Goal: Transaction & Acquisition: Subscribe to service/newsletter

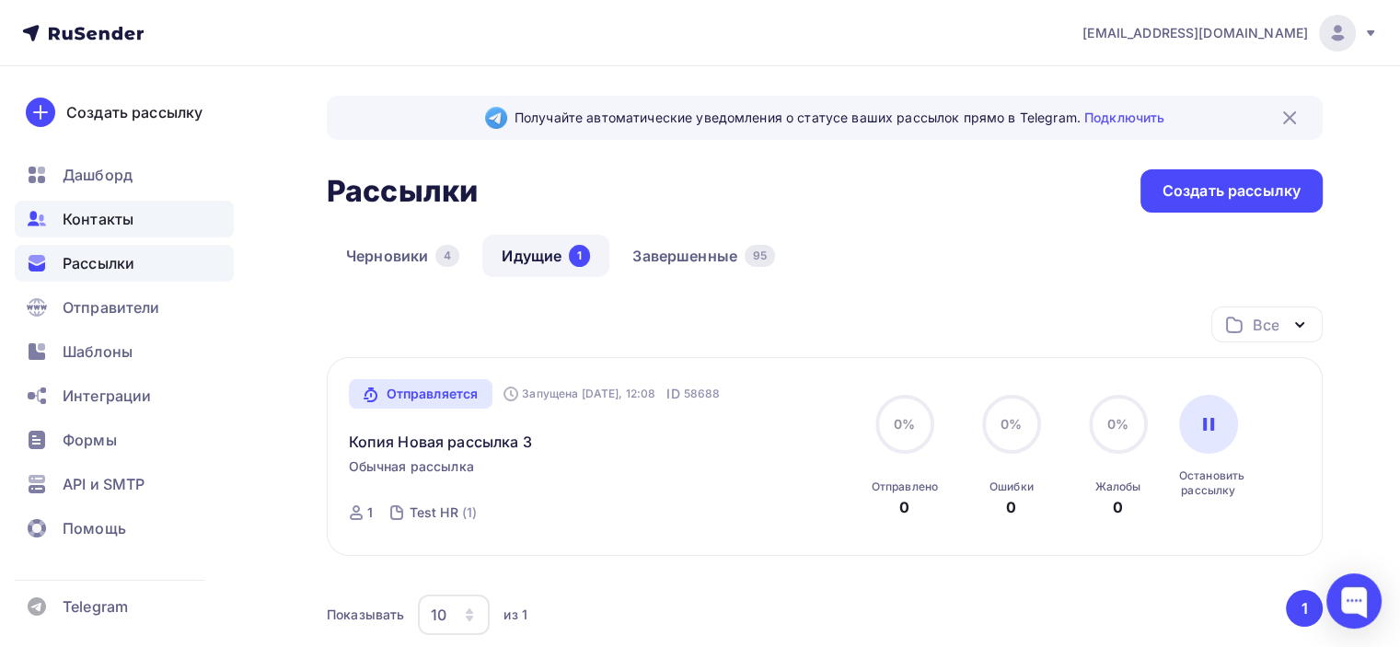
click at [113, 227] on span "Контакты" at bounding box center [98, 219] width 71 height 22
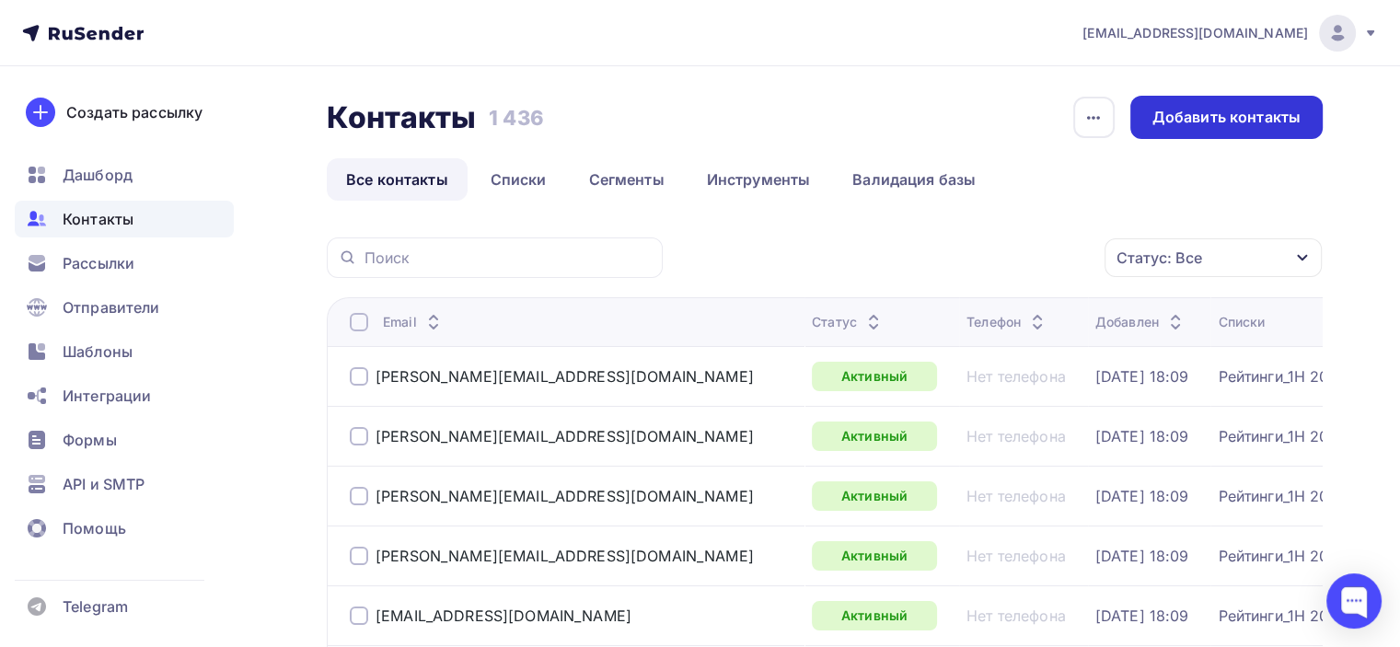
click at [1184, 124] on div "Добавить контакты" at bounding box center [1227, 117] width 148 height 21
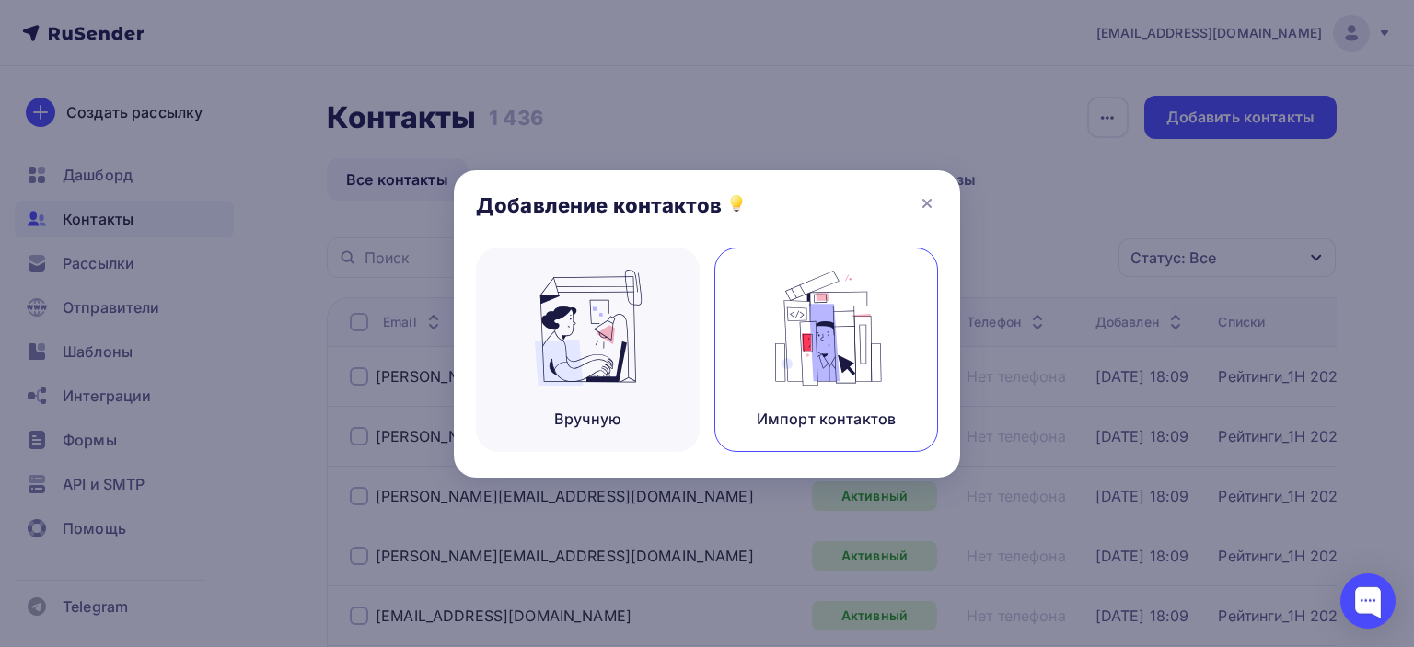
click at [847, 355] on img at bounding box center [826, 328] width 123 height 116
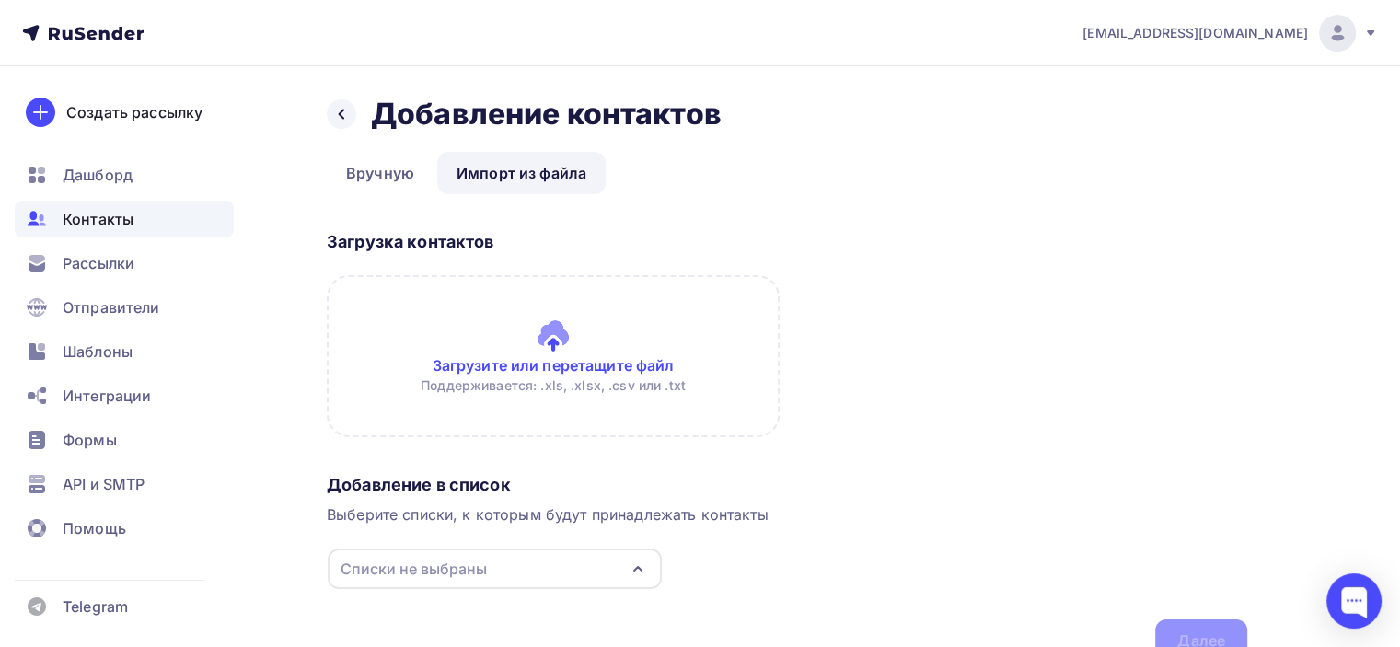
click at [568, 328] on input "file" at bounding box center [553, 356] width 453 height 162
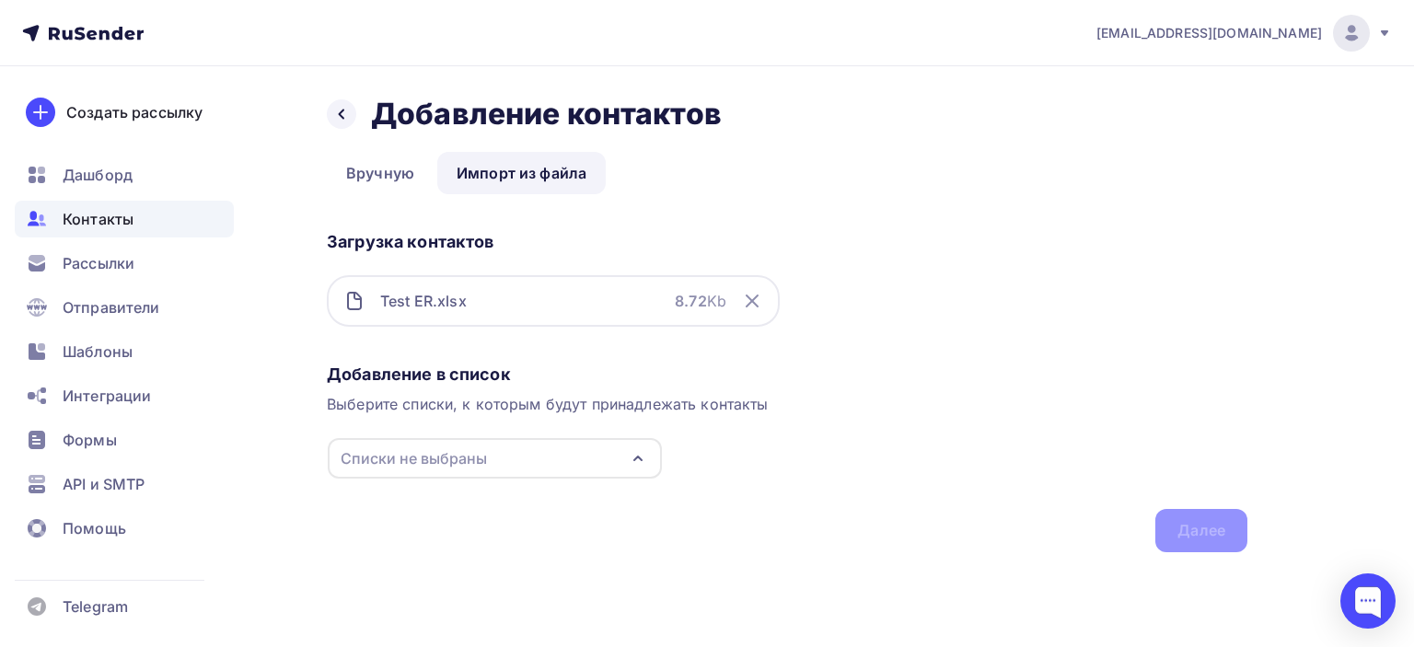
click at [634, 461] on icon "button" at bounding box center [638, 458] width 22 height 22
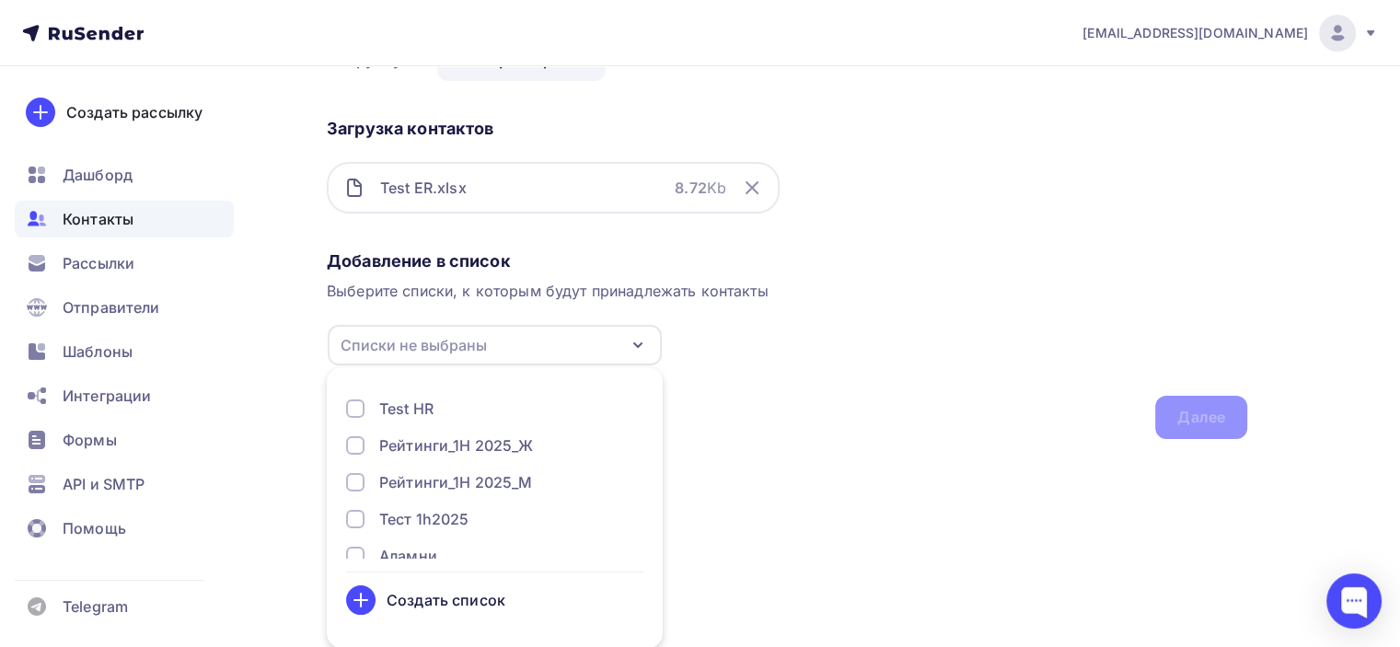
scroll to position [114, 0]
click at [473, 600] on div "Создать список" at bounding box center [446, 599] width 119 height 22
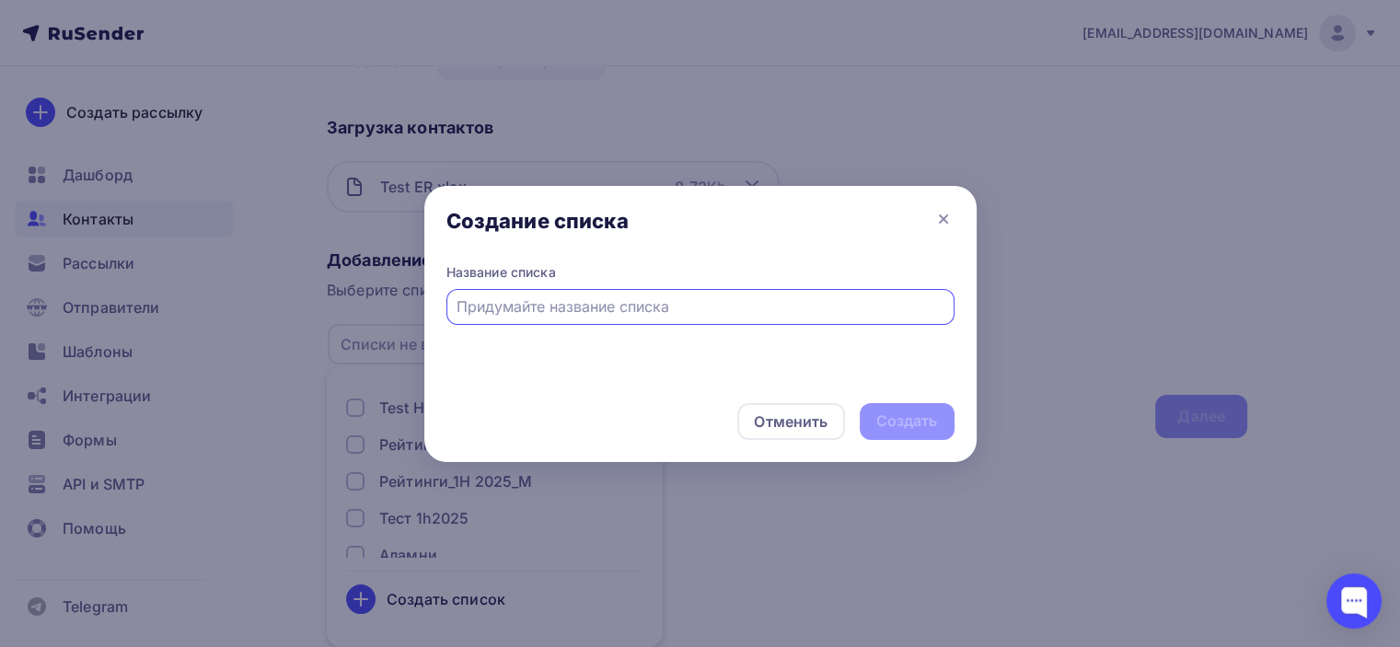
scroll to position [0, 0]
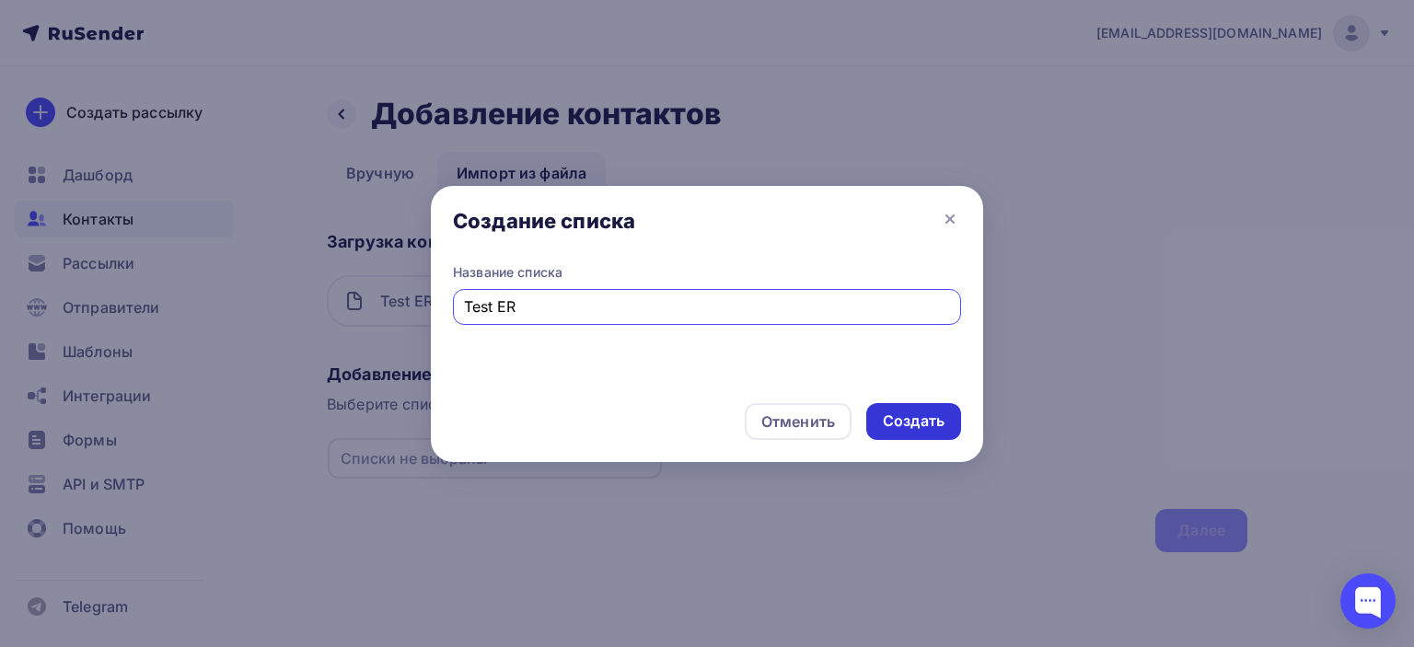
type input "Test ER"
click at [909, 413] on div "Создать" at bounding box center [914, 421] width 62 height 21
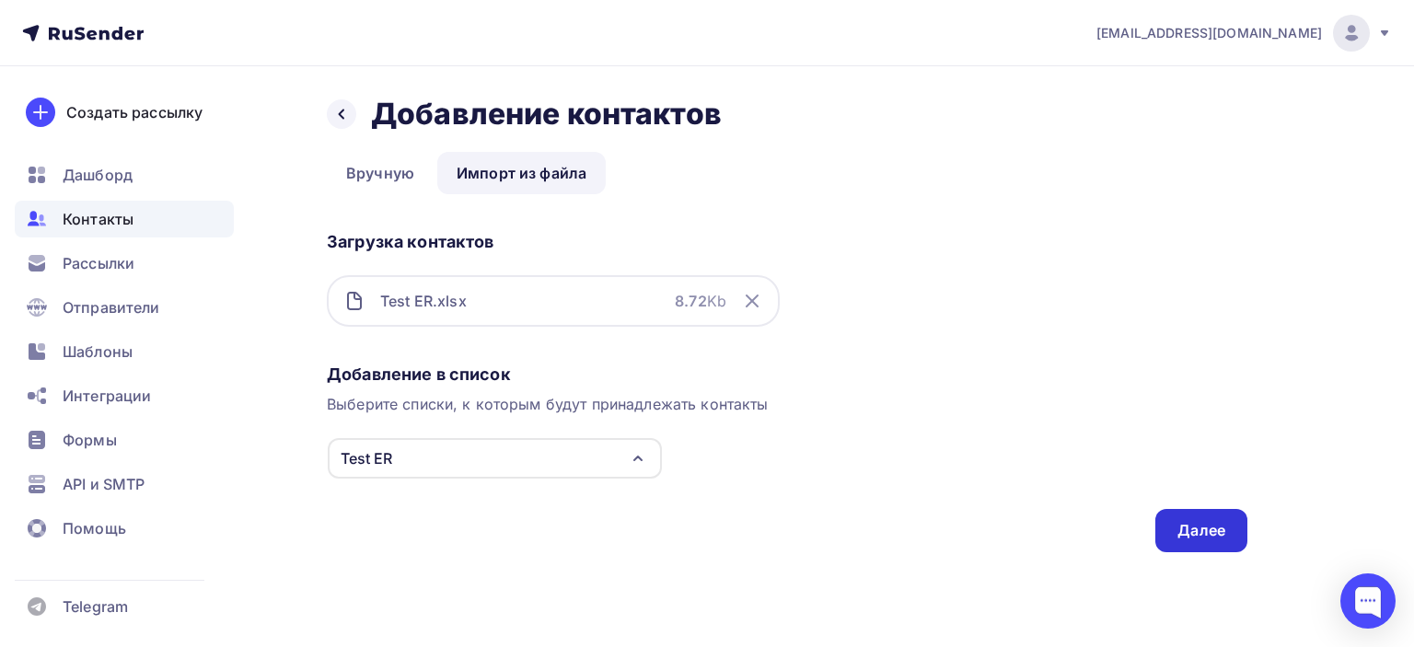
click at [1193, 529] on div "Далее" at bounding box center [1202, 530] width 48 height 21
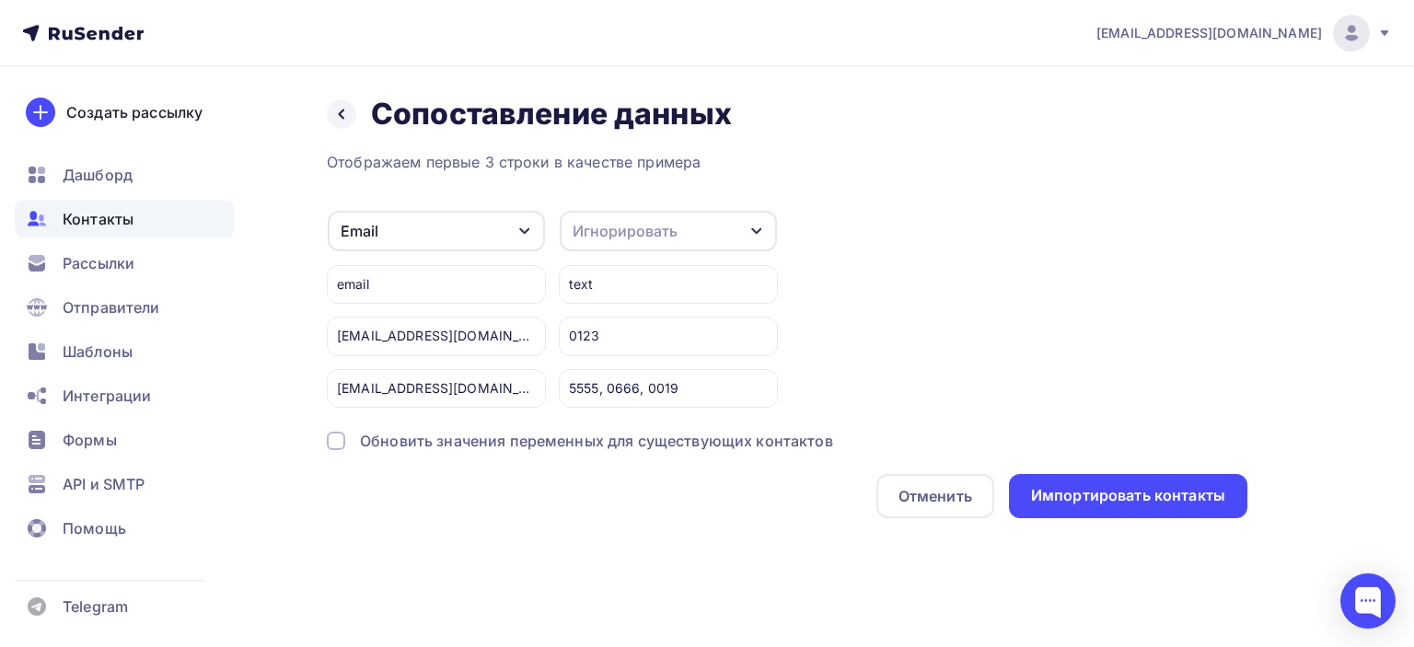
click at [333, 436] on div at bounding box center [336, 441] width 18 height 18
click at [737, 237] on div "Игнорировать" at bounding box center [668, 231] width 217 height 41
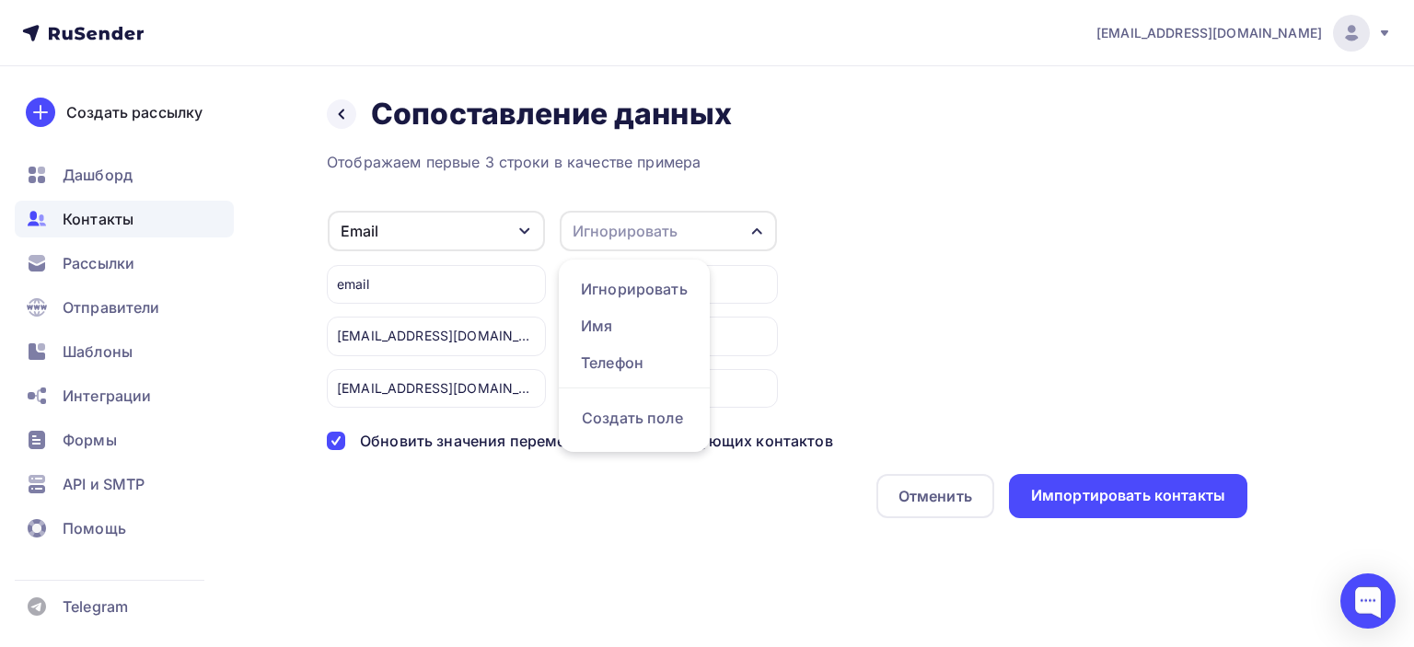
click at [615, 229] on div "Игнорировать" at bounding box center [625, 231] width 105 height 22
click at [609, 231] on div "Игнорировать" at bounding box center [625, 231] width 105 height 22
click at [659, 421] on div "Создать поле" at bounding box center [634, 418] width 129 height 46
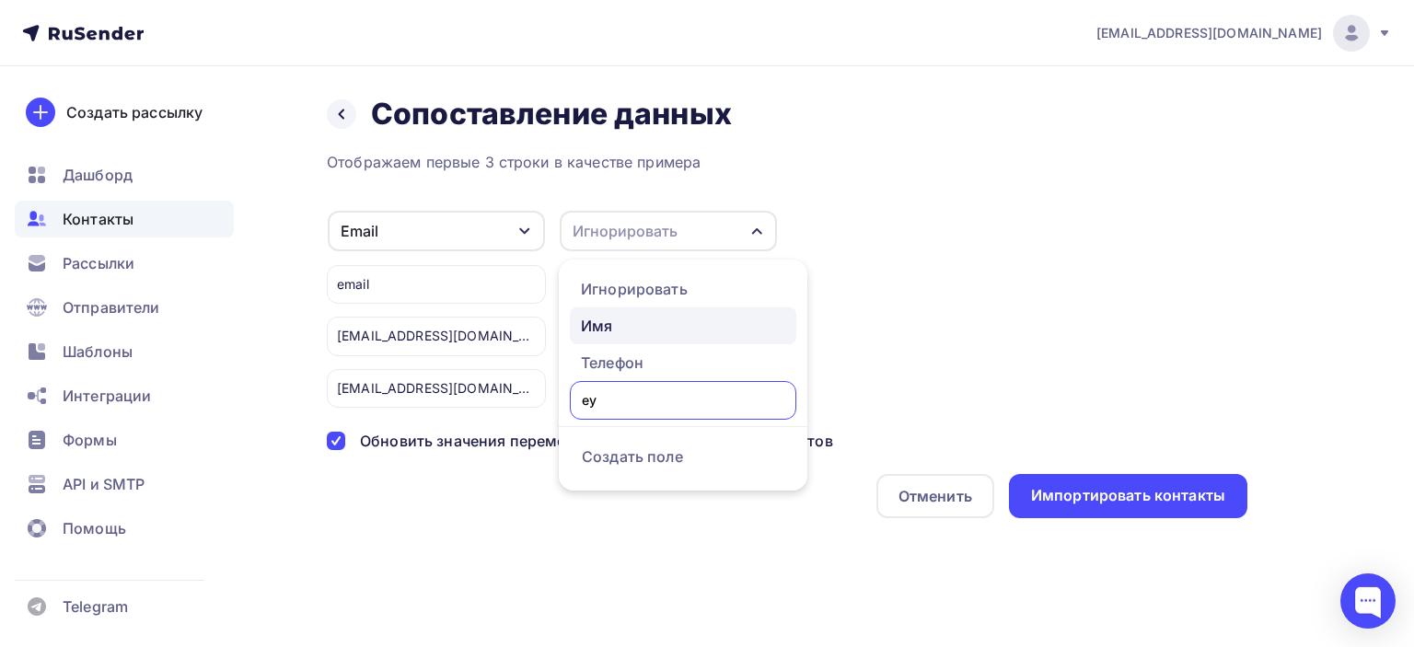
type input "е"
type input "text"
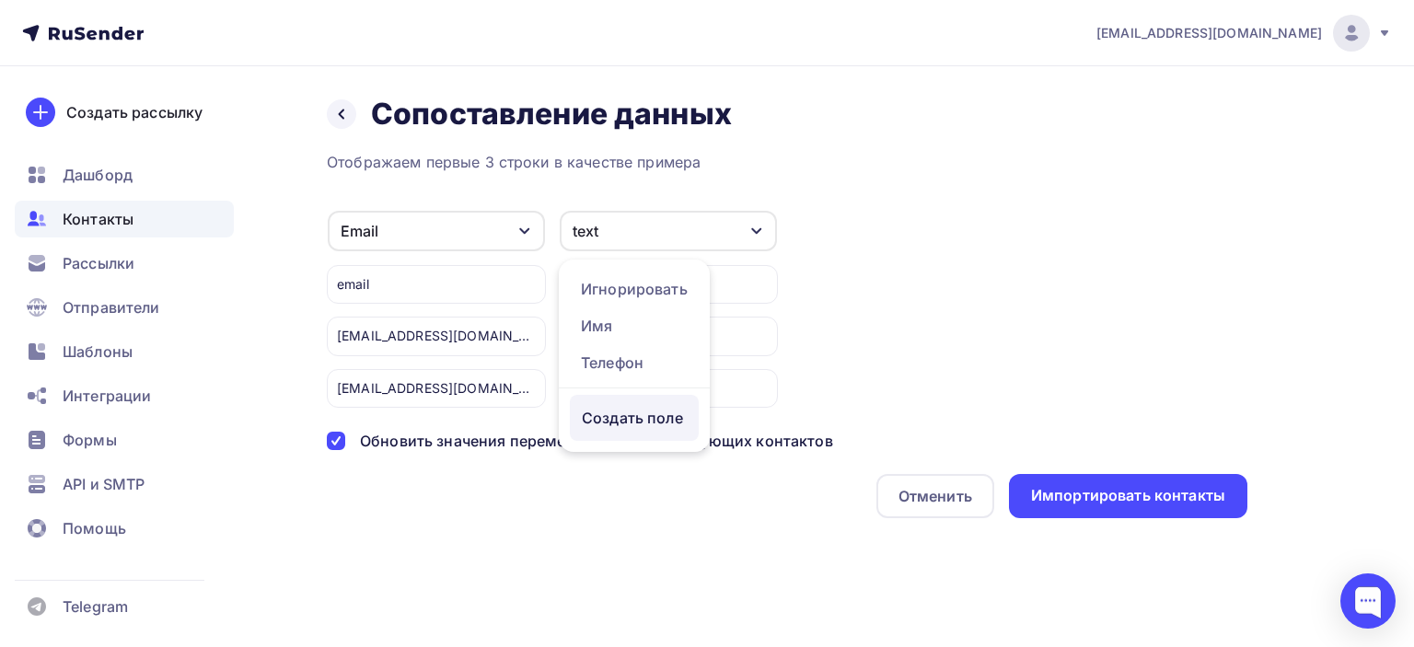
click at [610, 480] on div "Отображаем первые 3 строки в качестве примера Email Игнорировать Имя Телефон Со…" at bounding box center [787, 334] width 921 height 367
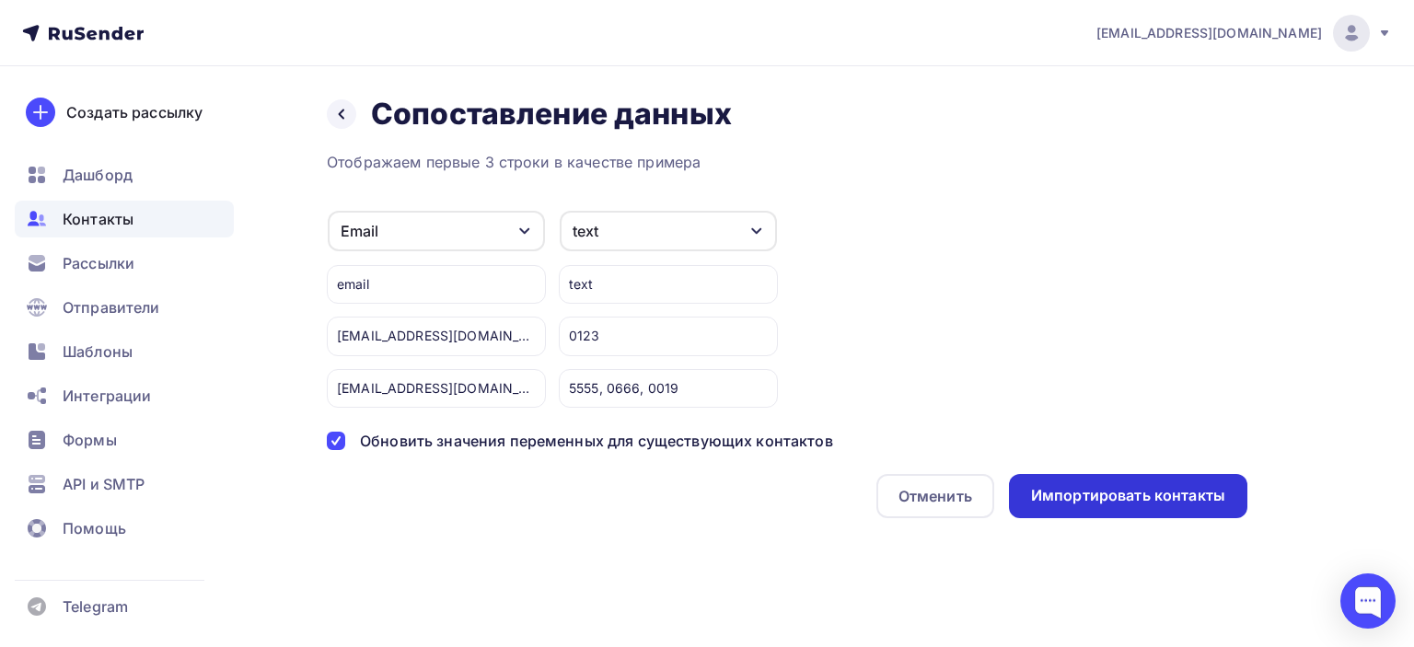
click at [1132, 493] on div "Импортировать контакты" at bounding box center [1128, 495] width 194 height 21
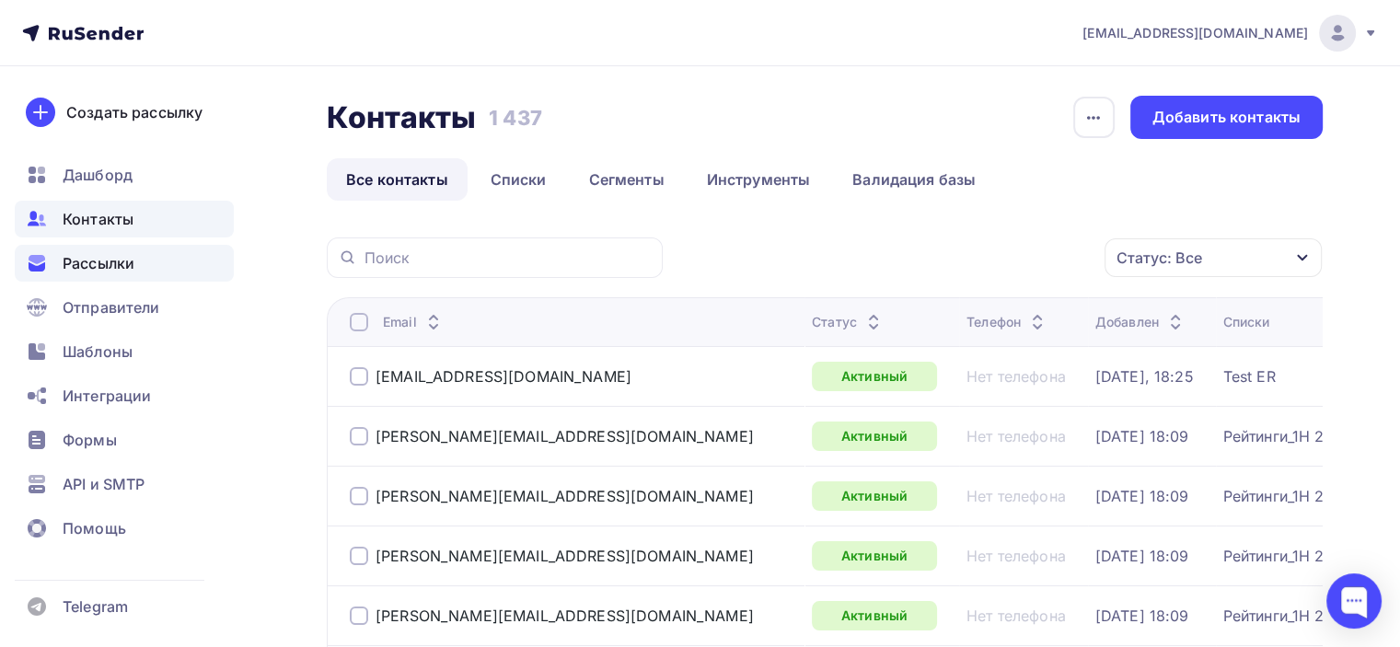
click at [122, 262] on span "Рассылки" at bounding box center [99, 263] width 72 height 22
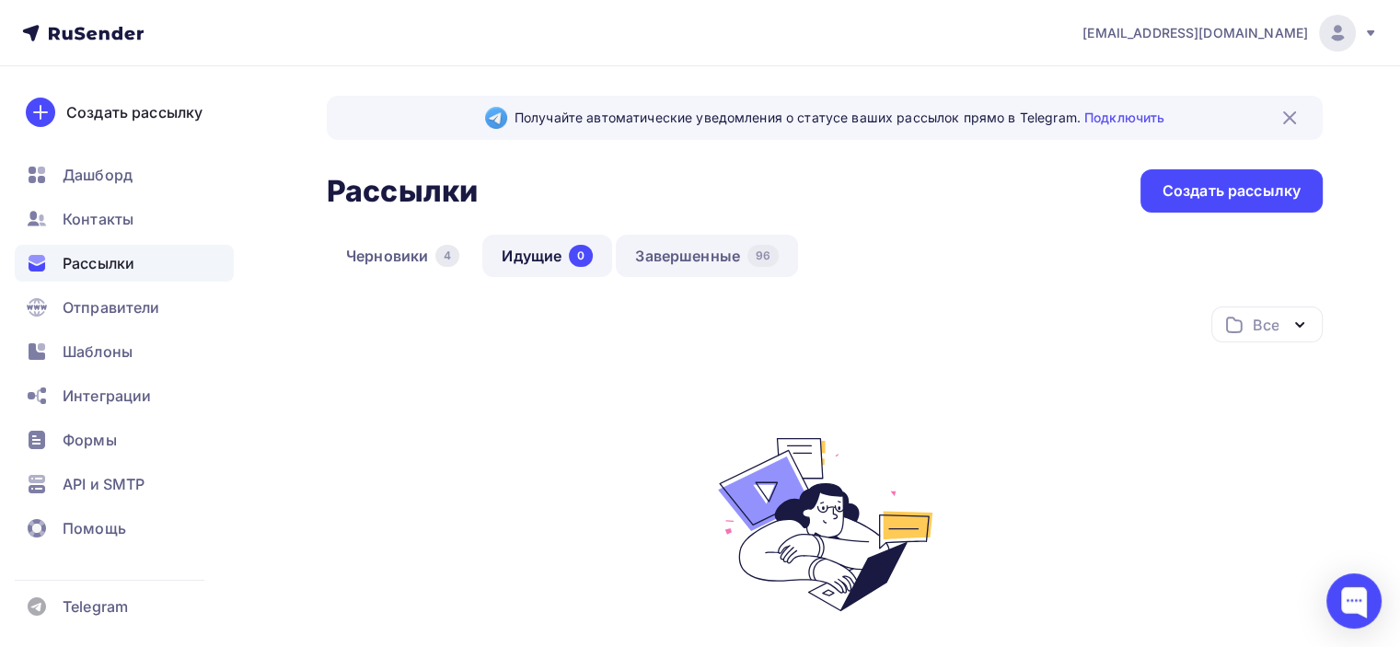
click at [705, 259] on link "Завершенные 96" at bounding box center [707, 256] width 182 height 42
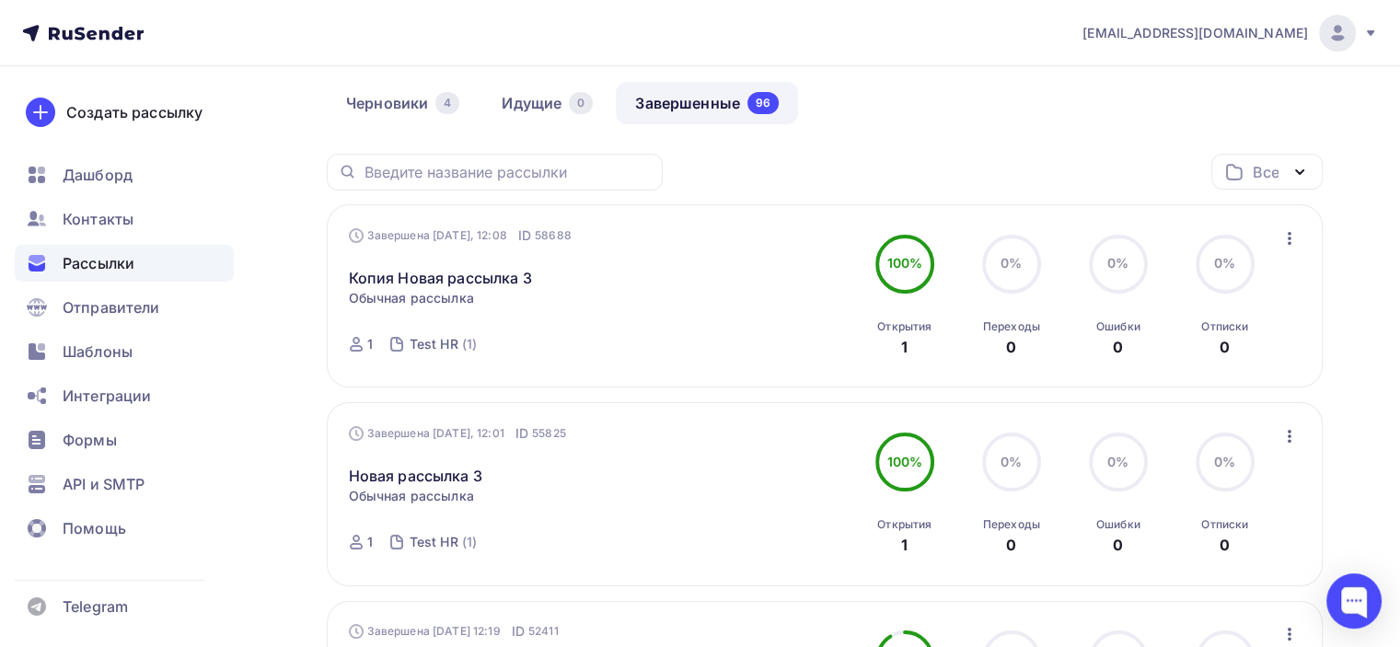
scroll to position [184, 0]
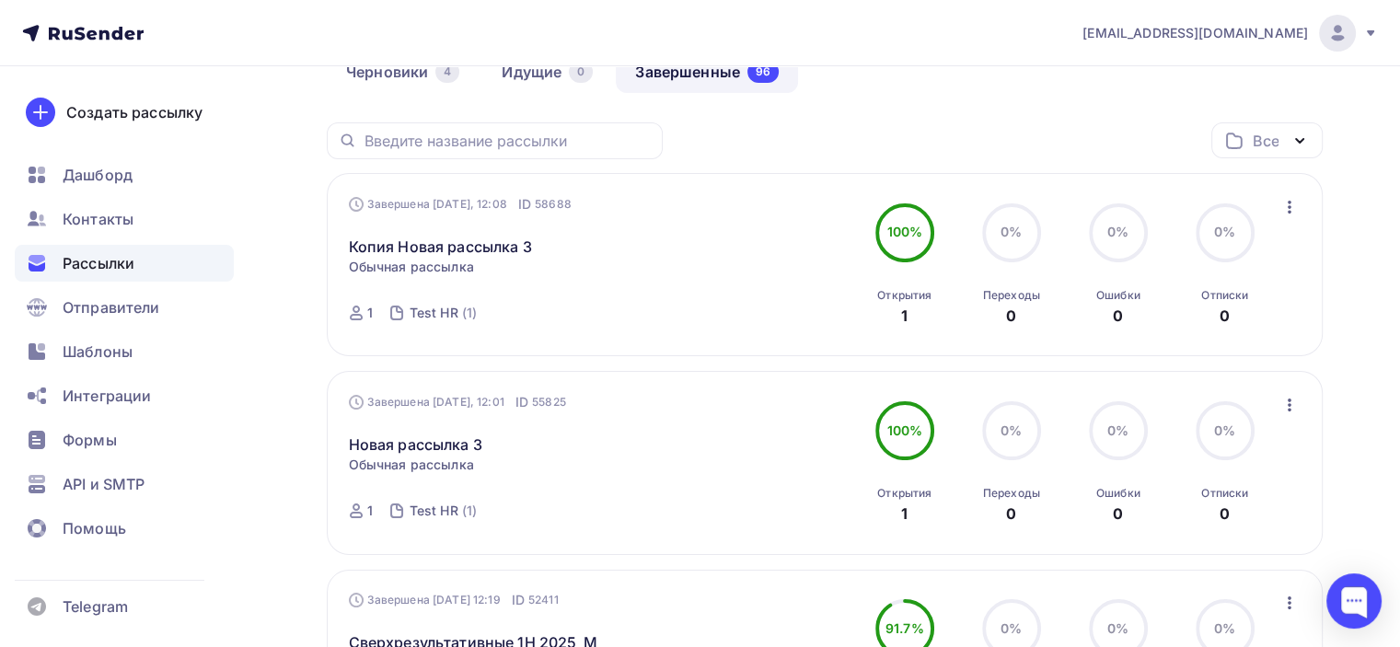
click at [1287, 205] on icon "button" at bounding box center [1290, 207] width 22 height 22
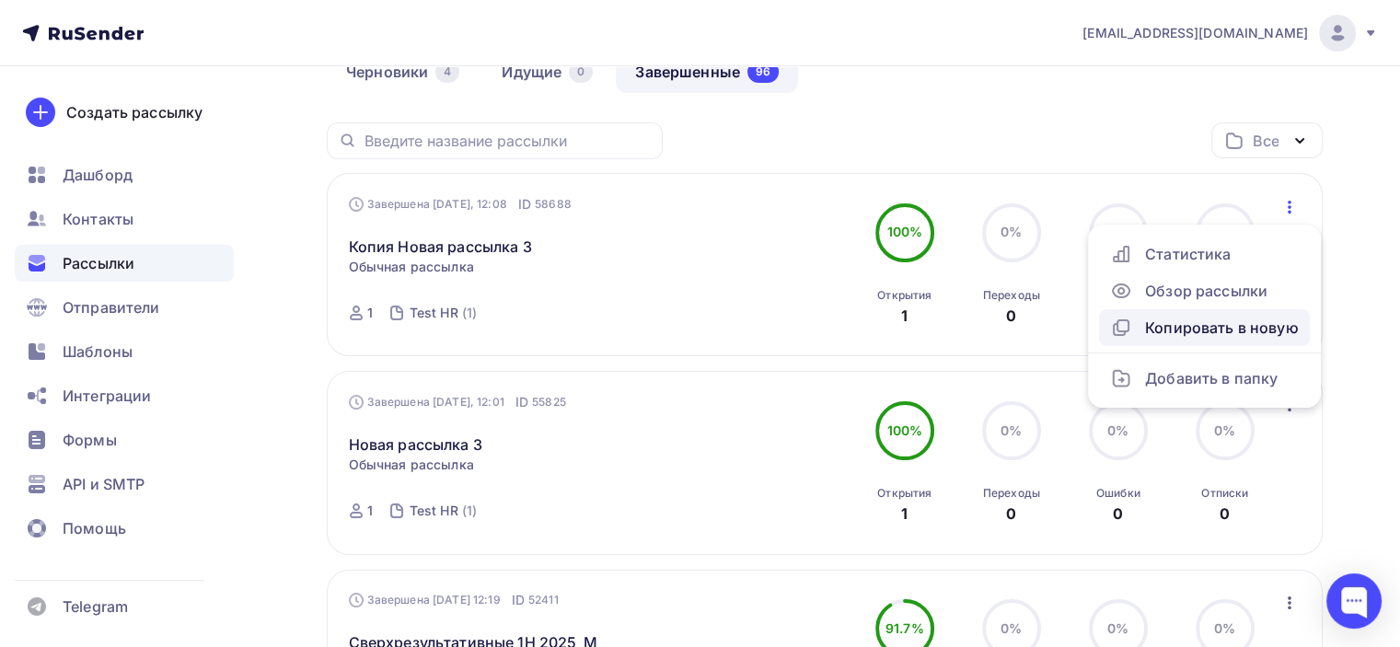
click at [1164, 326] on div "Копировать в новую" at bounding box center [1204, 328] width 189 height 22
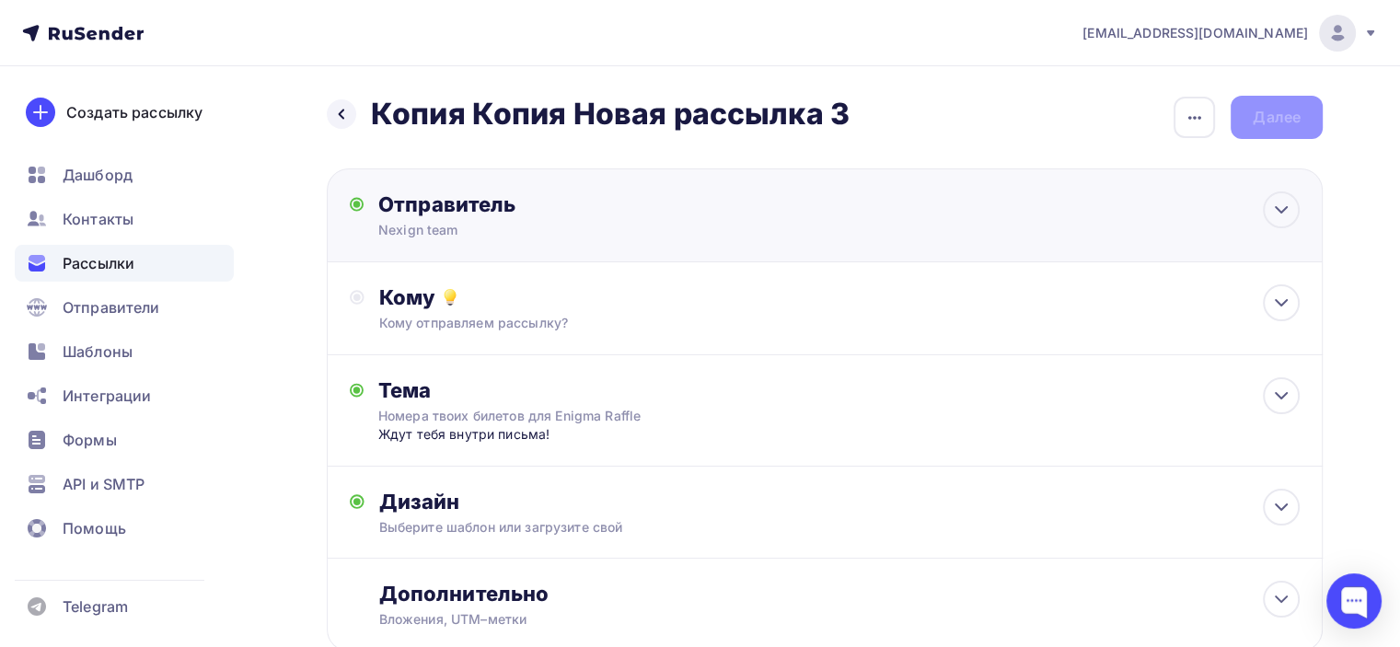
click at [644, 222] on div "Nexign team" at bounding box center [557, 230] width 359 height 18
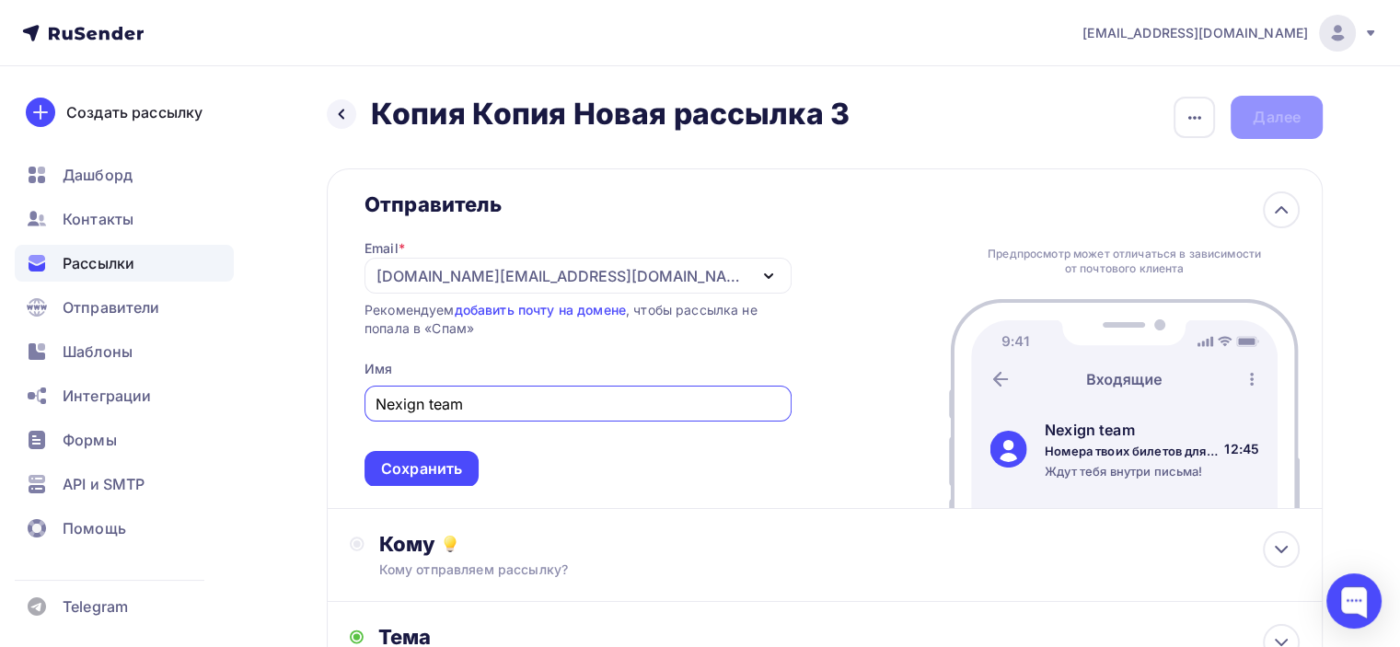
scroll to position [9, 0]
click at [443, 402] on input "Nexign team" at bounding box center [579, 404] width 406 height 22
type input "Nexign Team"
click at [420, 470] on div "Сохранить" at bounding box center [421, 469] width 81 height 21
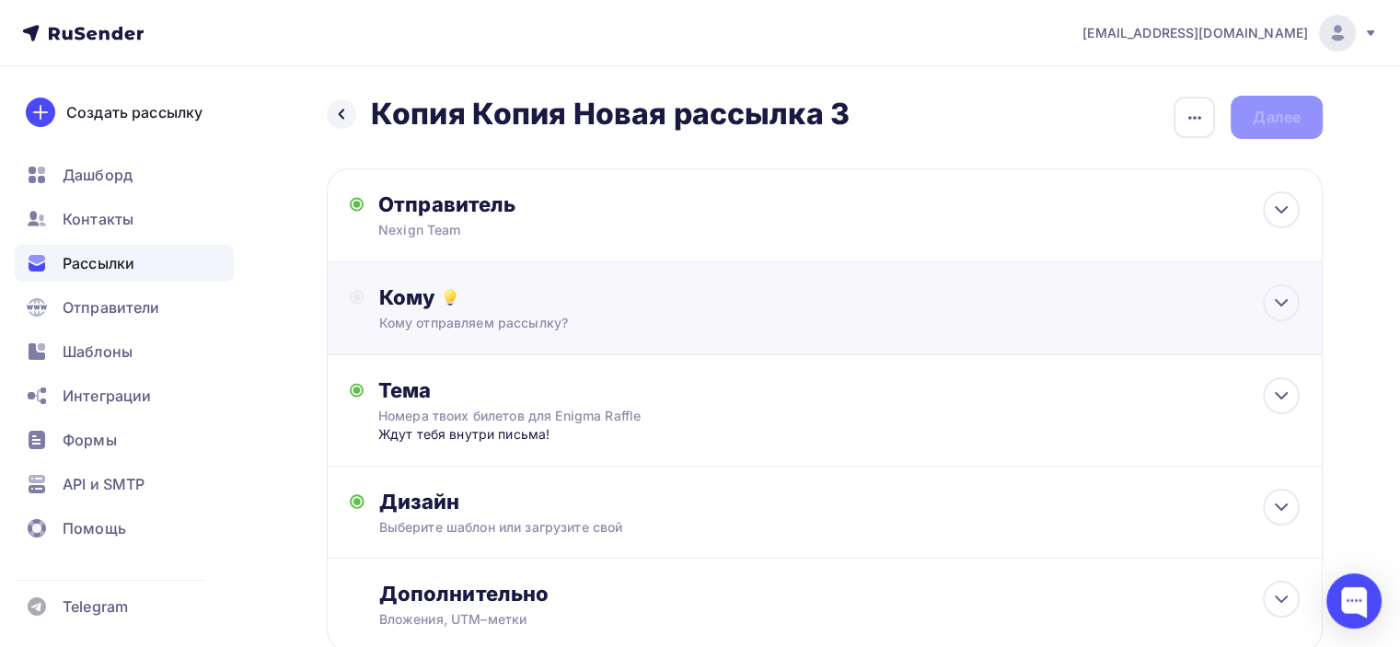
click at [597, 325] on div "Кому отправляем рассылку?" at bounding box center [793, 323] width 829 height 18
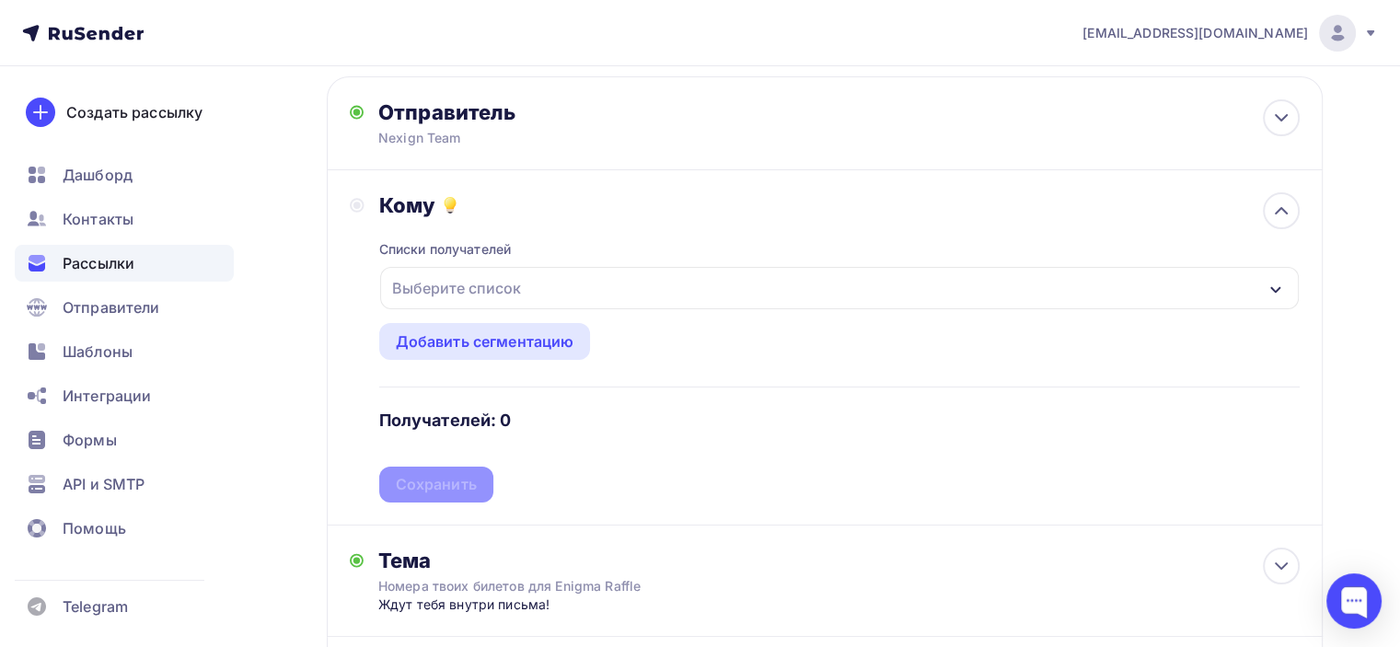
click at [500, 293] on div "Выберите список" at bounding box center [457, 288] width 144 height 33
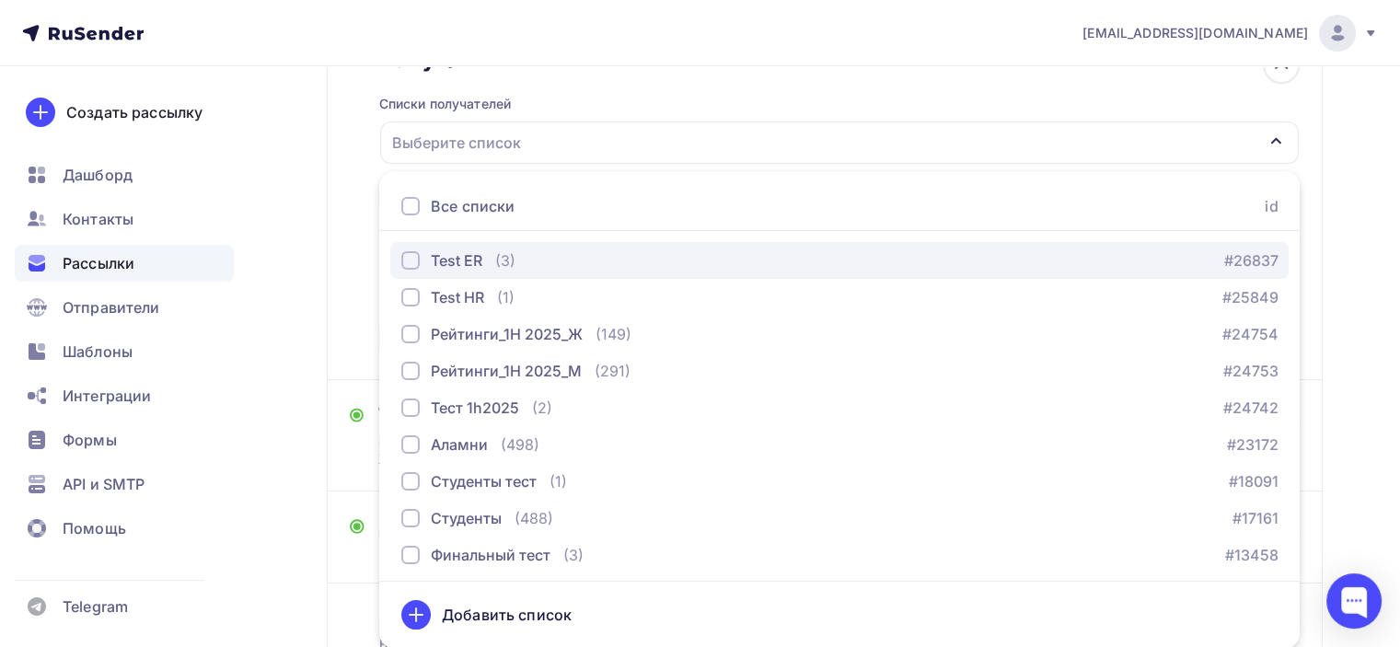
click at [405, 257] on div "button" at bounding box center [410, 260] width 18 height 18
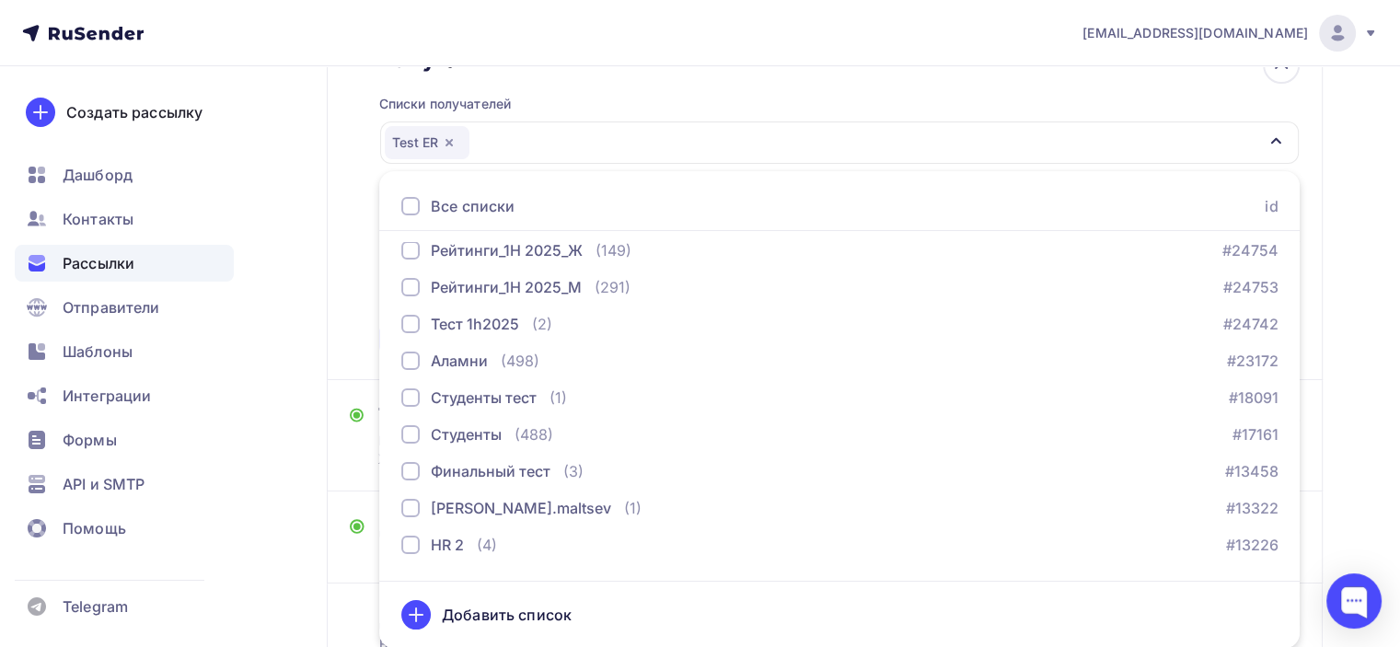
scroll to position [151, 0]
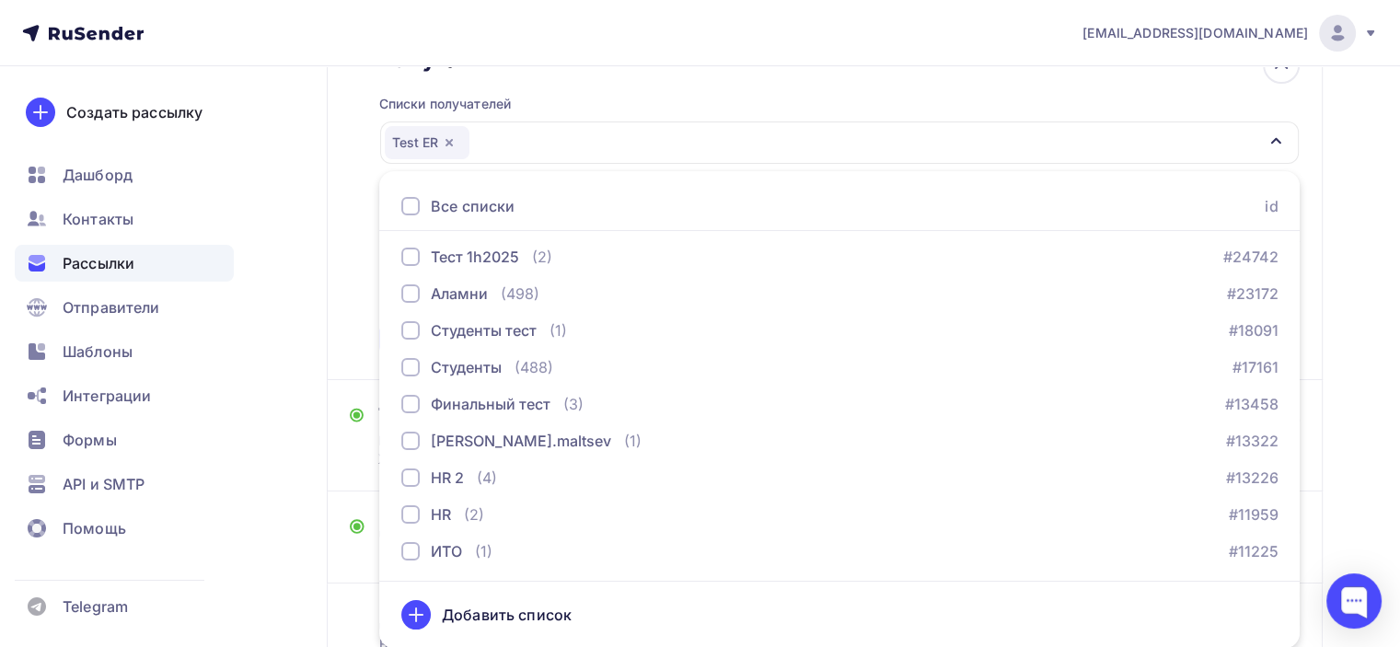
click at [1384, 320] on div "Назад Копия Копия Новая рассылка 3 Копия Копия Новая рассылка 3 Закончить позже…" at bounding box center [700, 312] width 1400 height 967
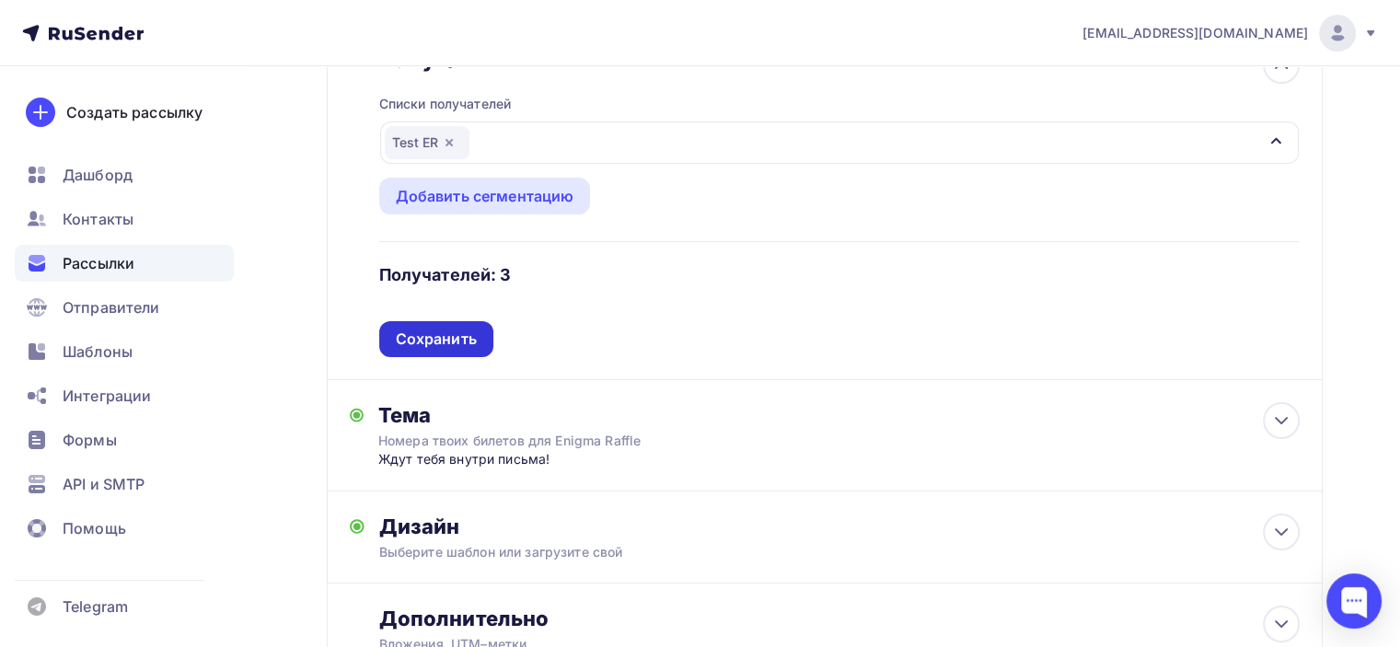
click at [457, 341] on div "Сохранить" at bounding box center [436, 339] width 81 height 21
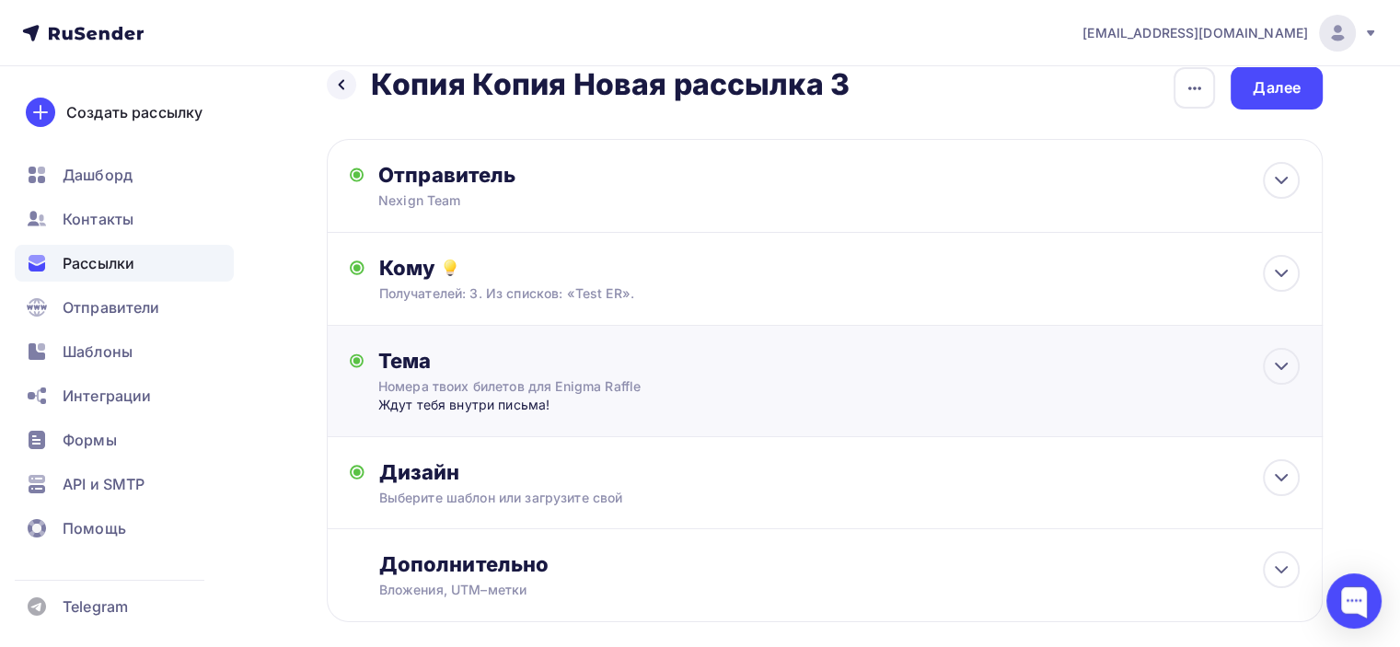
scroll to position [122, 0]
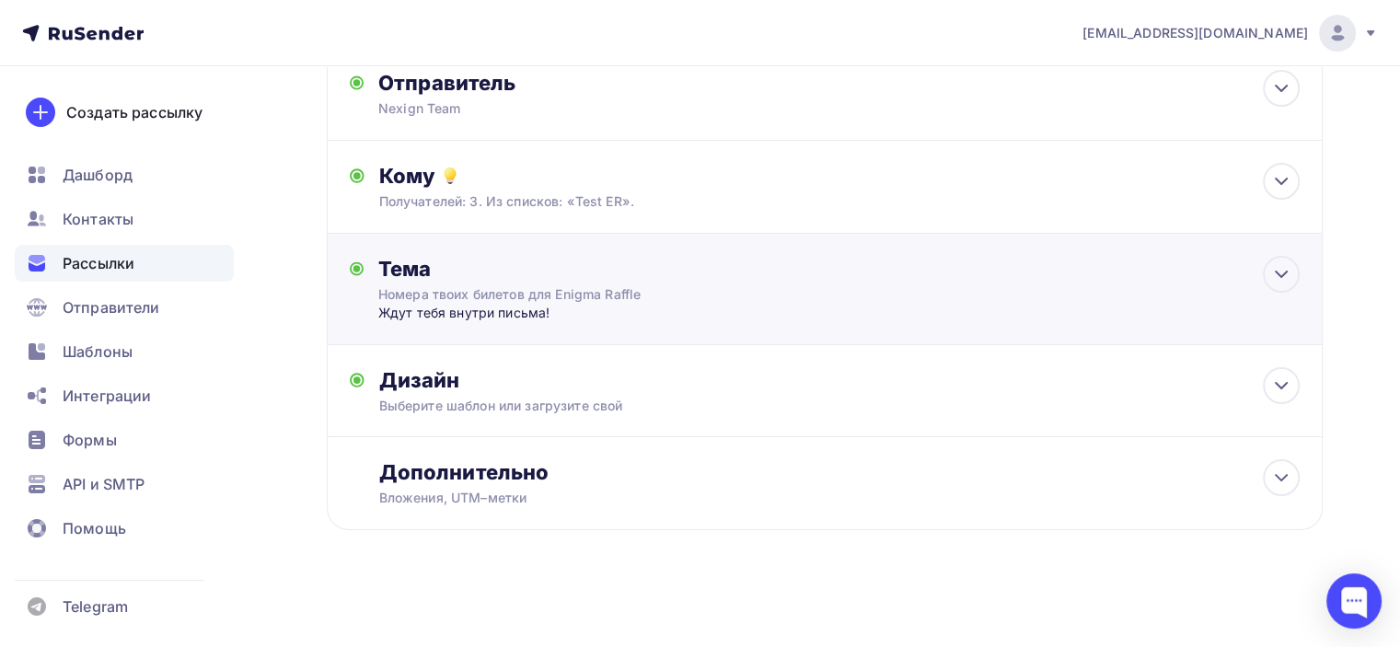
click at [563, 323] on div "Тема Номера твоих билетов для Enigma Raffle Ждут тебя внутри письма! Тема * [PE…" at bounding box center [825, 289] width 996 height 111
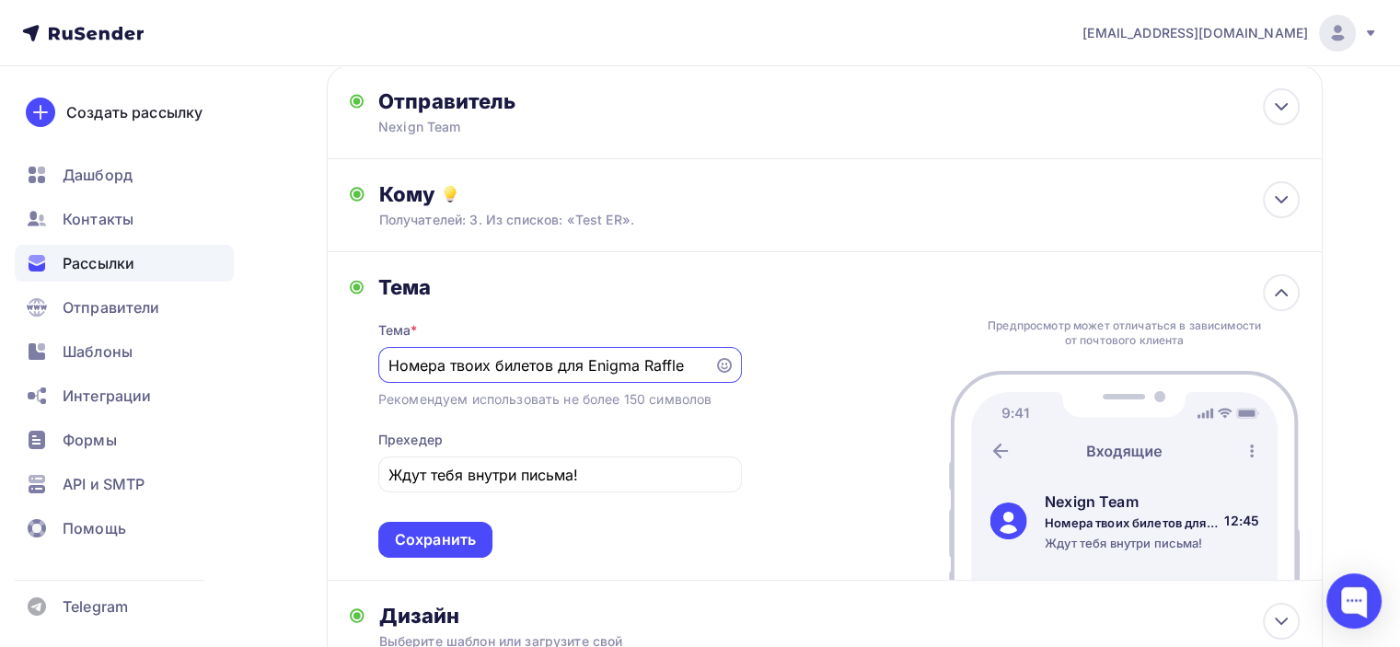
scroll to position [0, 0]
click at [591, 472] on input "Ждут тебя внутри письма!" at bounding box center [560, 476] width 342 height 22
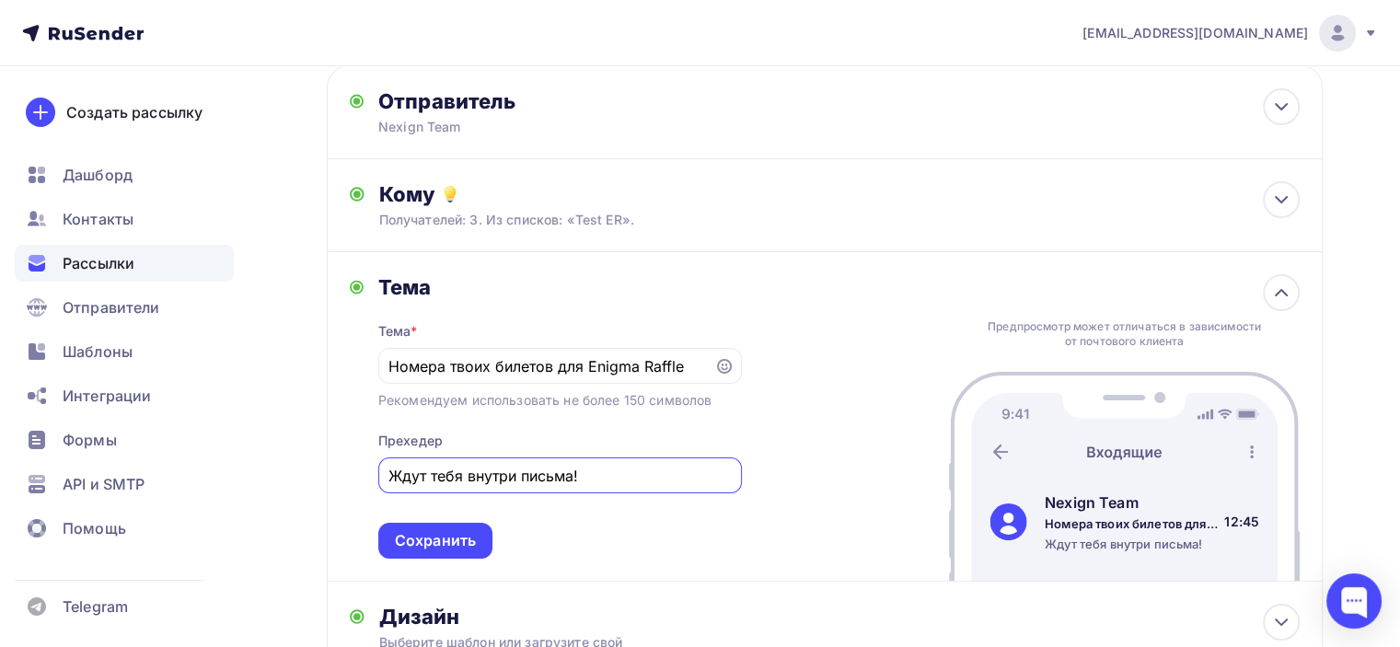
click at [591, 472] on input "Ждут тебя внутри письма!" at bounding box center [560, 476] width 342 height 22
drag, startPoint x: 556, startPoint y: 367, endPoint x: 683, endPoint y: 368, distance: 127.1
click at [683, 368] on input "Номера твоих билетов для Enigma Raffle" at bounding box center [546, 366] width 315 height 22
type input "Номера твоих билетов"
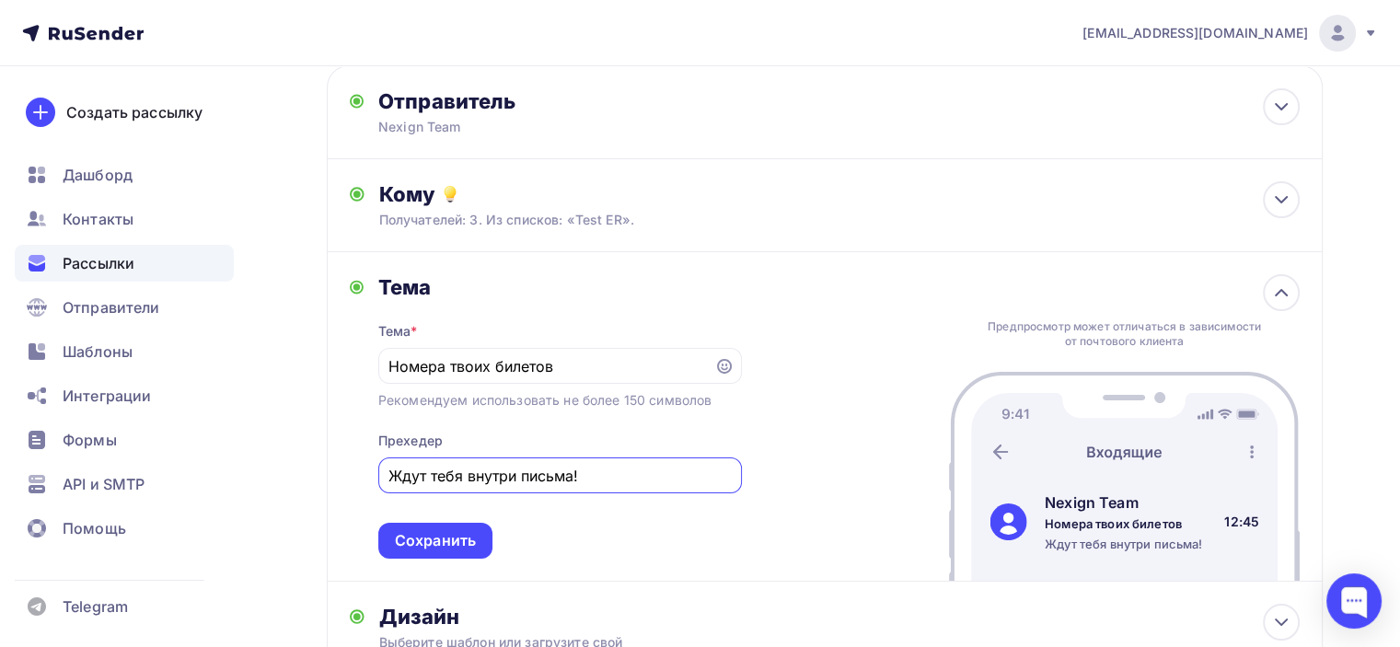
click at [593, 465] on input "Ждут тебя внутри письма!" at bounding box center [560, 476] width 342 height 22
drag, startPoint x: 589, startPoint y: 464, endPoint x: 350, endPoint y: 468, distance: 239.4
click at [350, 468] on div "[PERSON_NAME] * [PERSON_NAME] твоих билетов Рекомендуем использовать не более 1…" at bounding box center [546, 416] width 392 height 284
paste input "ля Enigma Raffle"
drag, startPoint x: 416, startPoint y: 469, endPoint x: 366, endPoint y: 470, distance: 49.8
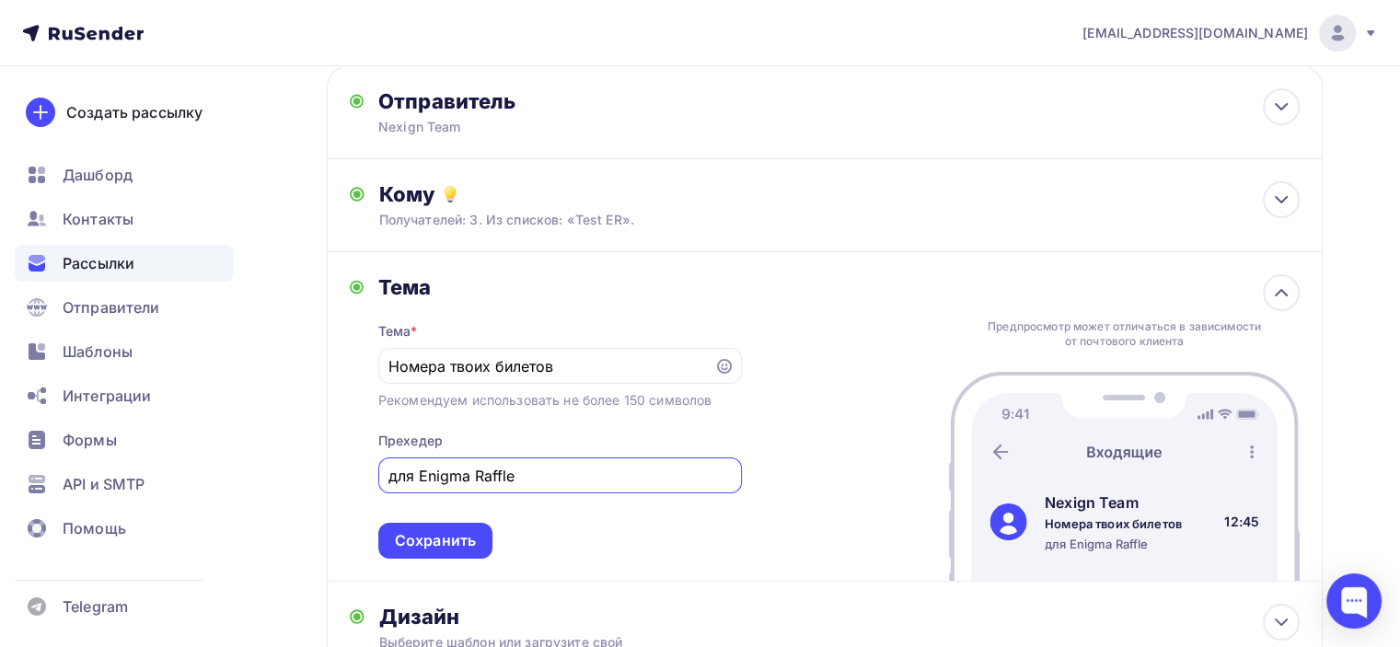
click at [366, 470] on div "Тема Тема * Номера твоих билетов Рекомендуем использовать не более 150 символов…" at bounding box center [546, 416] width 392 height 284
drag, startPoint x: 490, startPoint y: 478, endPoint x: 523, endPoint y: 476, distance: 33.2
click at [523, 476] on input "Enigma Raffle уже в [DATE]!" at bounding box center [560, 476] width 342 height 22
drag, startPoint x: 523, startPoint y: 476, endPoint x: 592, endPoint y: 474, distance: 69.1
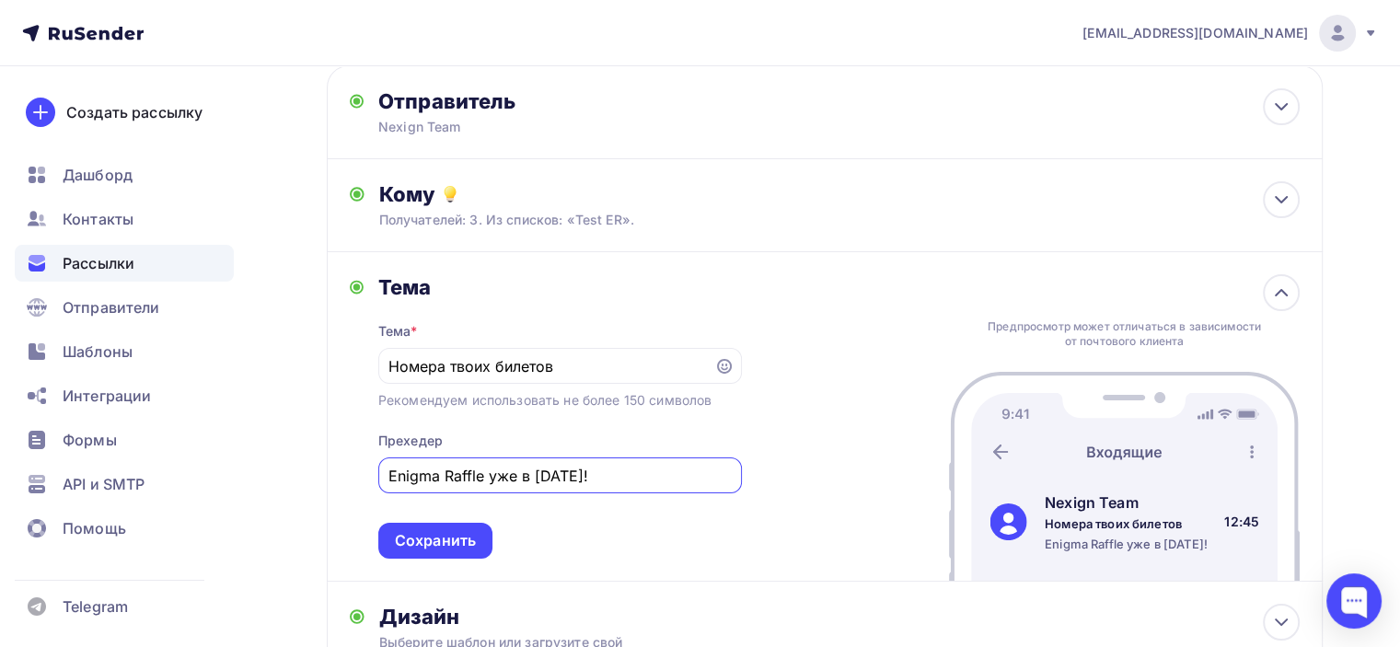
click at [592, 474] on input "Enigma Raffle уже в [DATE]!" at bounding box center [560, 476] width 342 height 22
click at [592, 476] on input "Enigma Raffle уже скоро!" at bounding box center [560, 476] width 342 height 22
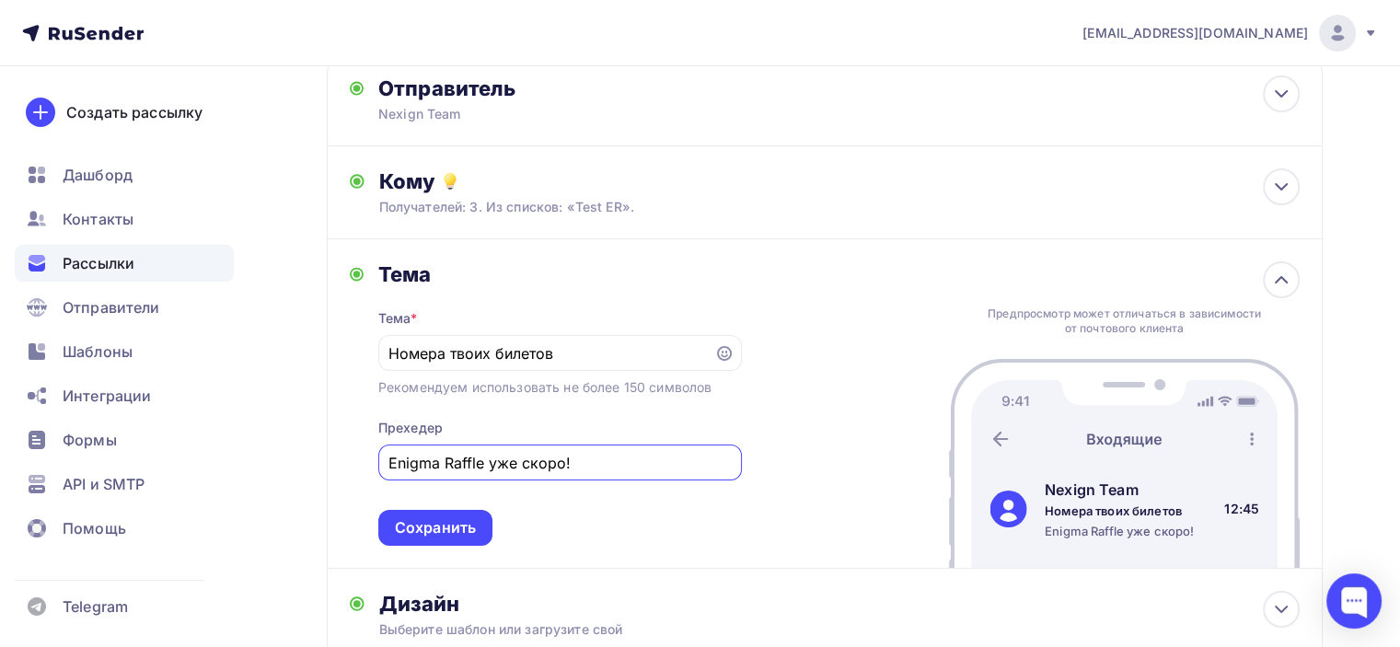
scroll to position [339, 0]
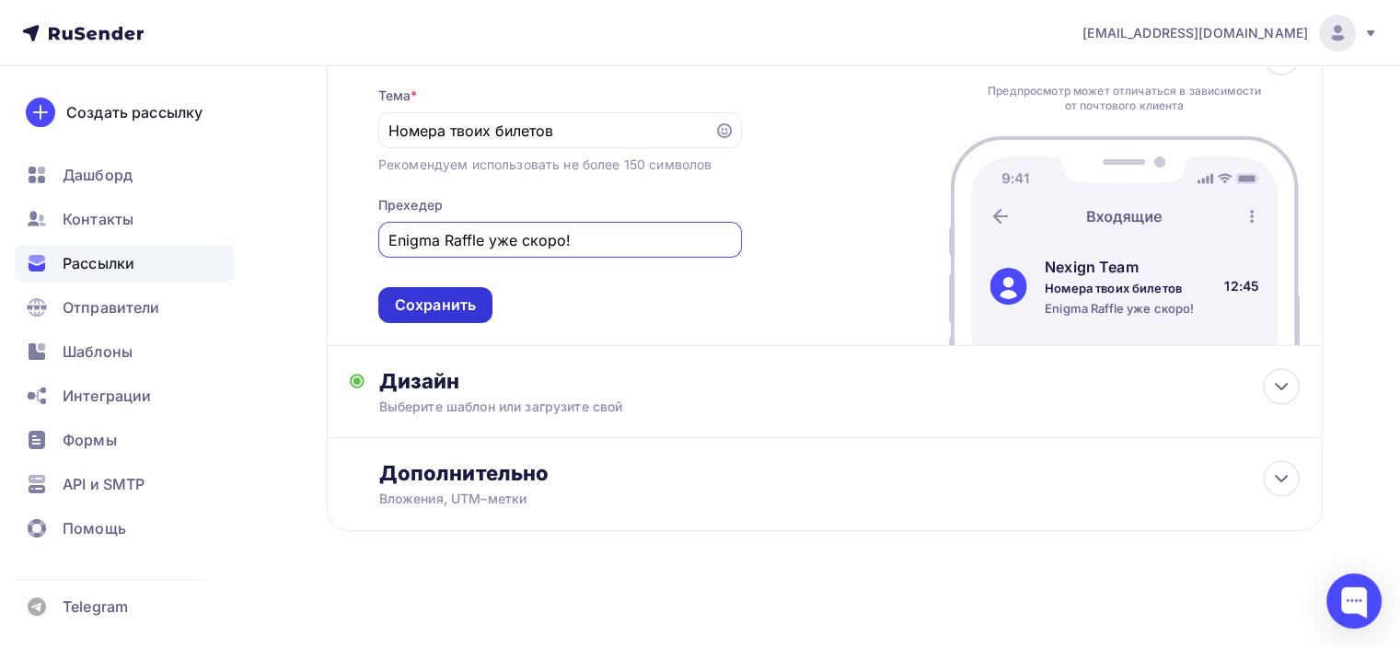
type input "Enigma Raffle уже скоро!"
click at [460, 301] on div "Сохранить" at bounding box center [435, 305] width 81 height 21
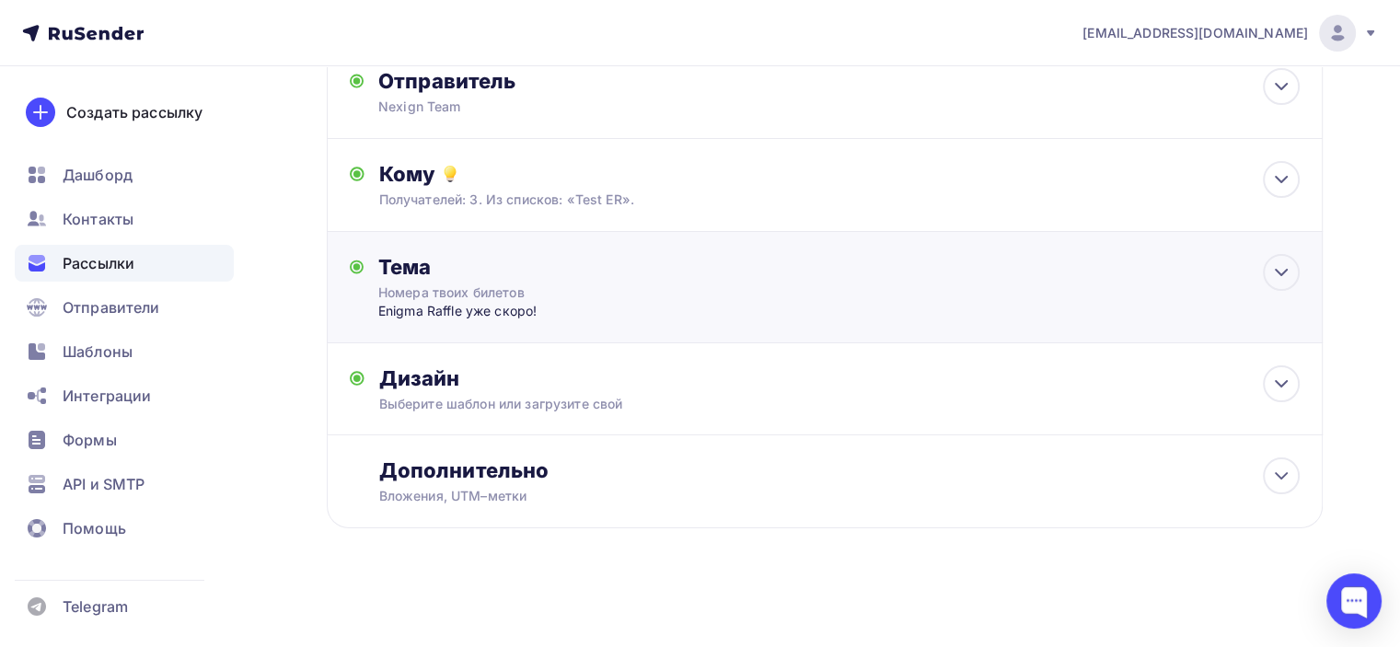
scroll to position [122, 0]
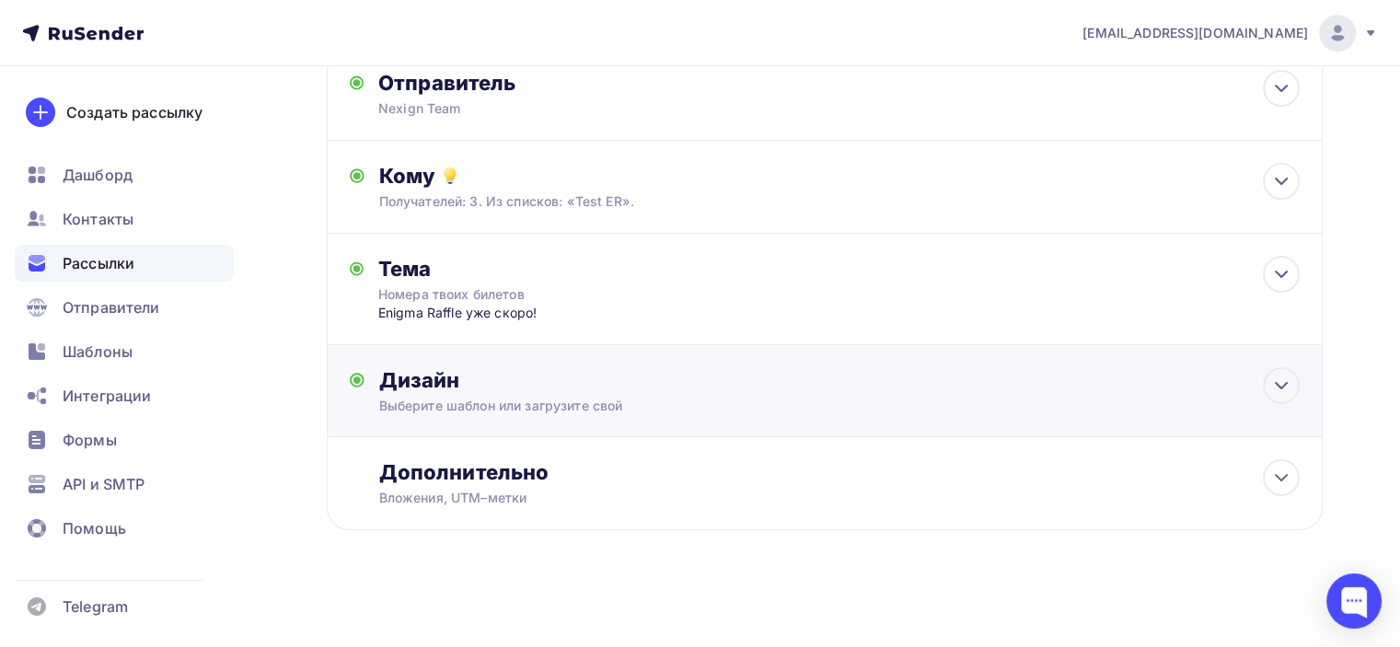
click at [700, 391] on div "Дизайн" at bounding box center [839, 380] width 921 height 26
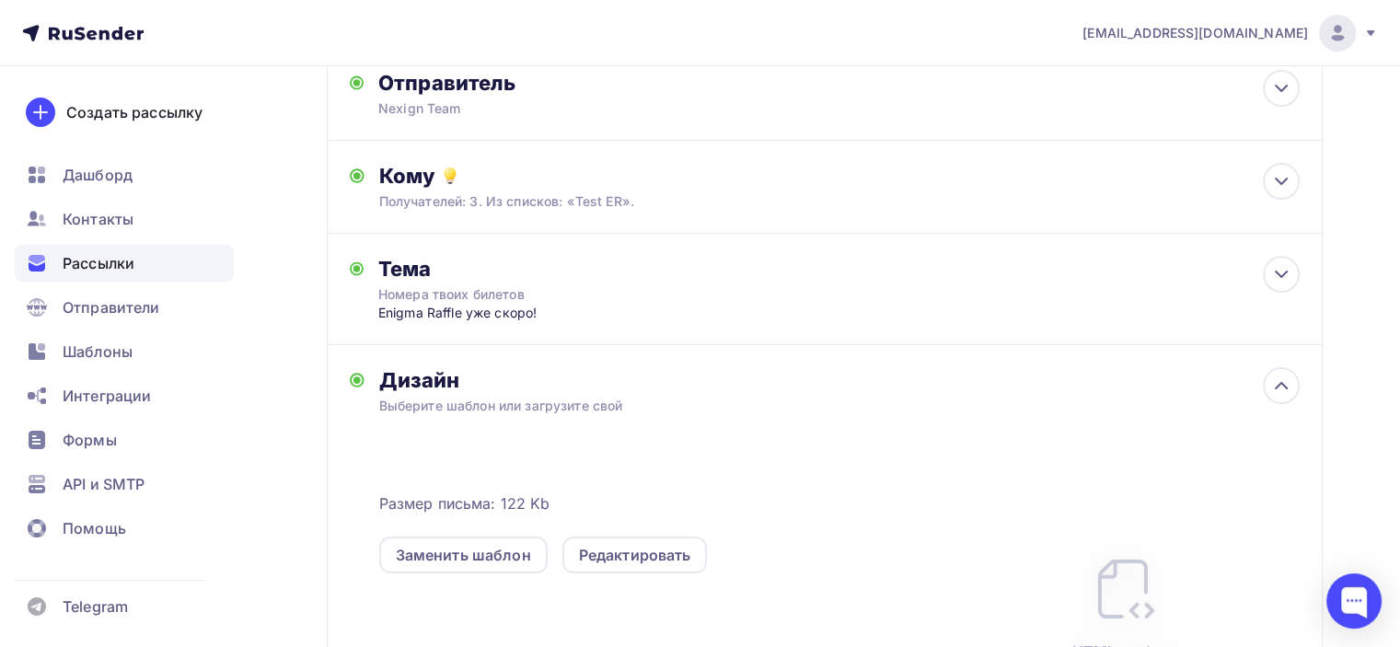
scroll to position [339, 0]
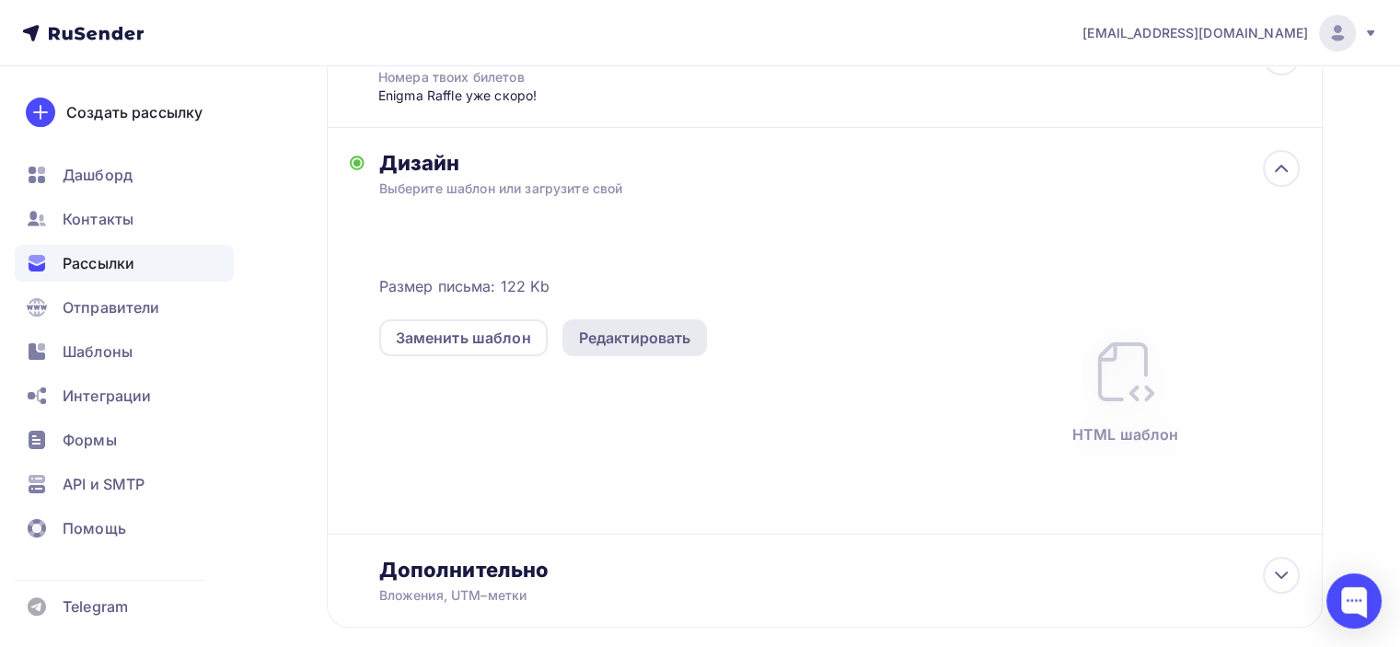
click at [667, 342] on div "Редактировать" at bounding box center [635, 338] width 112 height 22
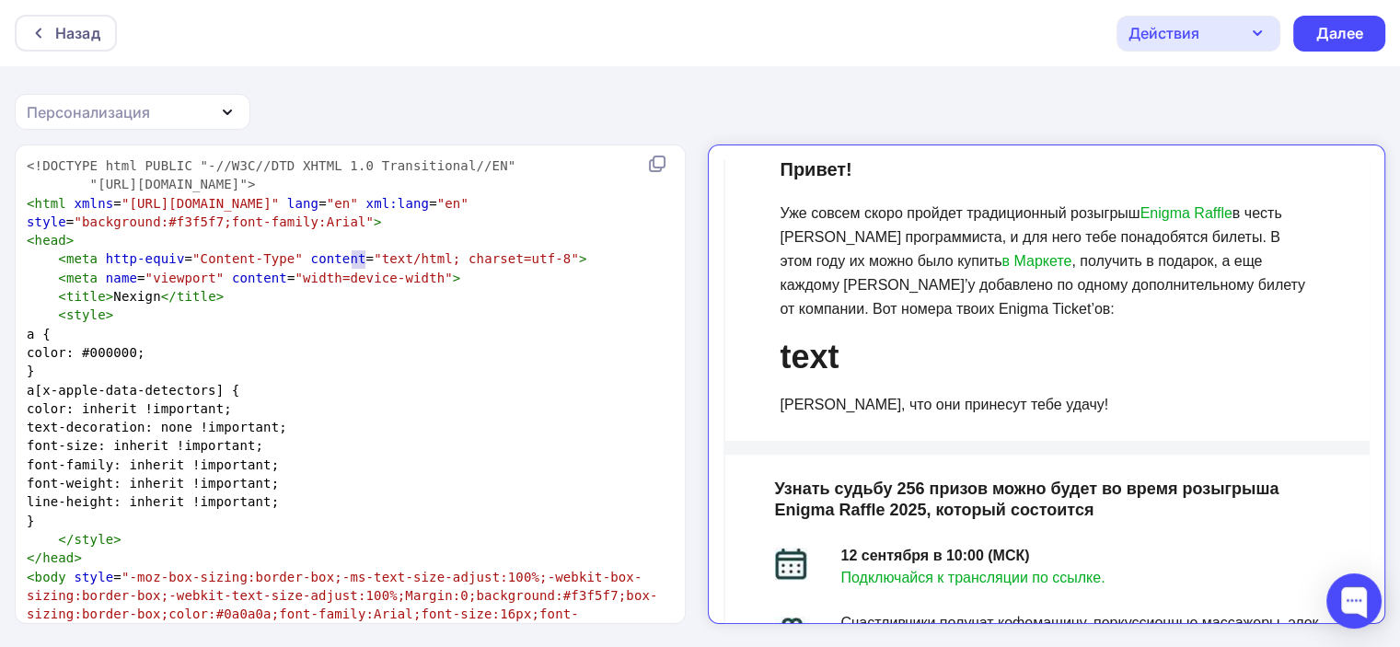
type textarea "text"
drag, startPoint x: 352, startPoint y: 253, endPoint x: 378, endPoint y: 255, distance: 26.8
click at [378, 255] on span ""text/html; charset=utf-8"" at bounding box center [476, 258] width 205 height 15
paste textarea
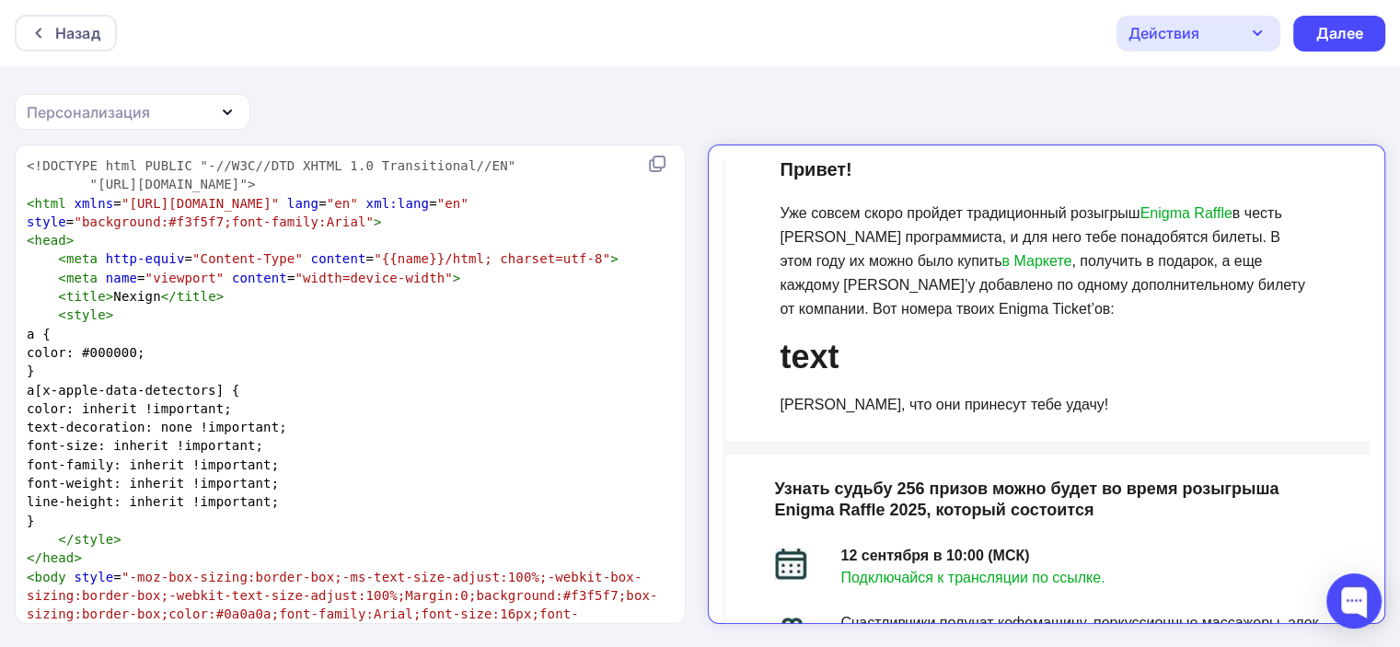
click at [466, 308] on pre "< style >" at bounding box center [346, 315] width 647 height 18
click at [485, 354] on pre "color: #000000;" at bounding box center [346, 352] width 647 height 18
click at [869, 346] on div "text" at bounding box center [1031, 342] width 534 height 24
click at [442, 272] on pre "< meta name = "viewport" content = "width=device-width" >" at bounding box center [346, 278] width 647 height 18
type textarea "text"
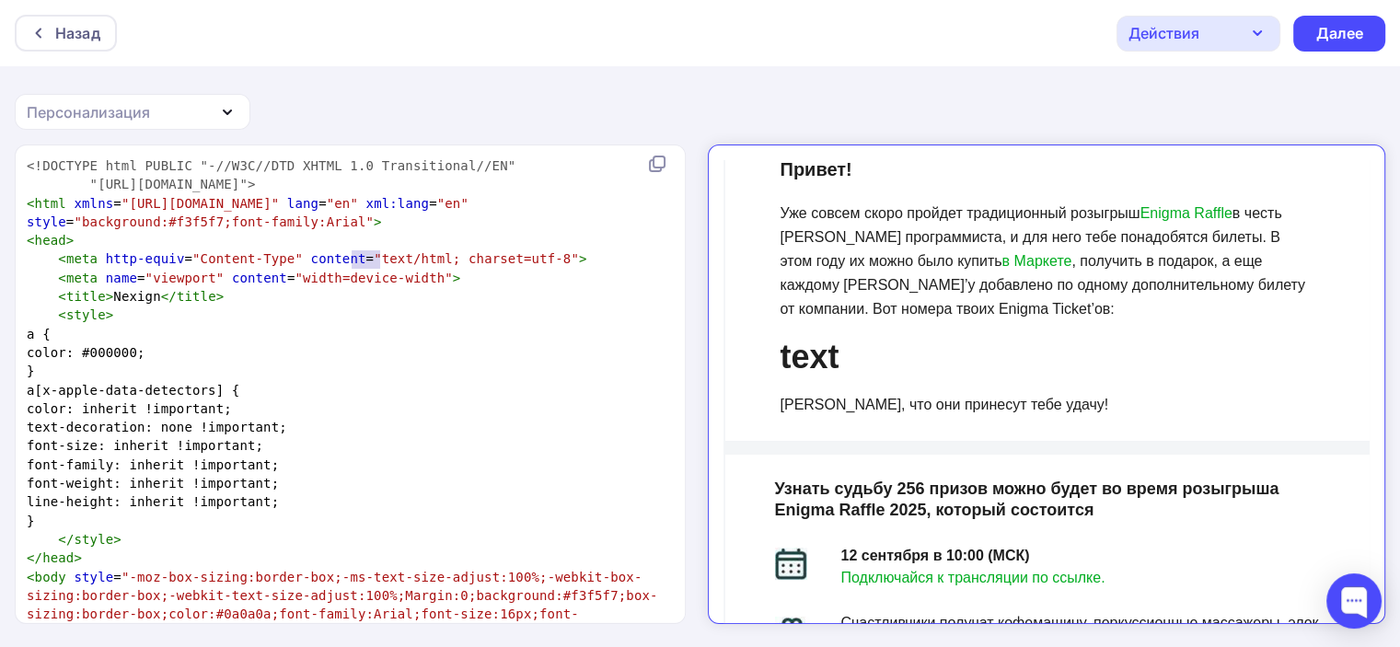
click at [503, 272] on pre "< meta name = "viewport" content = "width=device-width" >" at bounding box center [346, 278] width 647 height 18
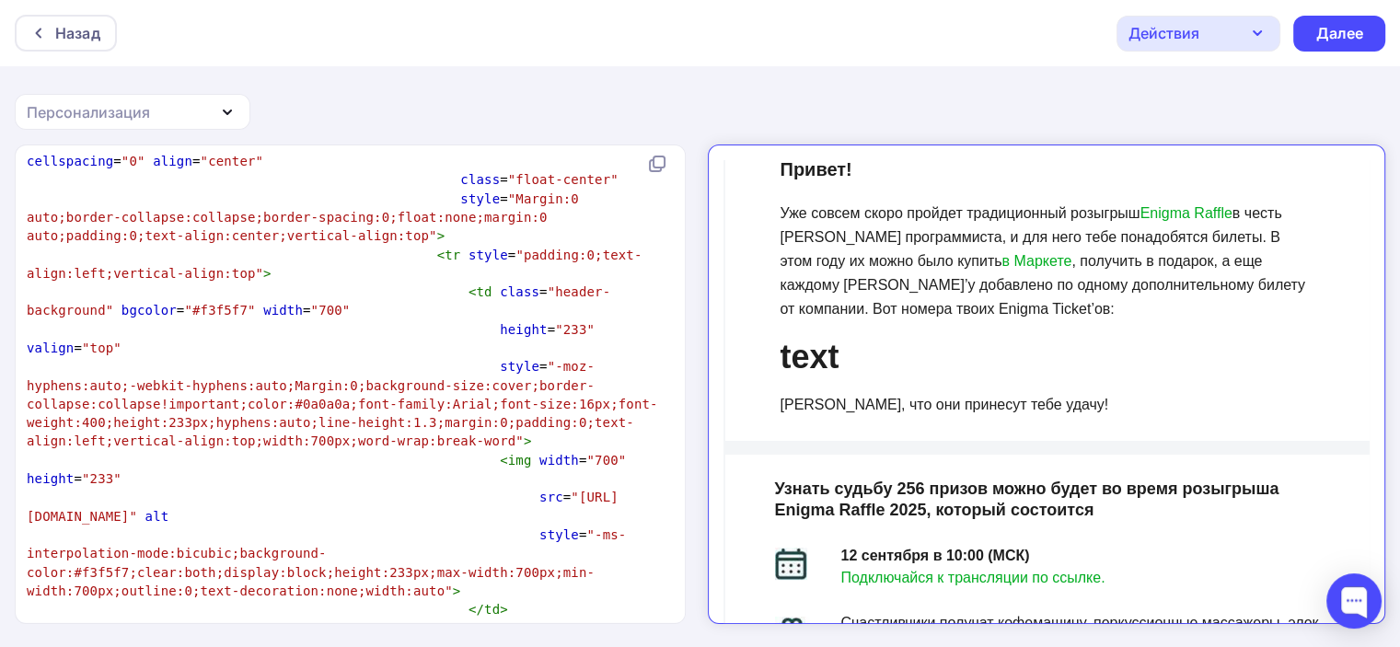
scroll to position [2267, 0]
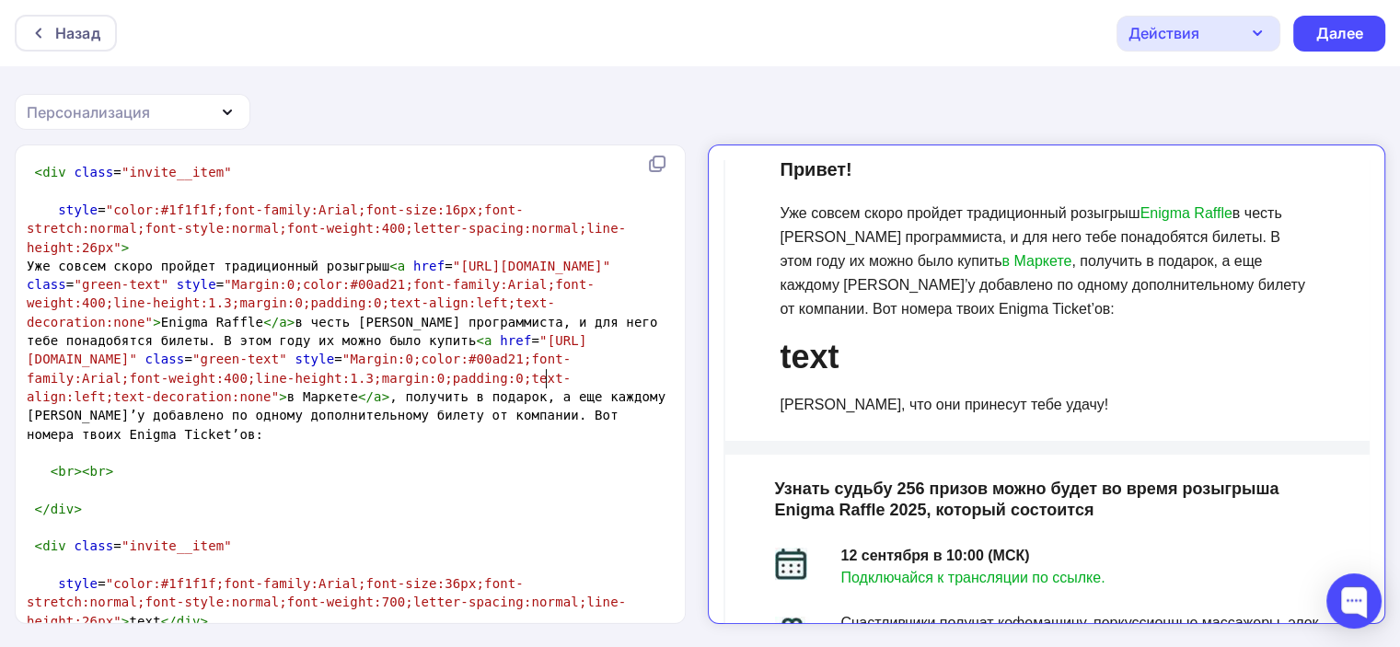
click at [544, 558] on span "style = "color:#1f1f1f;font-family:Arial;font-size:36px;font-stretch:normal;fon…" at bounding box center [346, 593] width 639 height 71
type textarea "text"
drag, startPoint x: 524, startPoint y: 379, endPoint x: 552, endPoint y: 374, distance: 29.1
click at [552, 558] on span "style = "color:#1f1f1f;font-family:Arial;font-size:36px;font-stretch:normal;fon…" at bounding box center [346, 593] width 639 height 71
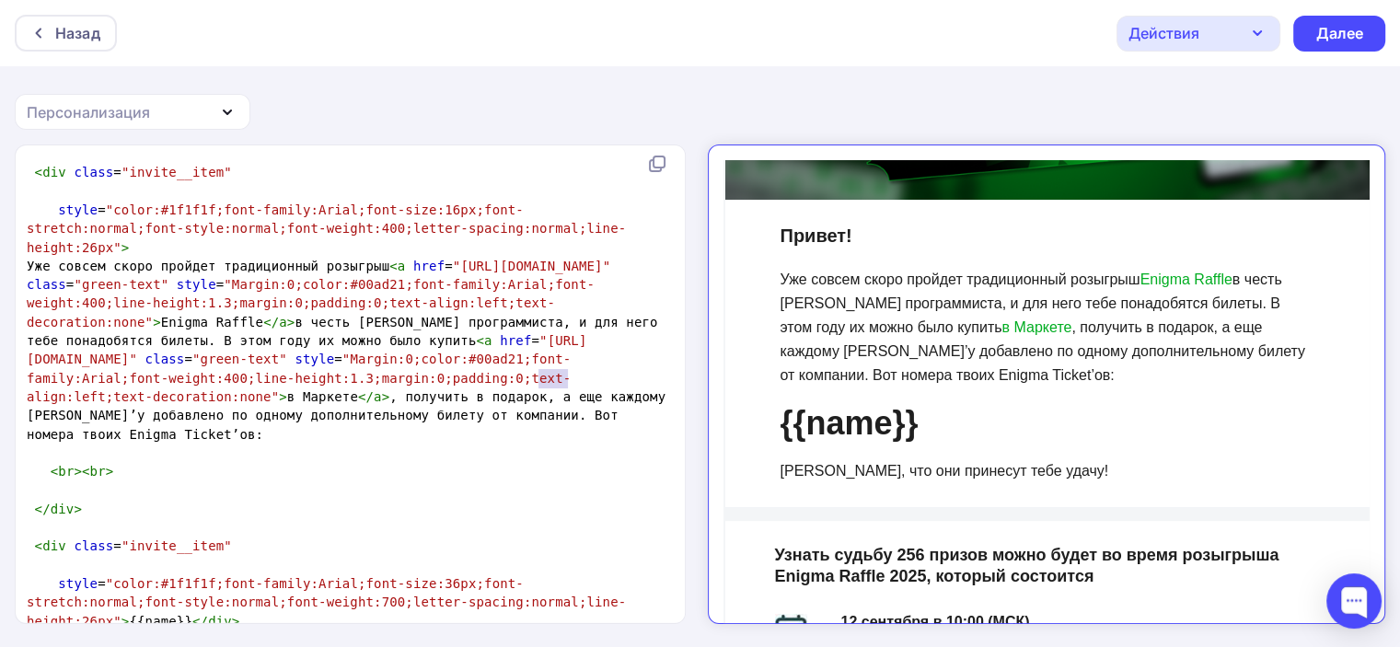
drag, startPoint x: 567, startPoint y: 381, endPoint x: 540, endPoint y: 377, distance: 27.1
click at [540, 558] on span "style = "color:#1f1f1f;font-family:Arial;font-size:36px;font-stretch:normal;fon…" at bounding box center [346, 593] width 639 height 71
type textarea "еу"
type textarea "text"
click at [1329, 35] on div "Далее" at bounding box center [1340, 33] width 48 height 21
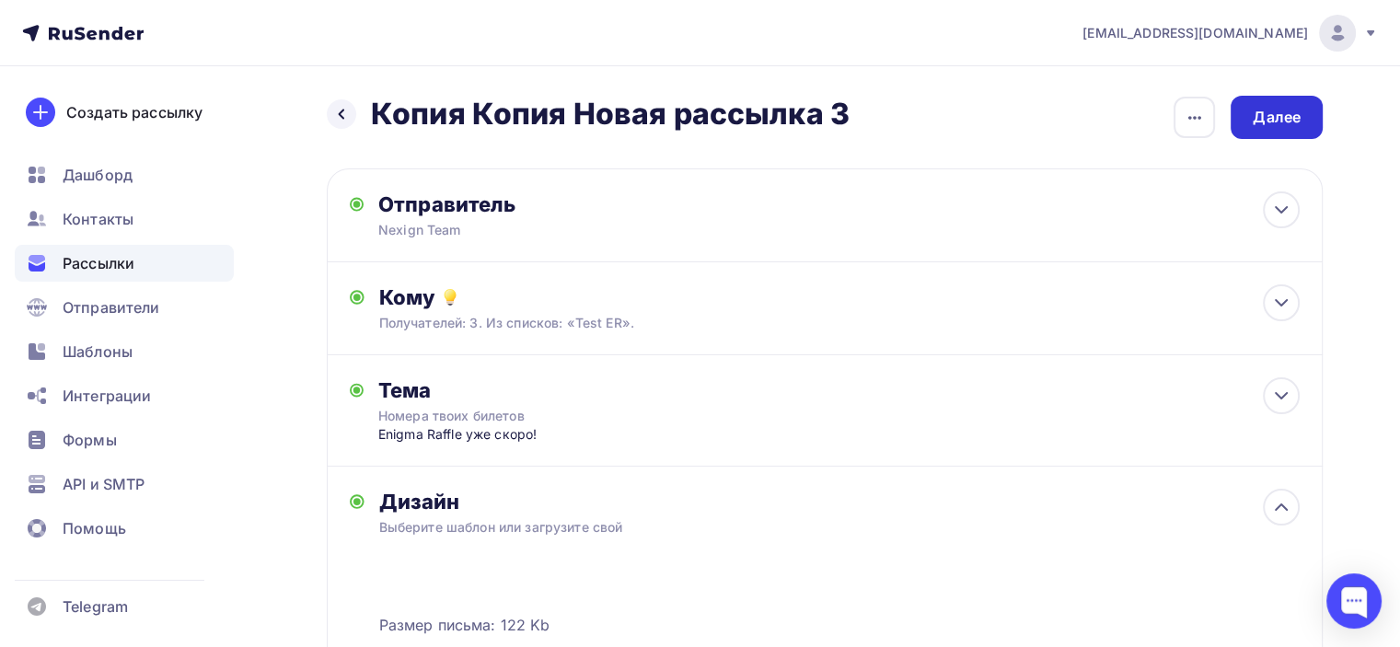
click at [1271, 125] on div "Далее" at bounding box center [1277, 117] width 48 height 21
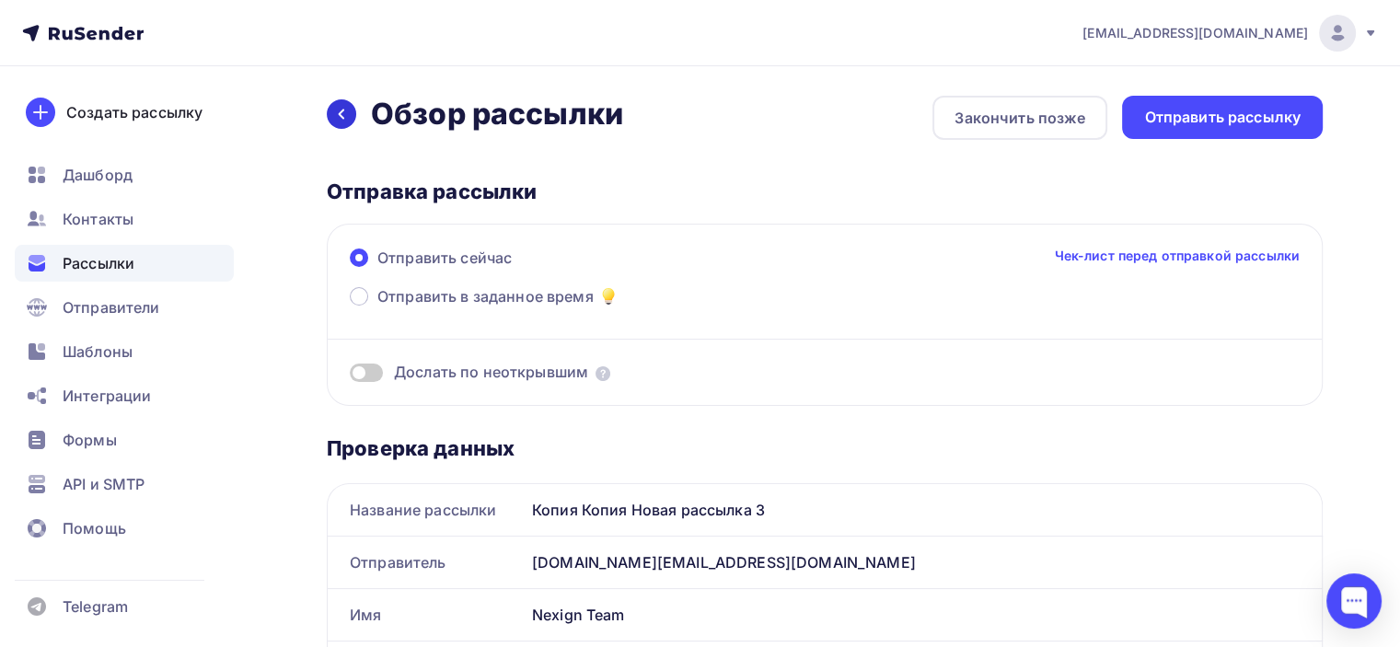
click at [339, 113] on icon at bounding box center [342, 115] width 6 height 10
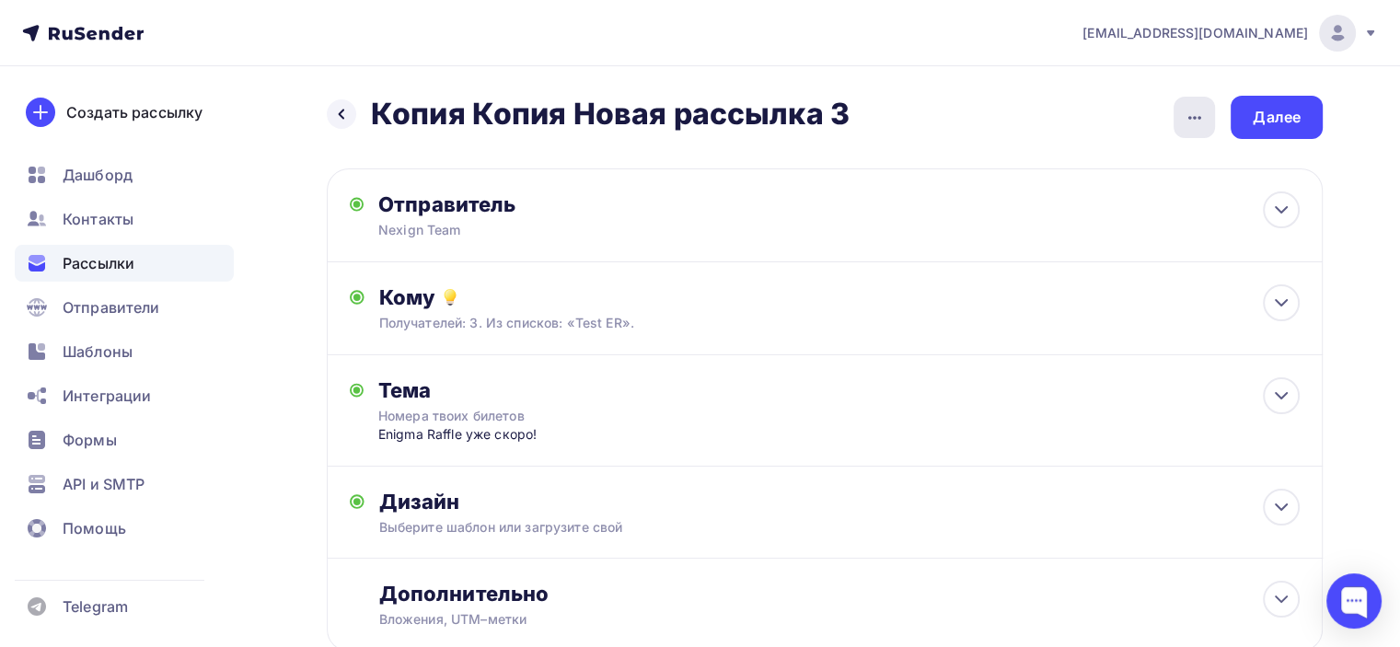
click at [1186, 118] on icon "button" at bounding box center [1195, 118] width 22 height 22
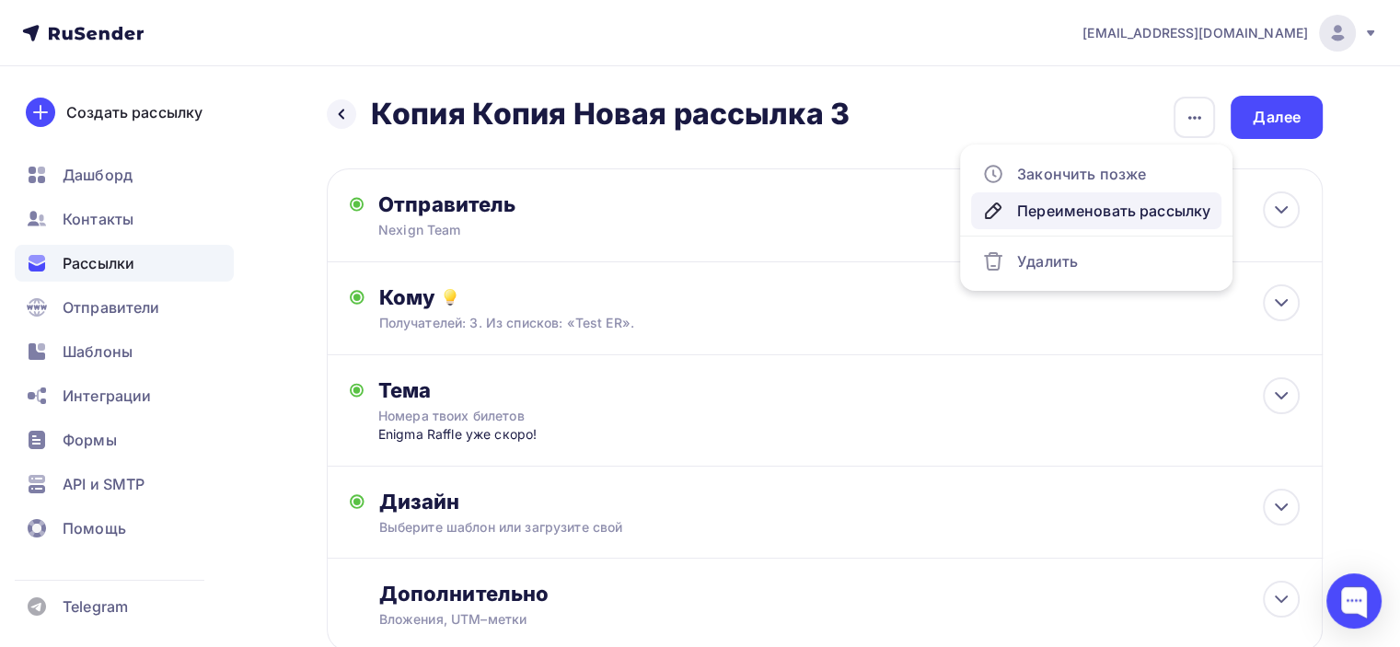
click at [1077, 207] on div "Переименовать рассылку" at bounding box center [1096, 211] width 228 height 22
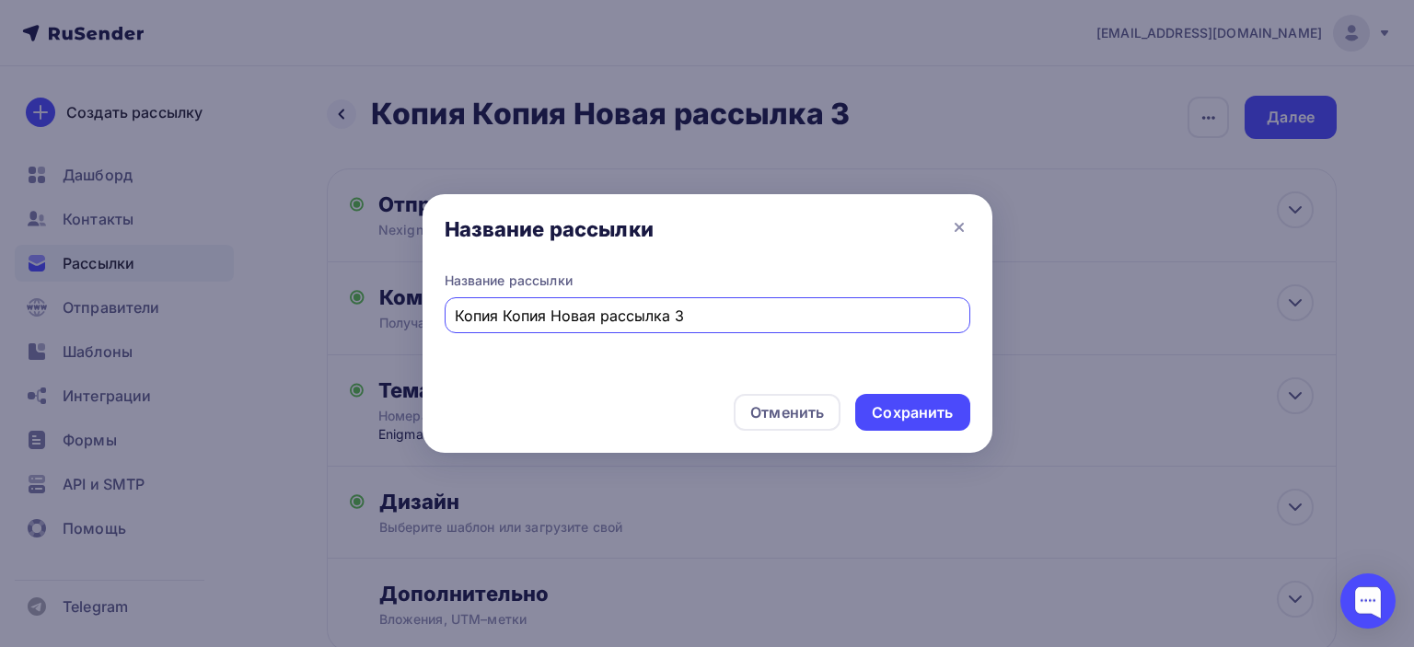
click at [586, 305] on input "Копия Копия Новая рассылка 3" at bounding box center [707, 316] width 505 height 22
type input "N"
type input "Тест Enigma Raffle"
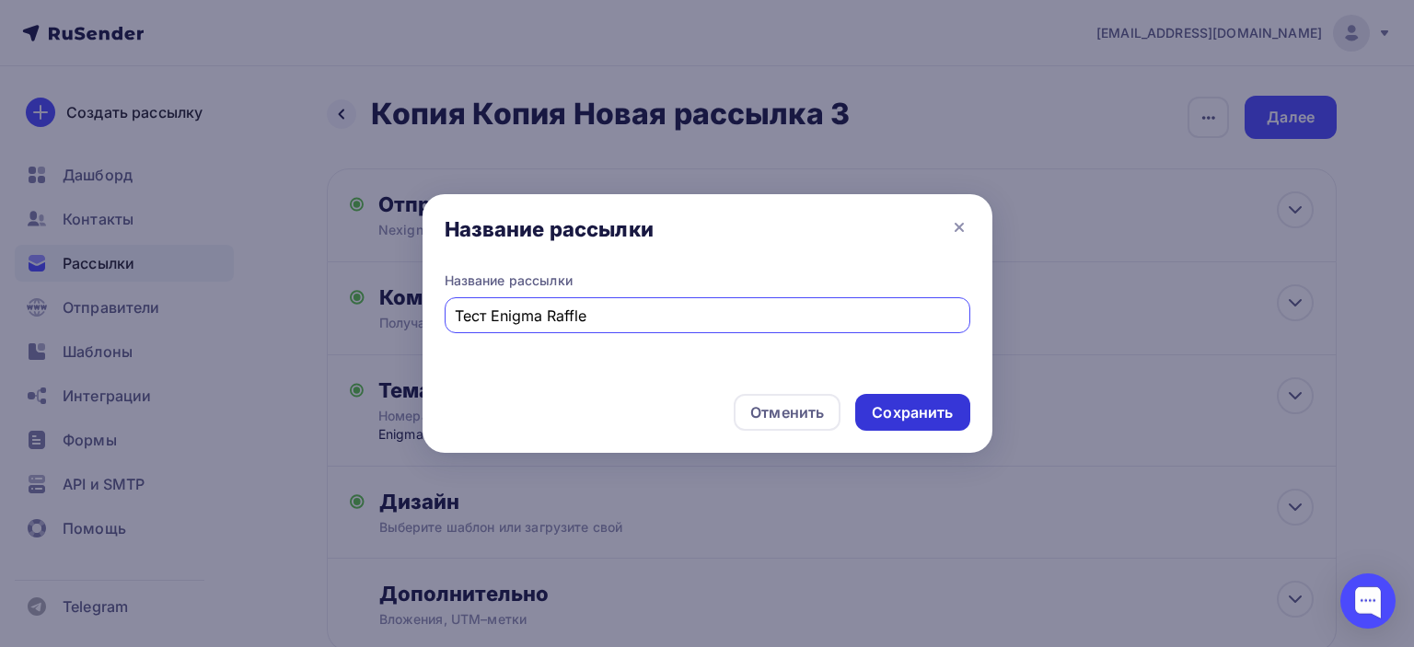
click at [910, 408] on div "Сохранить" at bounding box center [912, 412] width 81 height 21
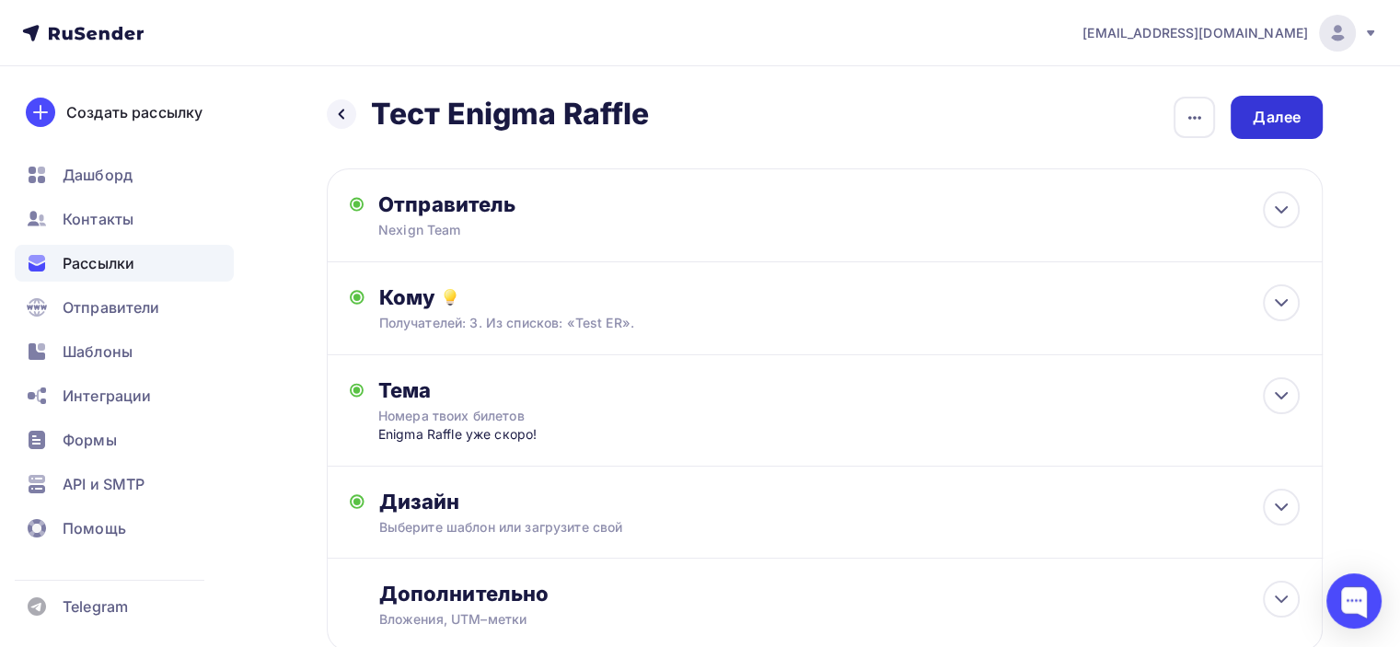
click at [1293, 106] on div "Далее" at bounding box center [1277, 117] width 92 height 43
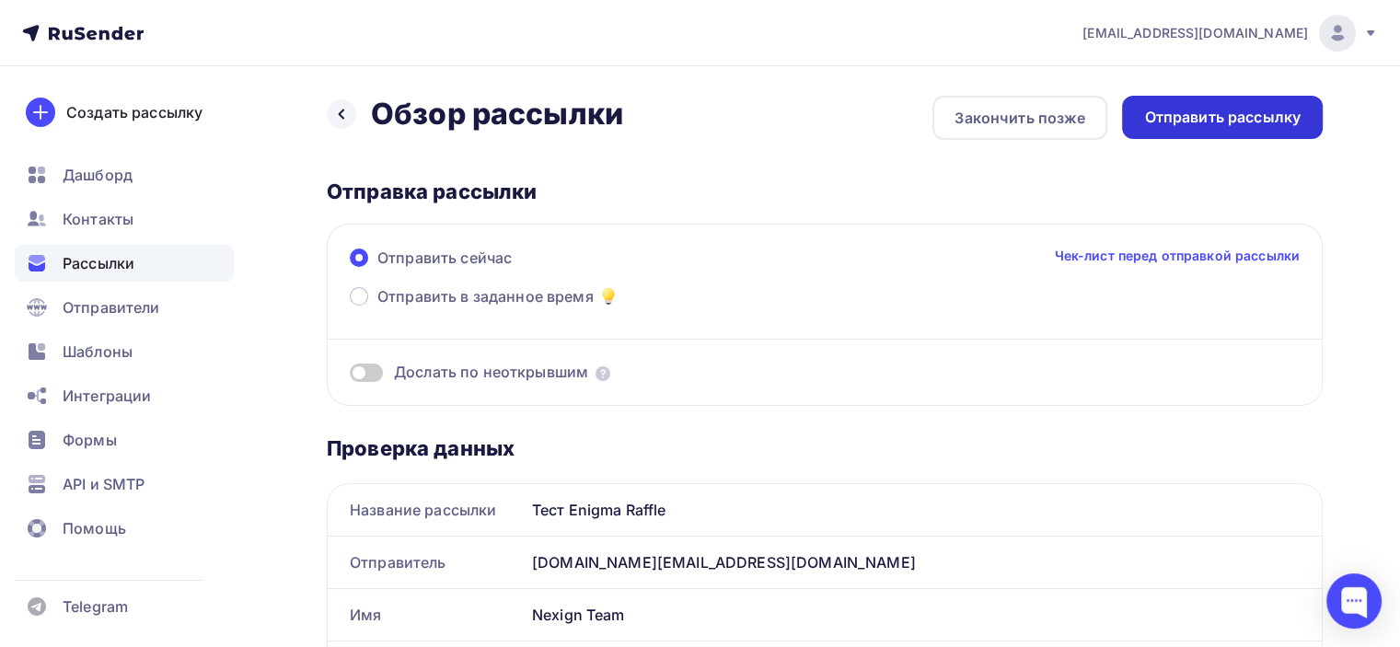
click at [1243, 113] on div "Отправить рассылку" at bounding box center [1222, 117] width 157 height 21
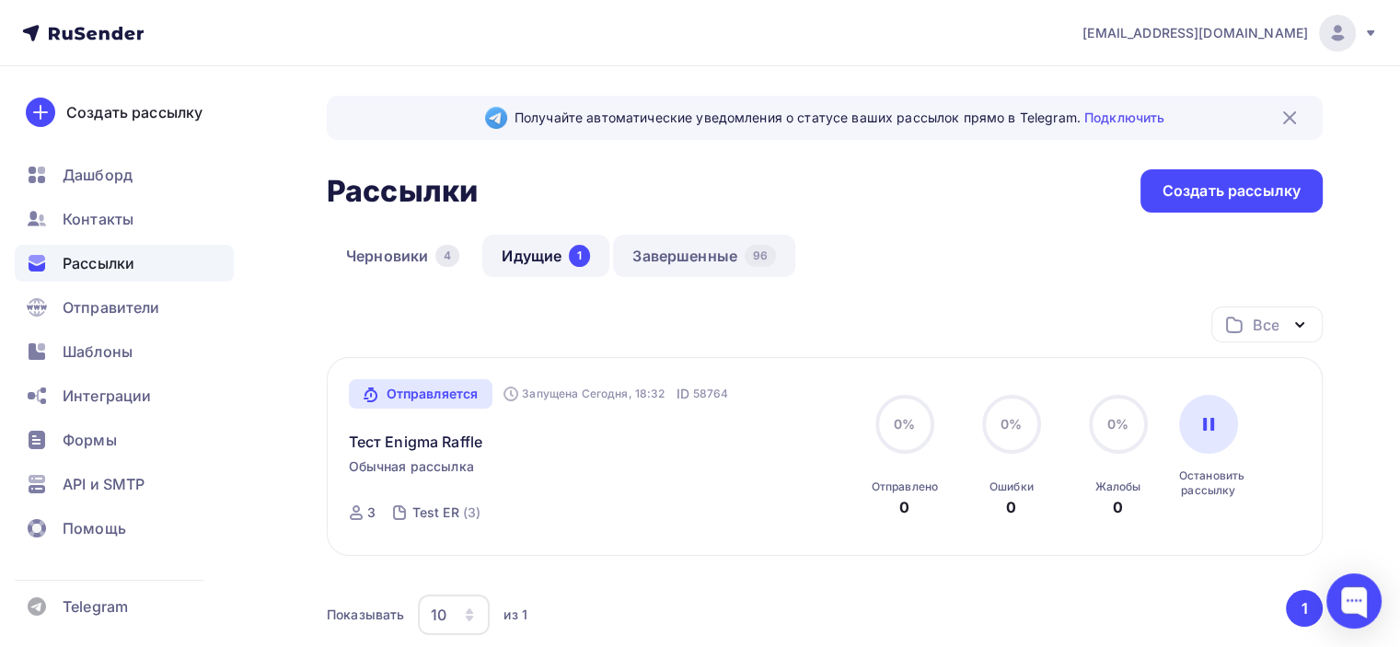
click at [702, 260] on link "Завершенные 96" at bounding box center [704, 256] width 182 height 42
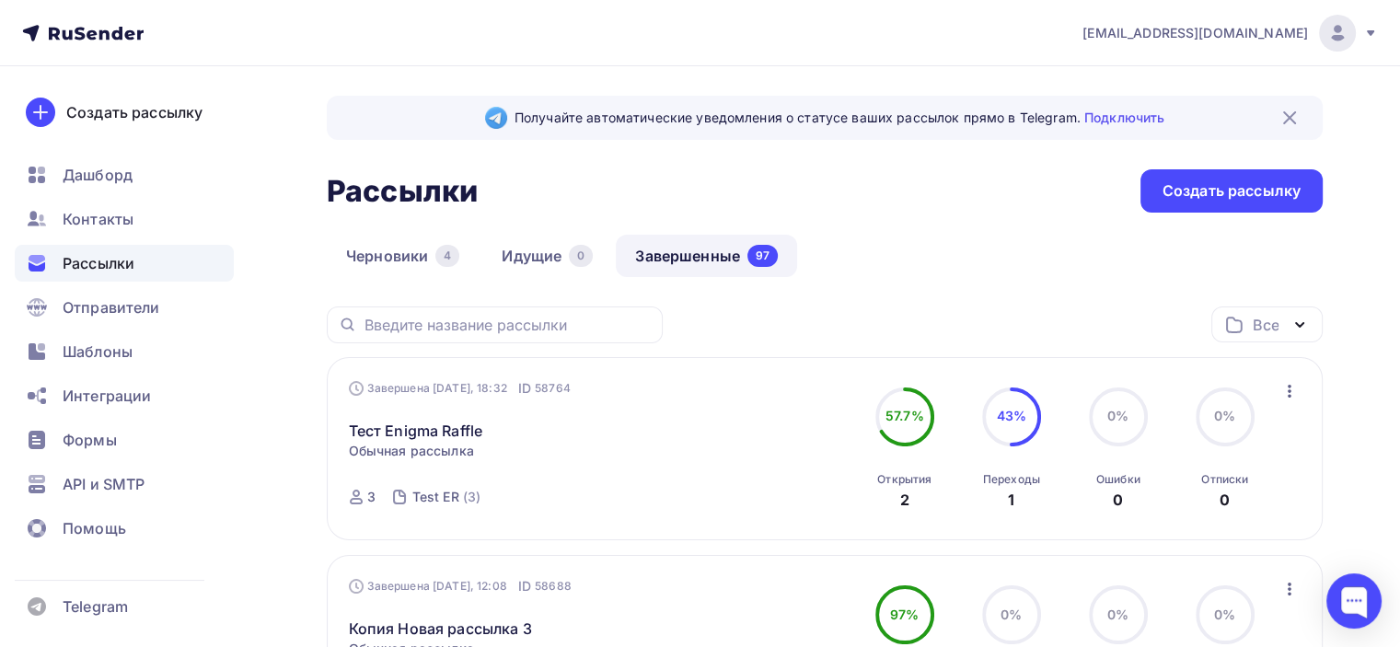
click at [1285, 386] on icon "button" at bounding box center [1290, 391] width 22 height 22
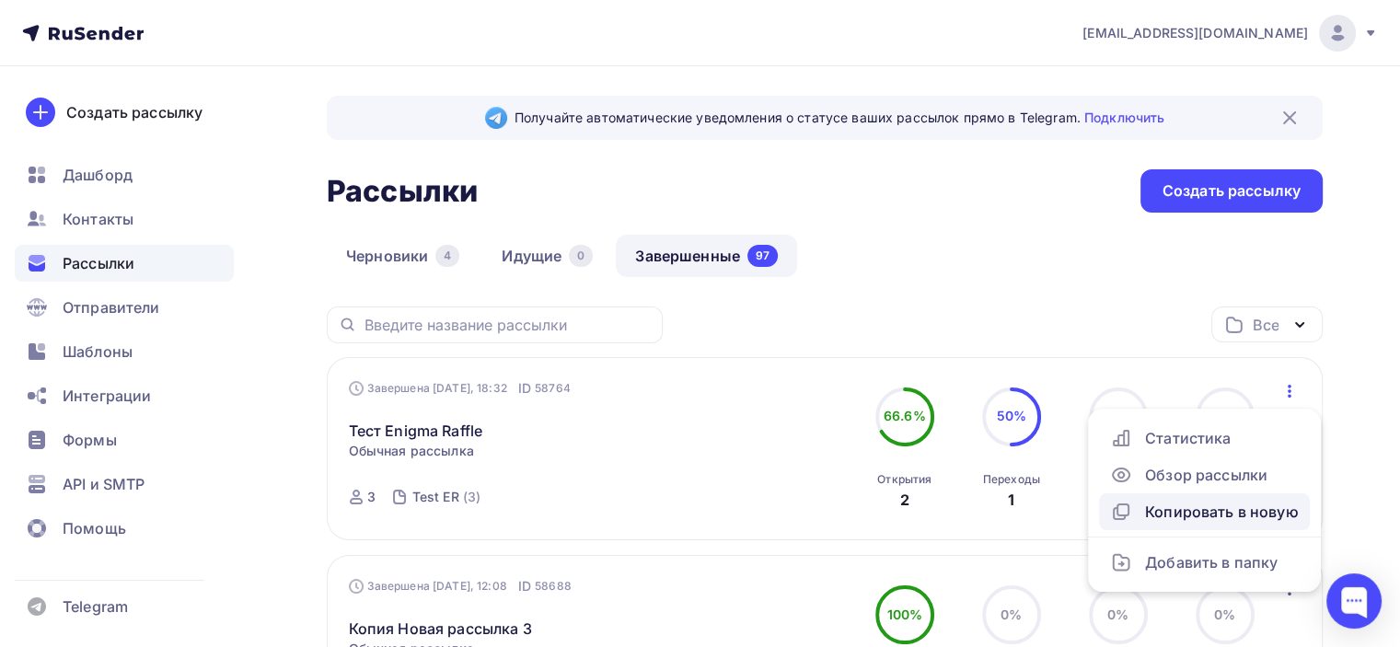
click at [1178, 507] on div "Копировать в новую" at bounding box center [1204, 512] width 189 height 22
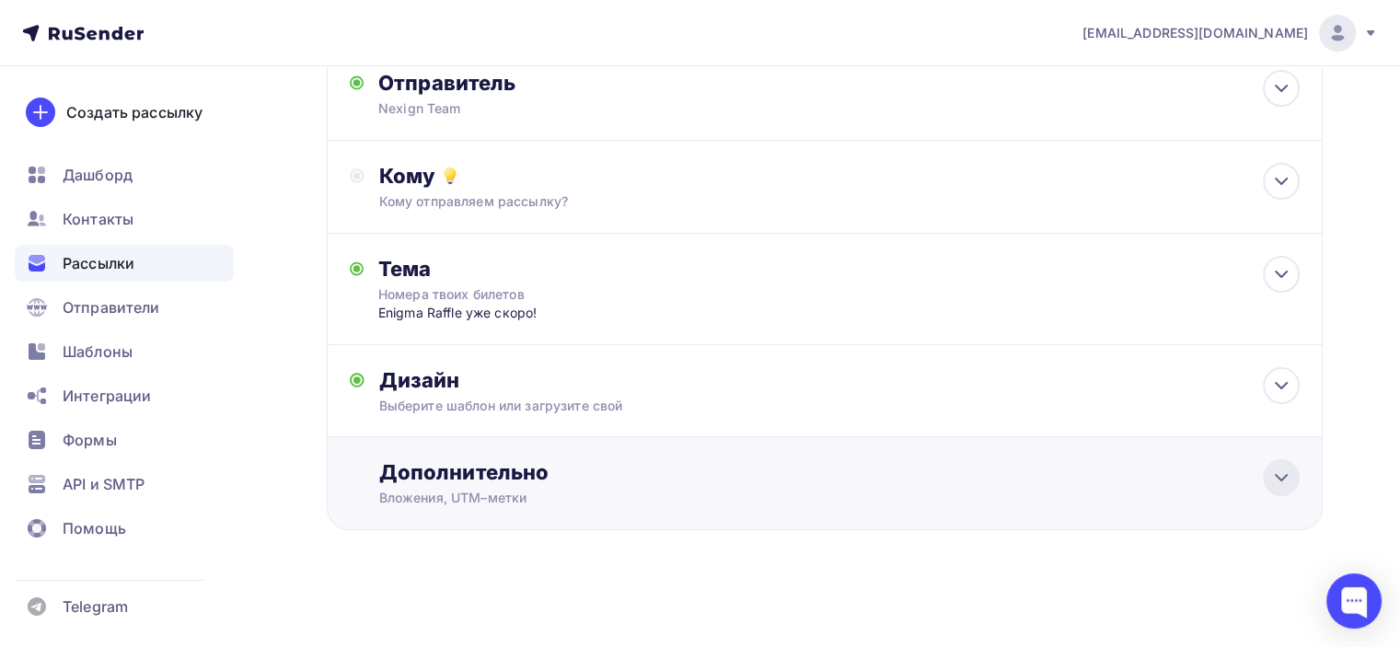
click at [1271, 470] on icon at bounding box center [1282, 478] width 22 height 22
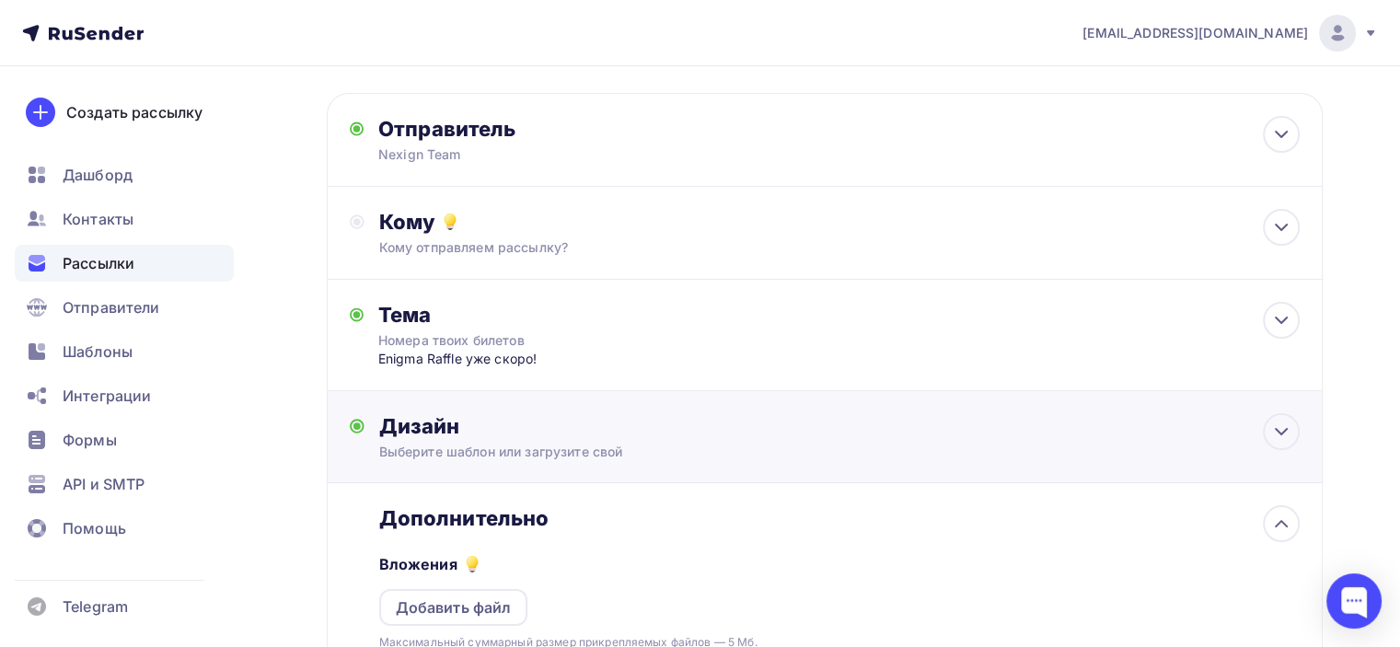
scroll to position [44, 0]
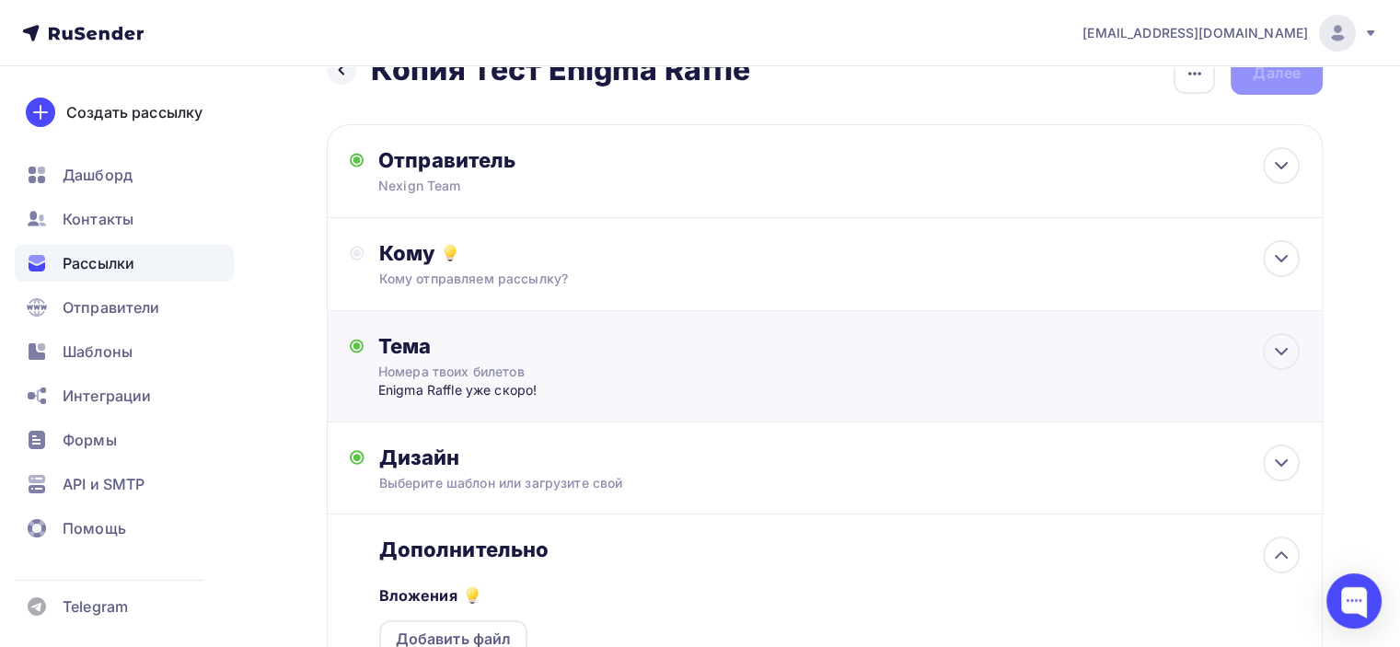
click at [582, 393] on div "Enigma Raffle уже скоро!" at bounding box center [560, 390] width 364 height 18
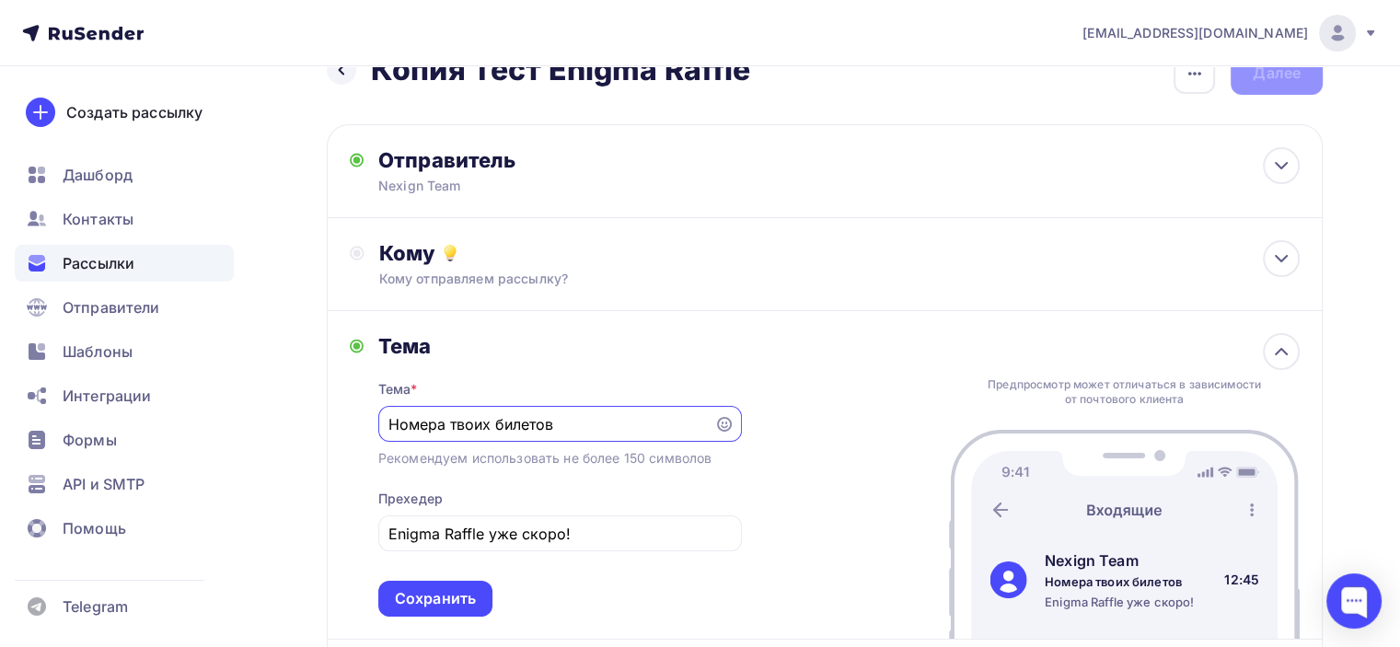
scroll to position [0, 0]
type input "Номера твоих билетов для Enigma Raffle"
drag, startPoint x: 552, startPoint y: 531, endPoint x: 343, endPoint y: 528, distance: 209.0
click at [343, 528] on div "Тема Тема * Номера твоих билетов для Enigma Raffle Рекомендуем использовать не …" at bounding box center [825, 476] width 996 height 330
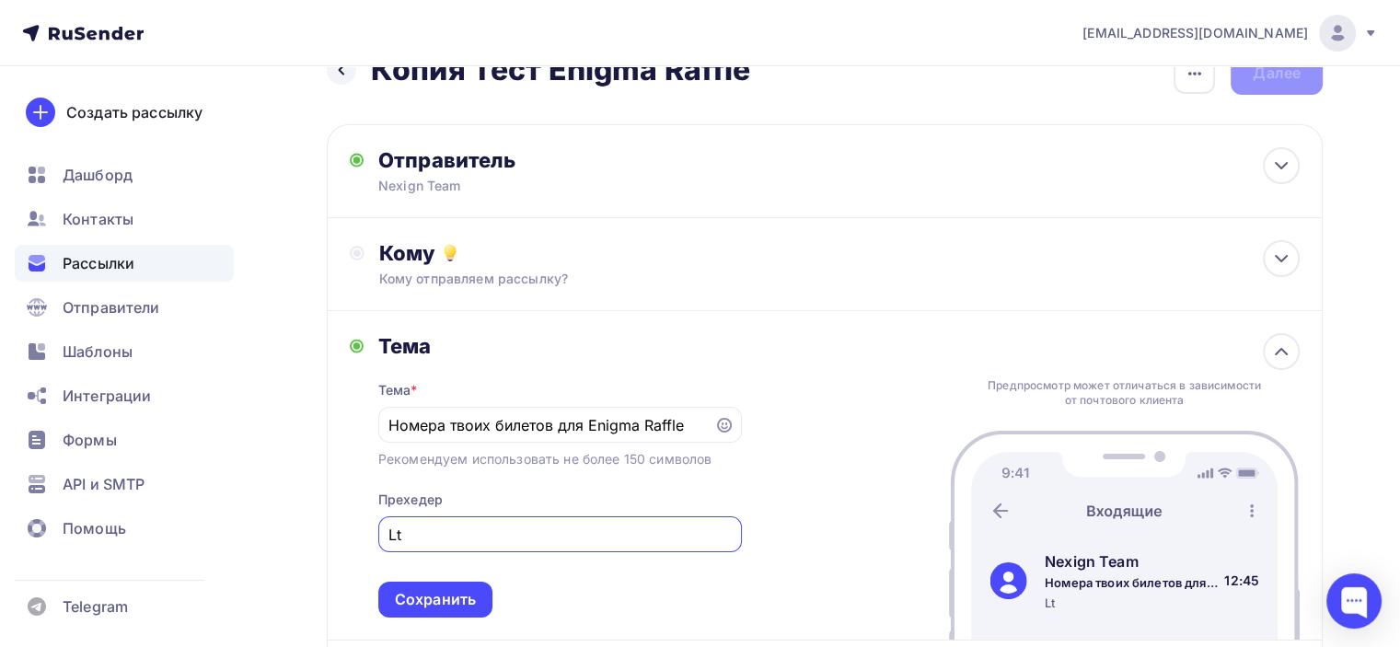
type input "L"
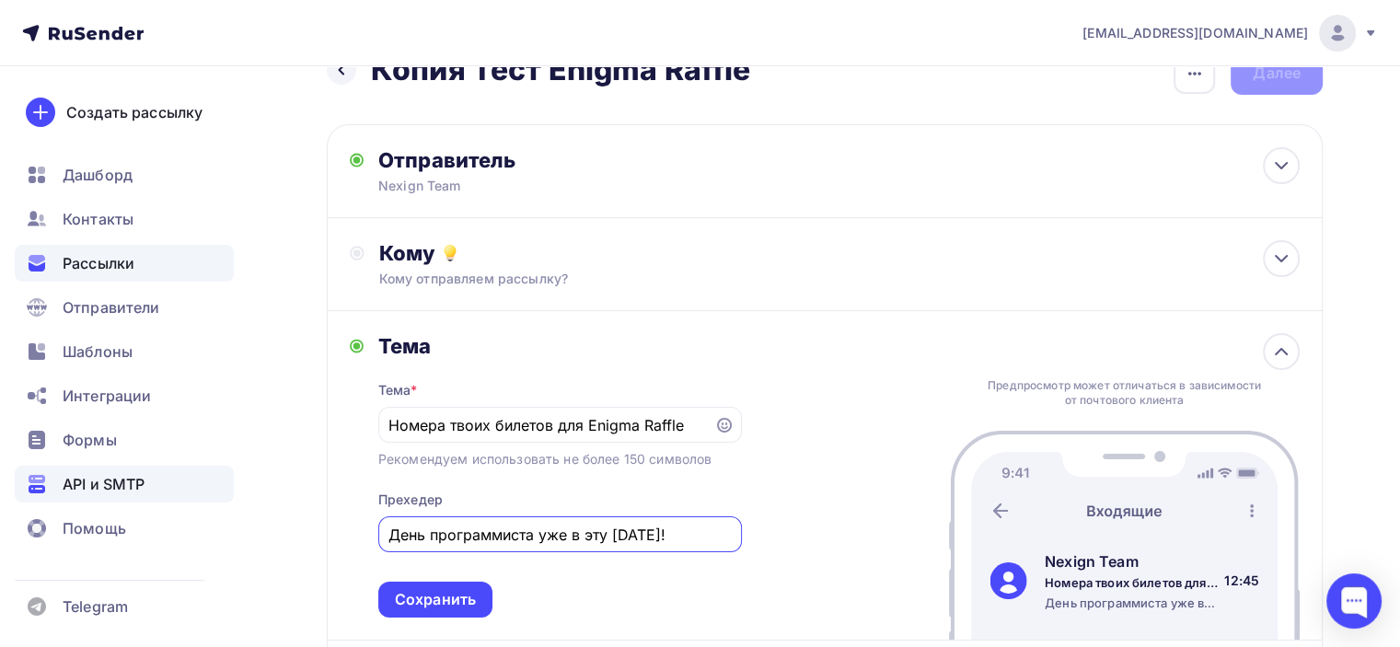
type input "День программиста уже в эту [DATE]!"
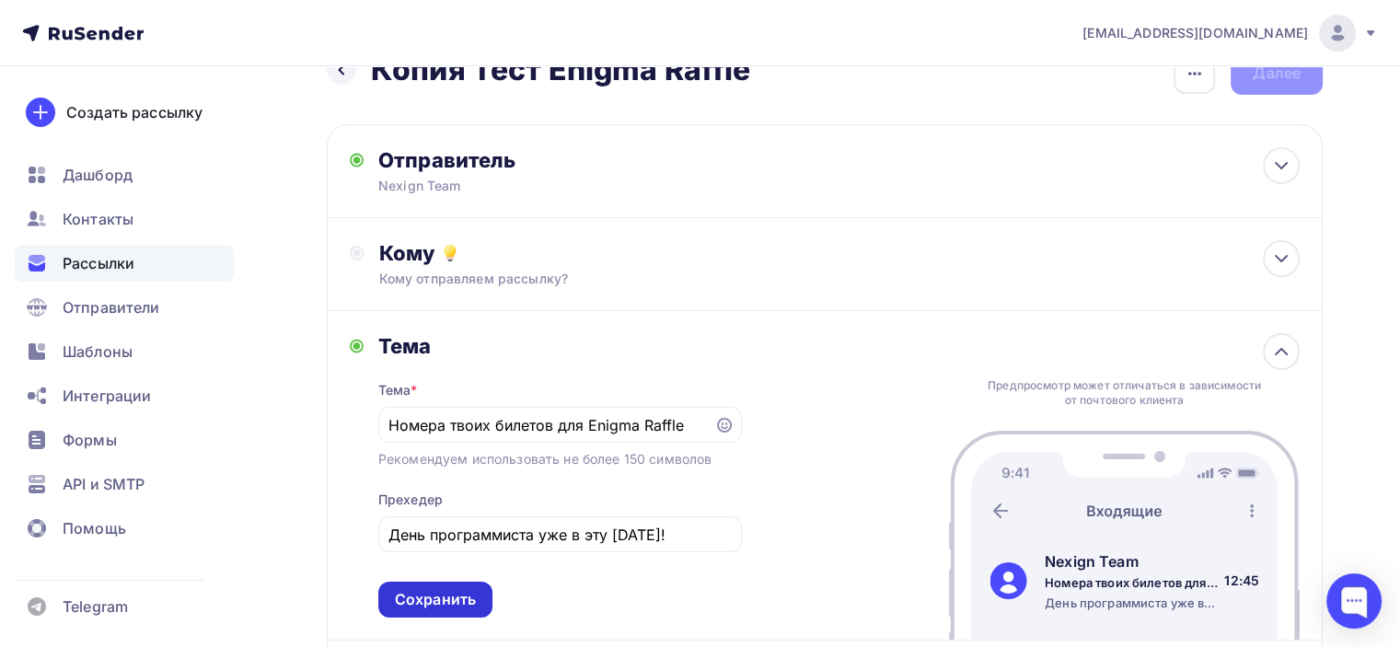
click at [447, 599] on div "Сохранить" at bounding box center [435, 599] width 81 height 21
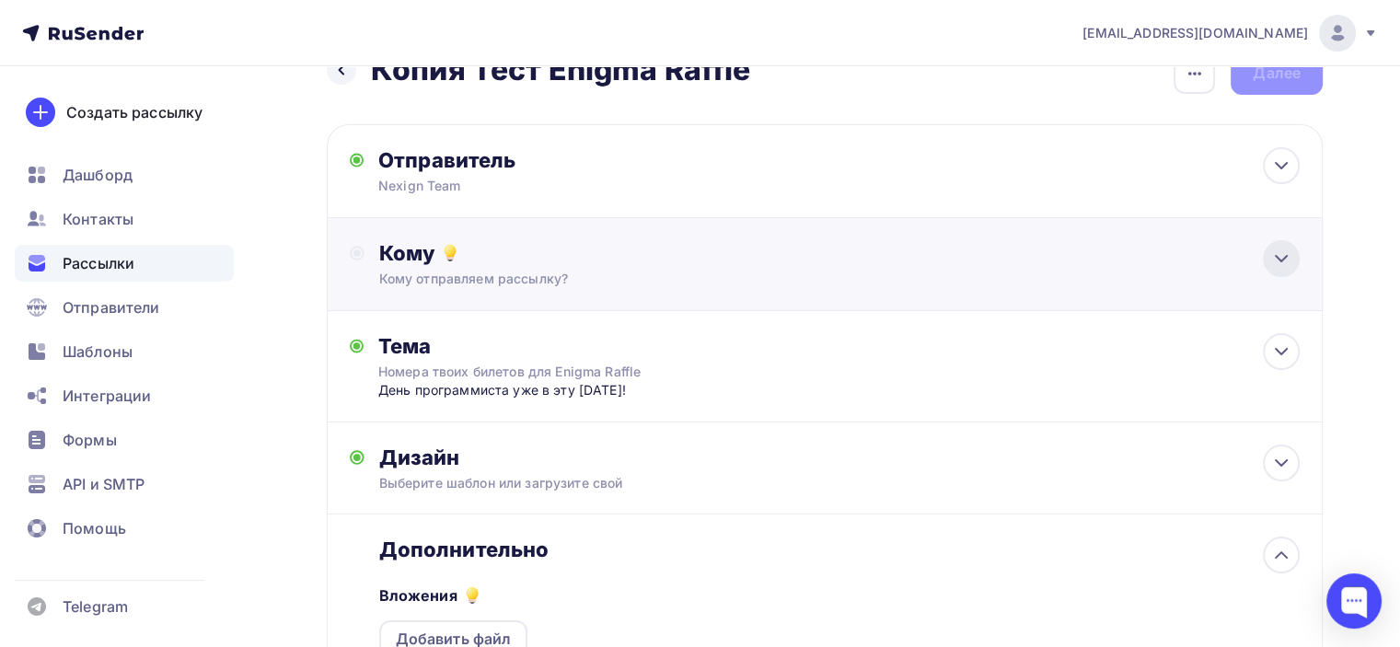
click at [1274, 255] on icon at bounding box center [1282, 259] width 22 height 22
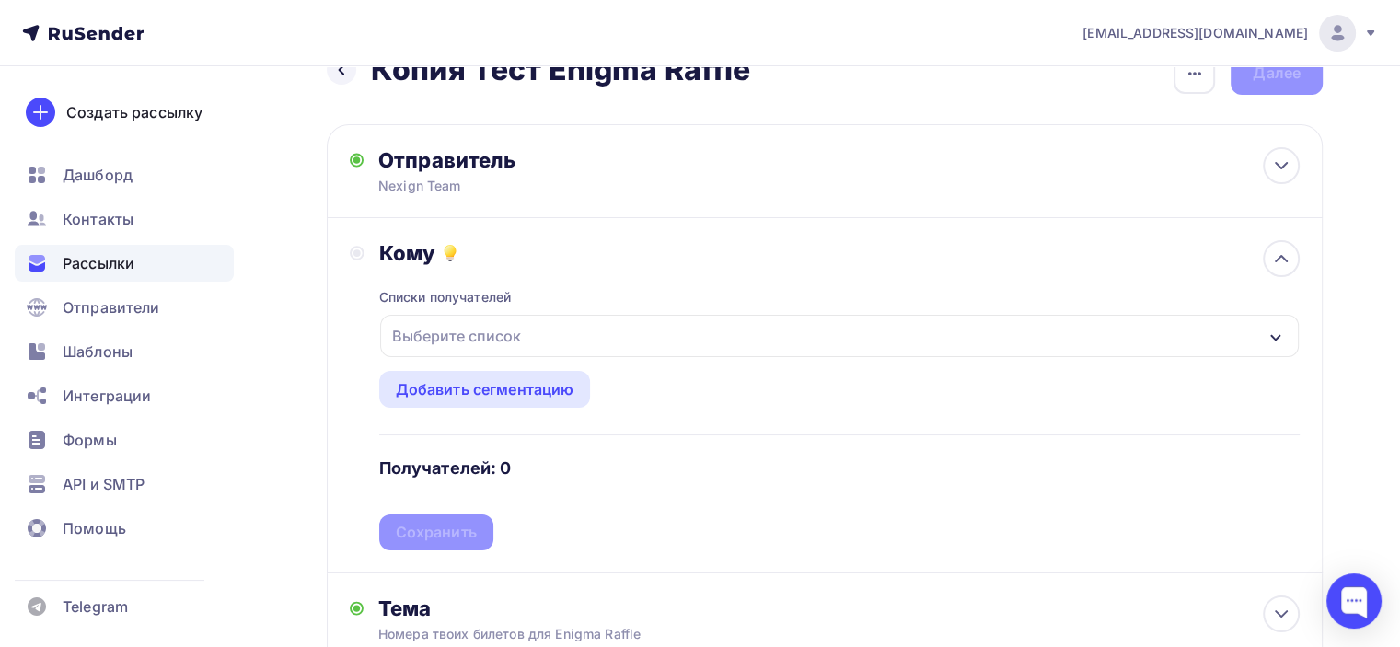
click at [992, 339] on div "Выберите список" at bounding box center [839, 336] width 919 height 42
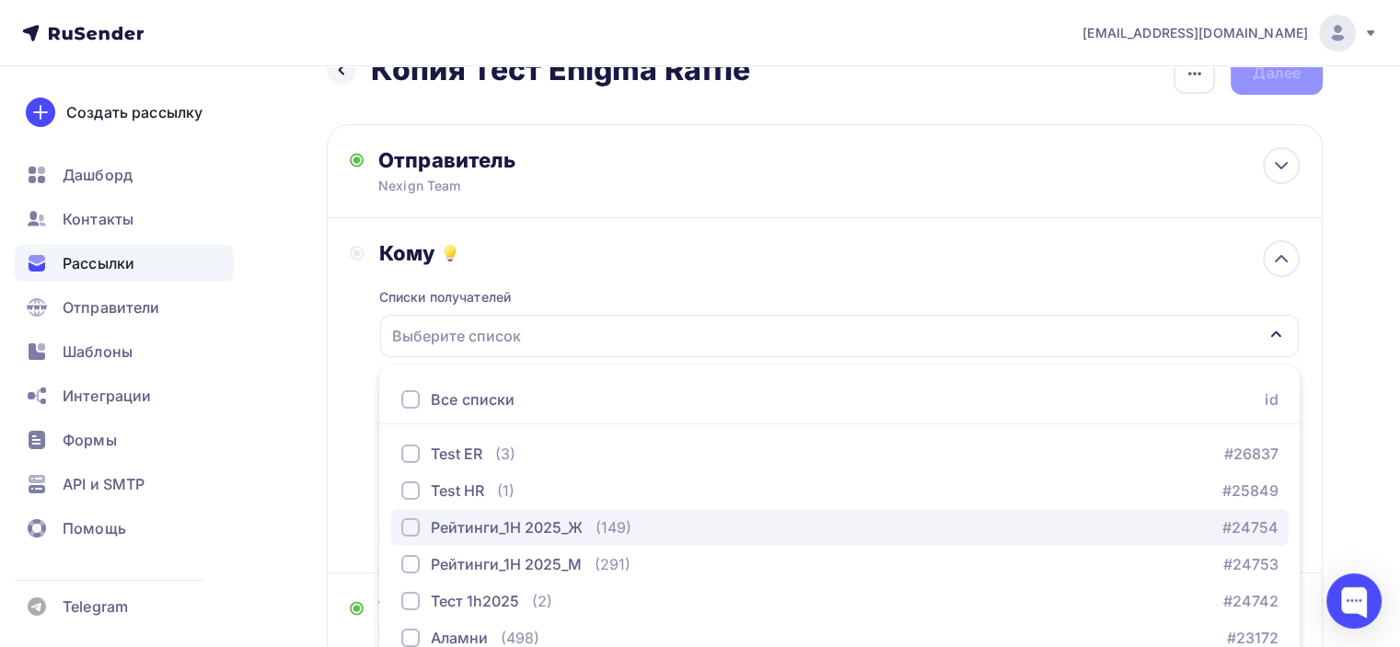
scroll to position [238, 0]
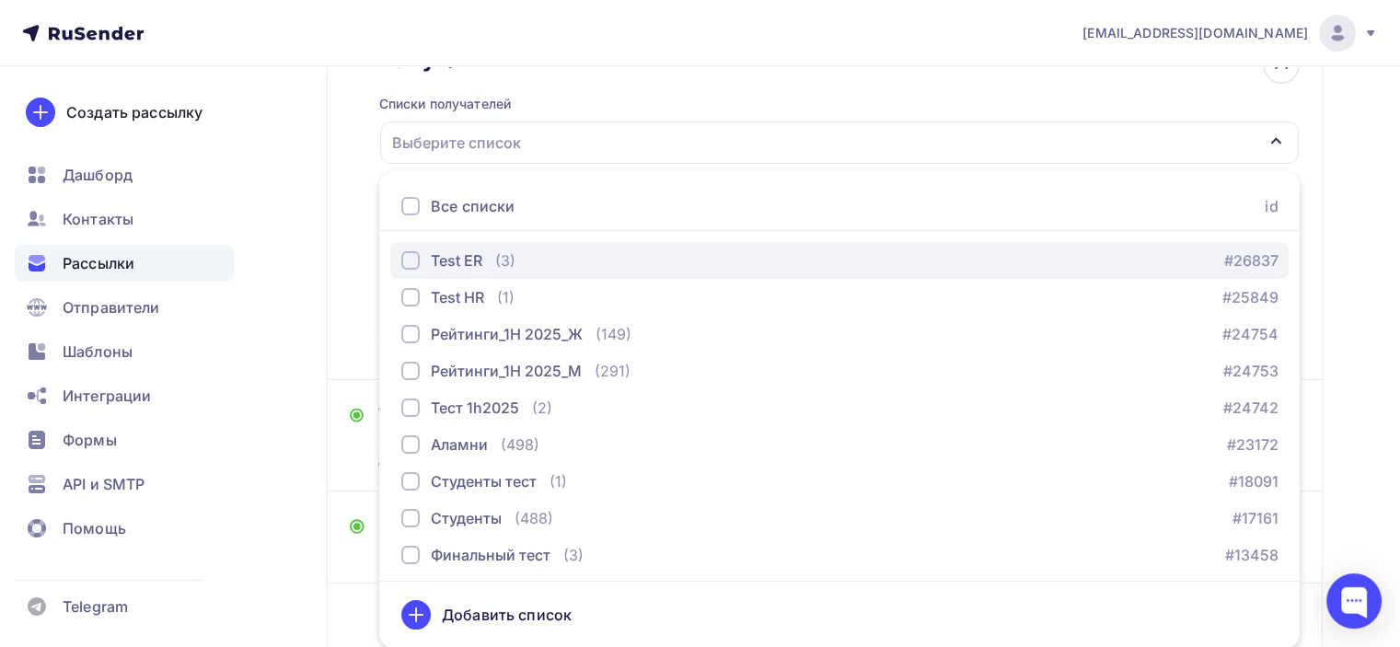
click at [409, 258] on div "button" at bounding box center [410, 260] width 18 height 18
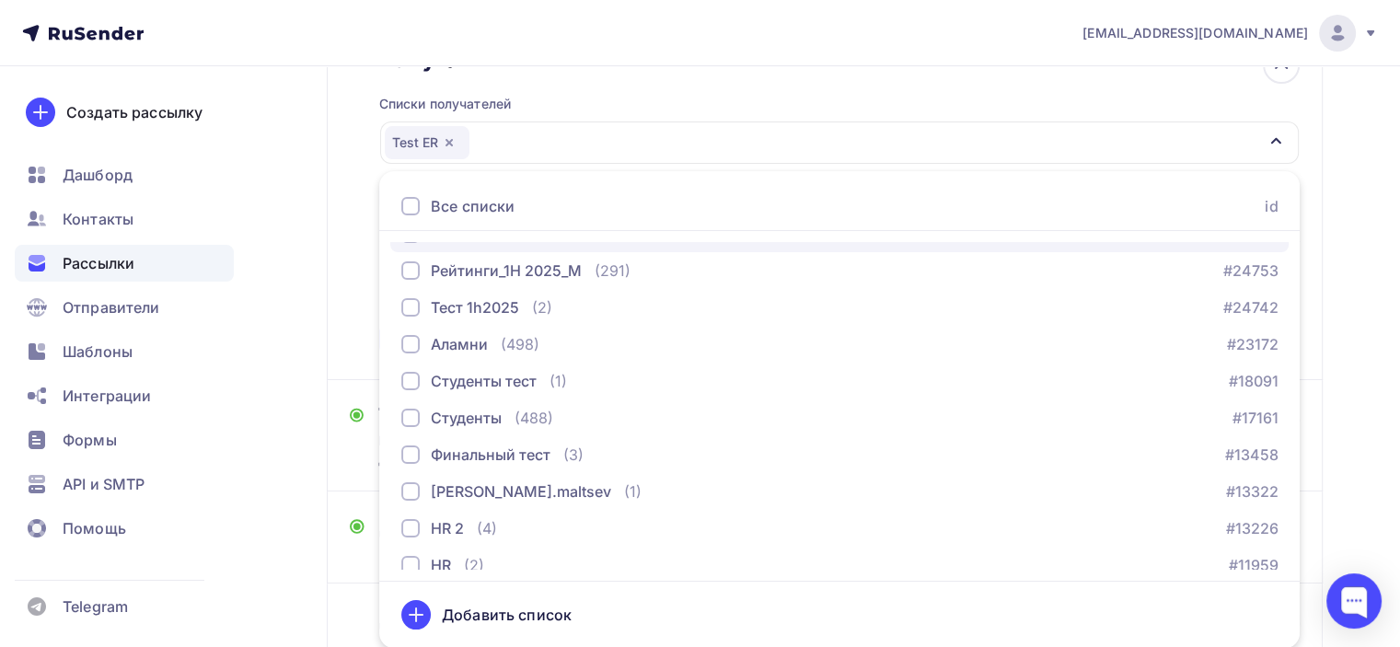
scroll to position [151, 0]
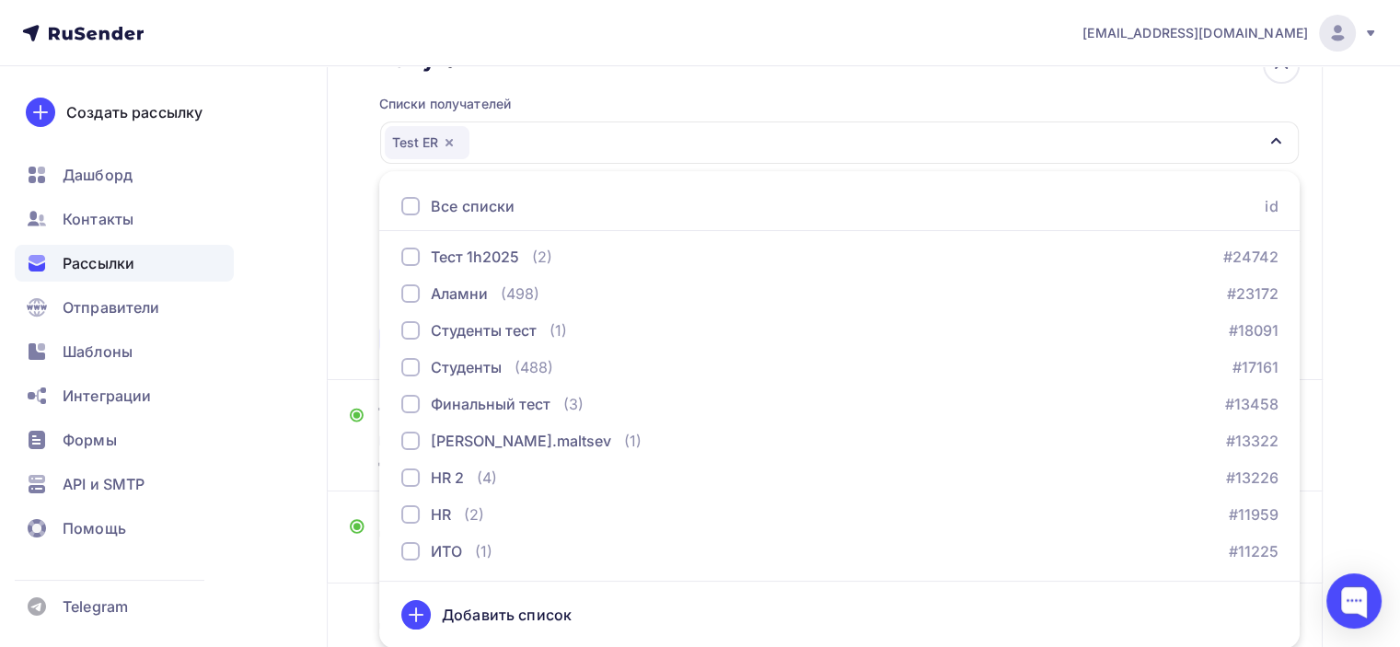
click at [1347, 394] on div "Назад Копия Тест Enigma Raffle Копия Тест Enigma Raffle Закончить позже Переиме…" at bounding box center [700, 458] width 1400 height 1258
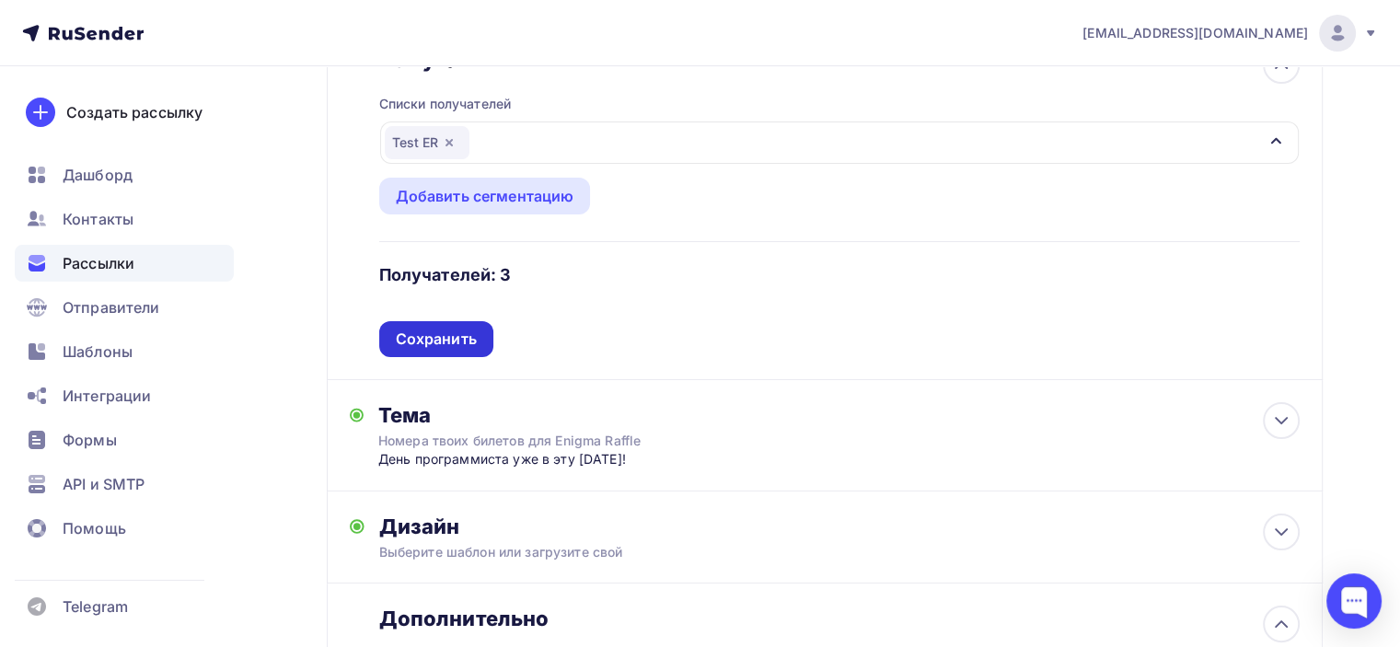
click at [466, 338] on div "Сохранить" at bounding box center [436, 339] width 81 height 21
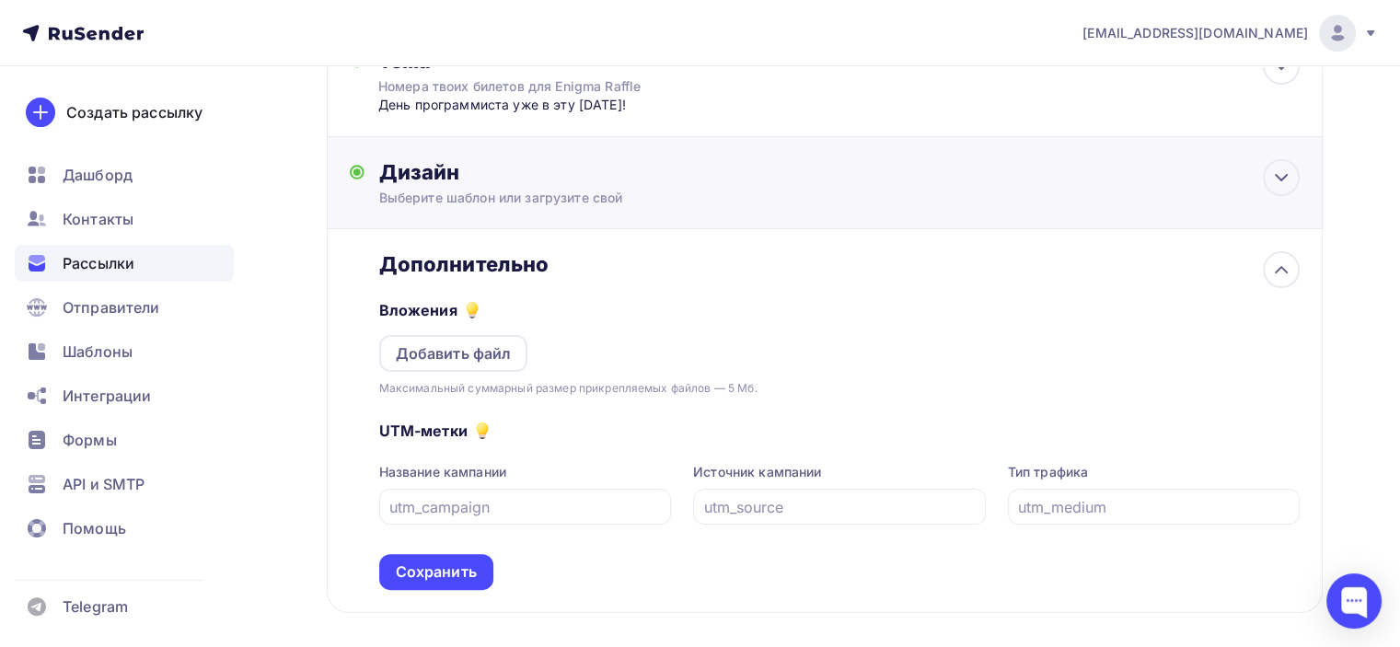
scroll to position [0, 0]
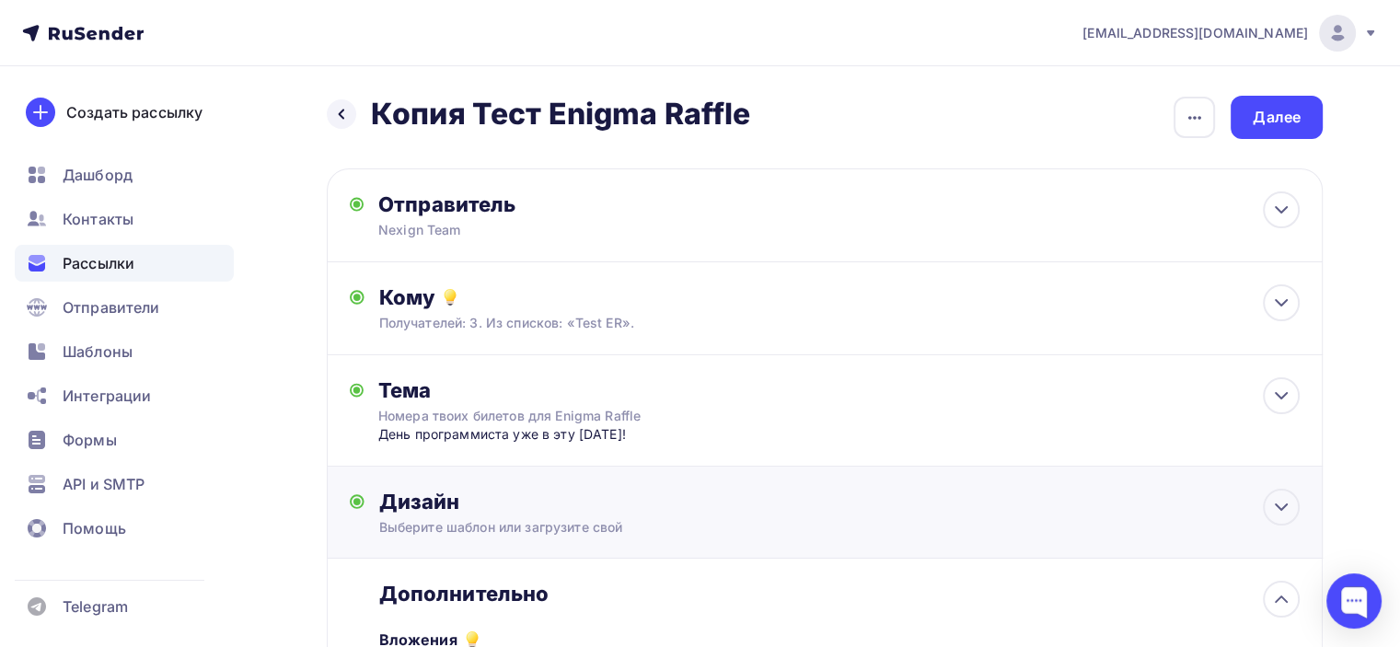
click at [545, 504] on div "Дизайн" at bounding box center [839, 502] width 921 height 26
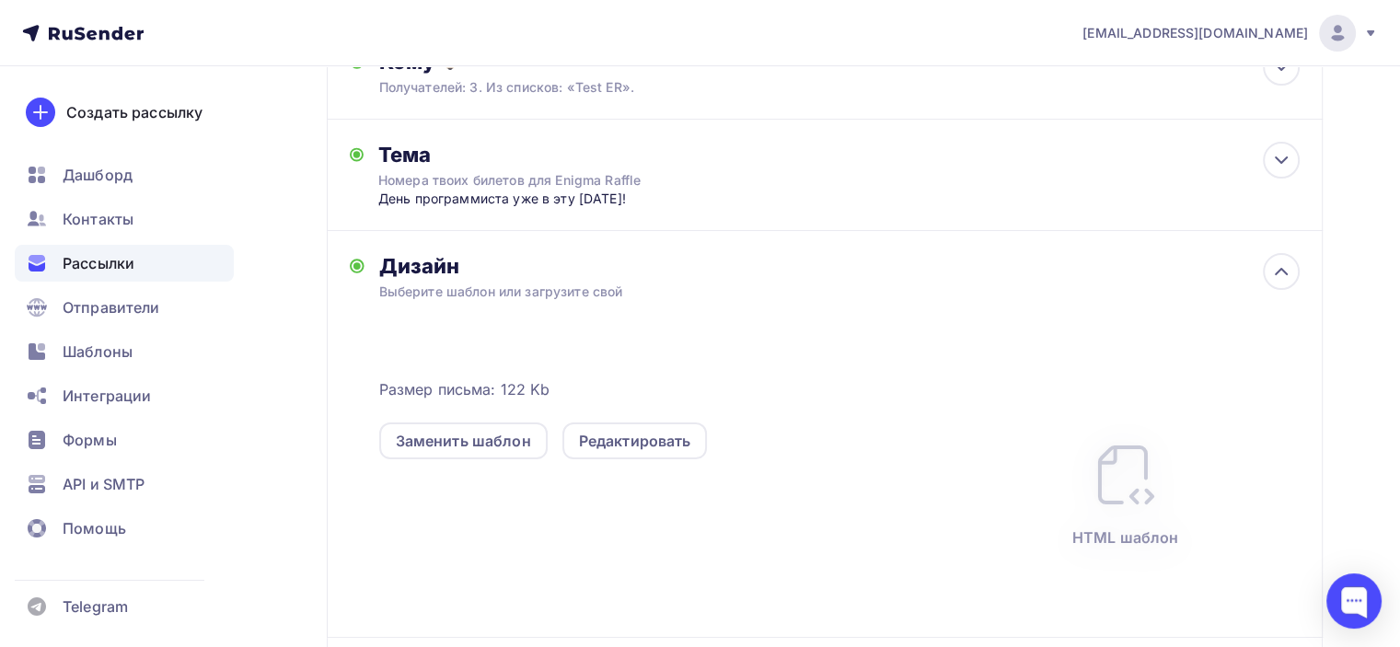
scroll to position [276, 0]
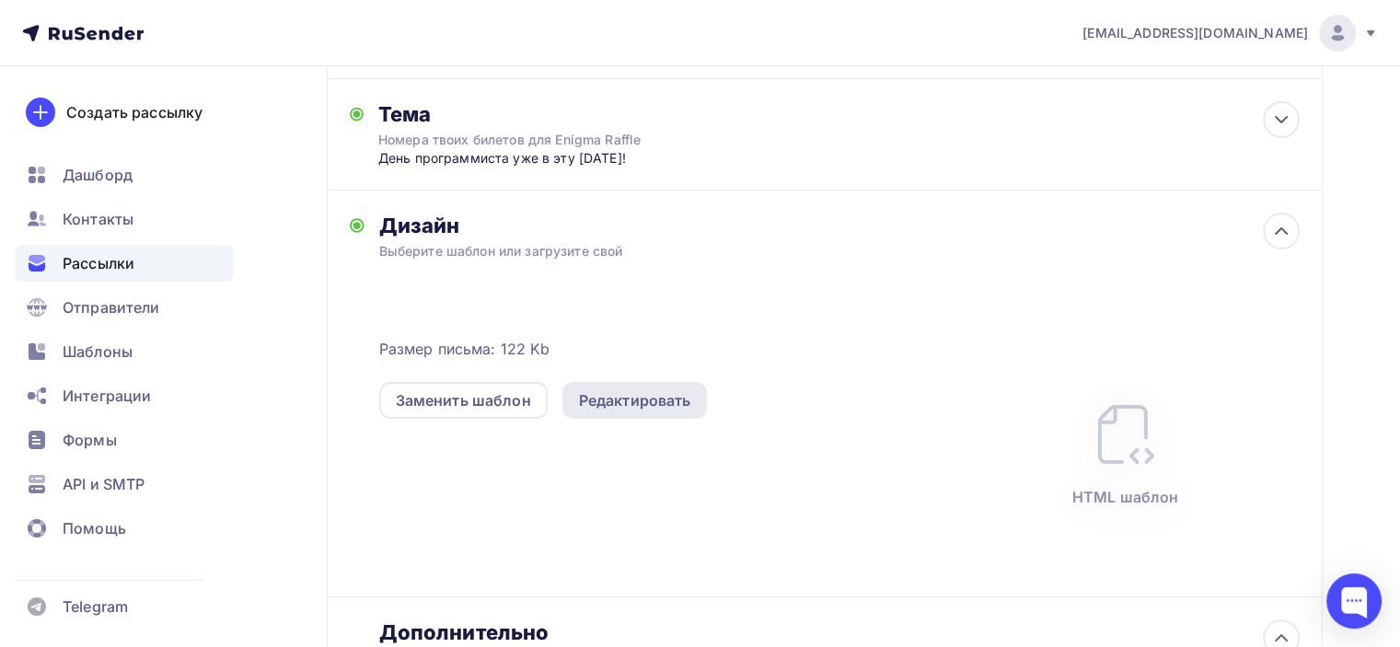
click at [619, 410] on div "Редактировать" at bounding box center [635, 400] width 112 height 22
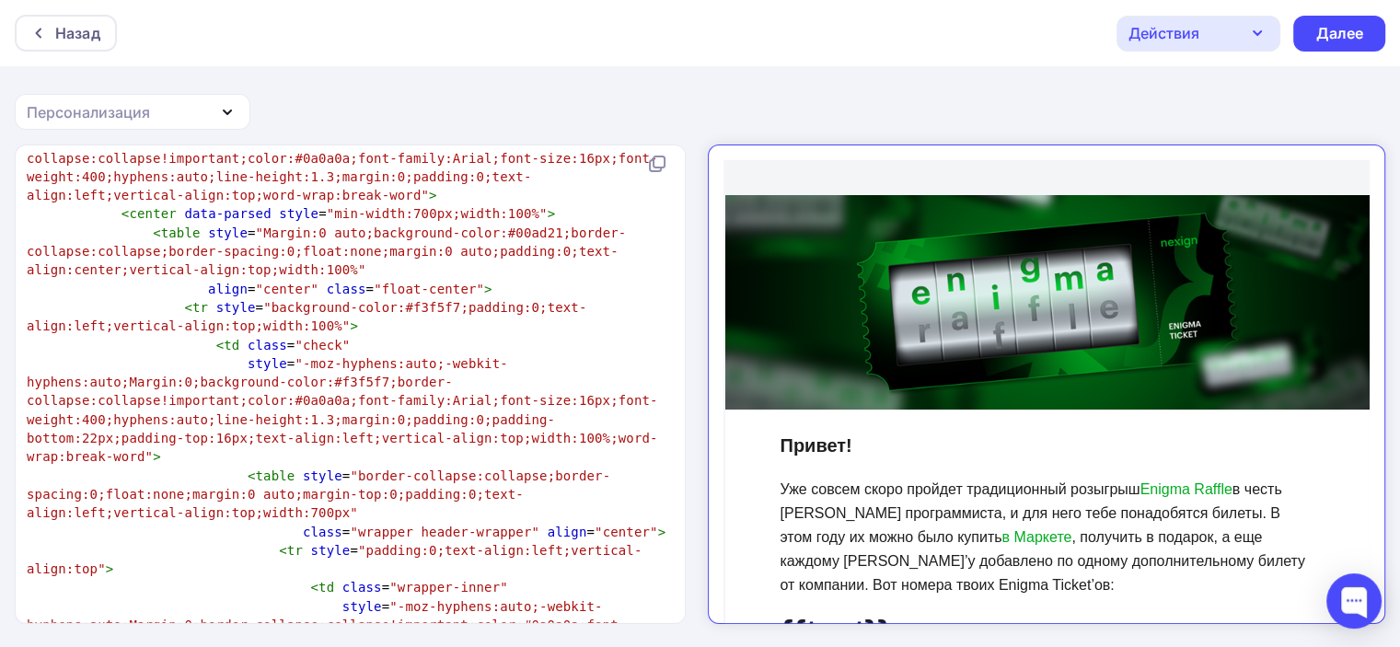
scroll to position [737, 0]
click at [368, 469] on span ""border-collapse:collapse;border-spacing:0;float:none;margin:0 auto;margin-top:…" at bounding box center [319, 495] width 584 height 52
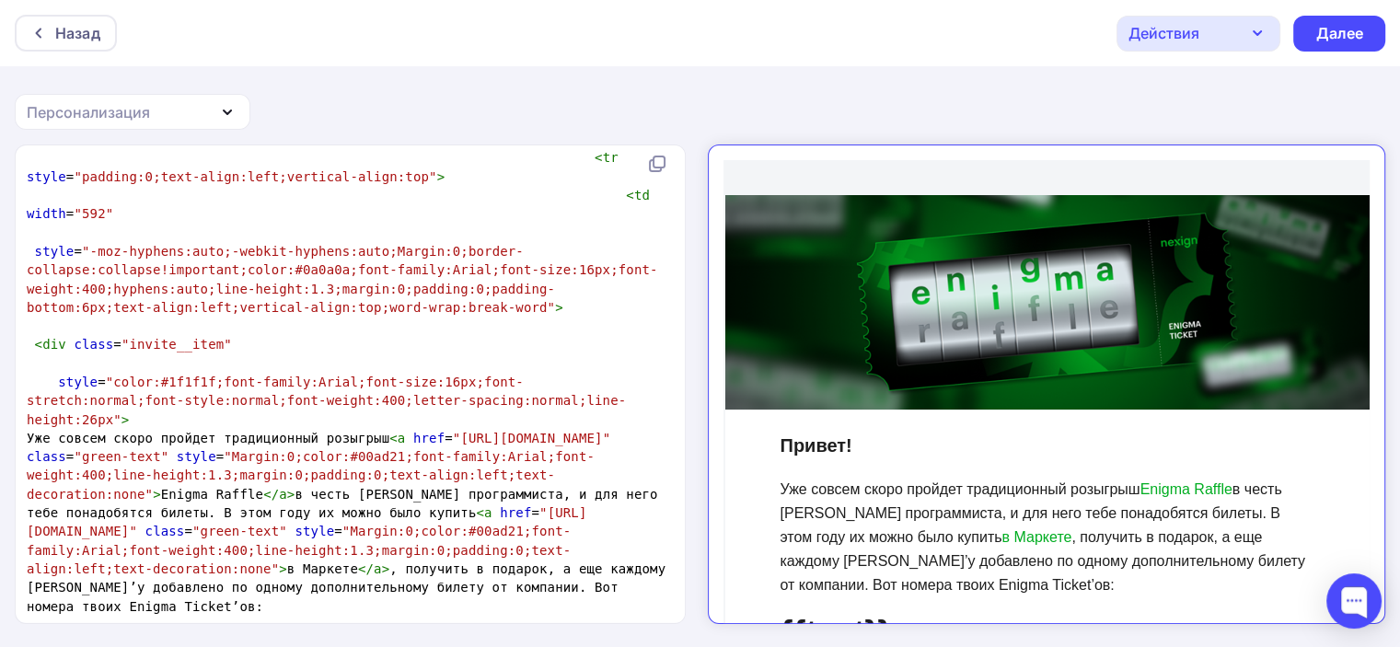
click at [144, 431] on span "Уже совсем скоро пройдет традиционный розыгрыш < a href = "[URL][DOMAIN_NAME]" …" at bounding box center [350, 522] width 647 height 183
drag, startPoint x: 142, startPoint y: 399, endPoint x: 152, endPoint y: 401, distance: 10.3
click at [152, 431] on span "Уже совсем скоро пройдет традиционный розыгрыш < a href = "[URL][DOMAIN_NAME]" …" at bounding box center [350, 522] width 647 height 183
paste textarea
click at [332, 618] on span "< br >< br >" at bounding box center [346, 634] width 639 height 33
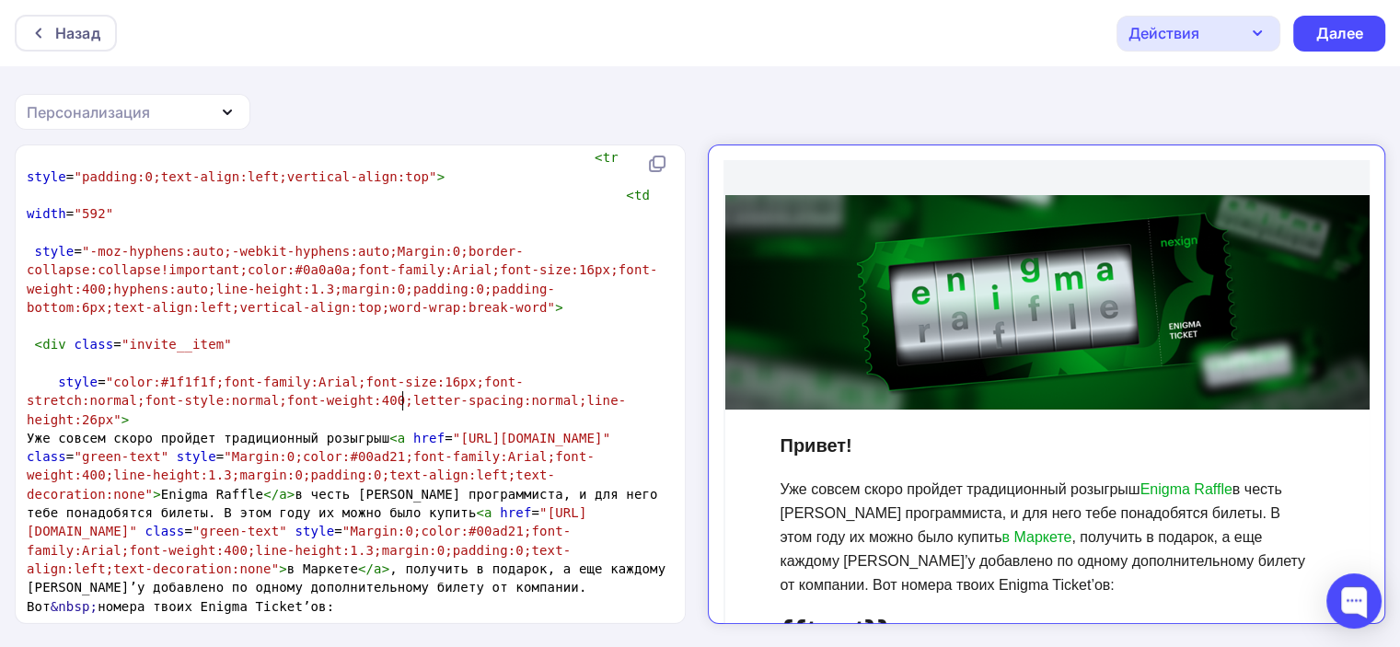
click at [424, 429] on pre "Уже совсем скоро пройдет традиционный розыгрыш < a href = "[URL][DOMAIN_NAME]" …" at bounding box center [346, 522] width 647 height 187
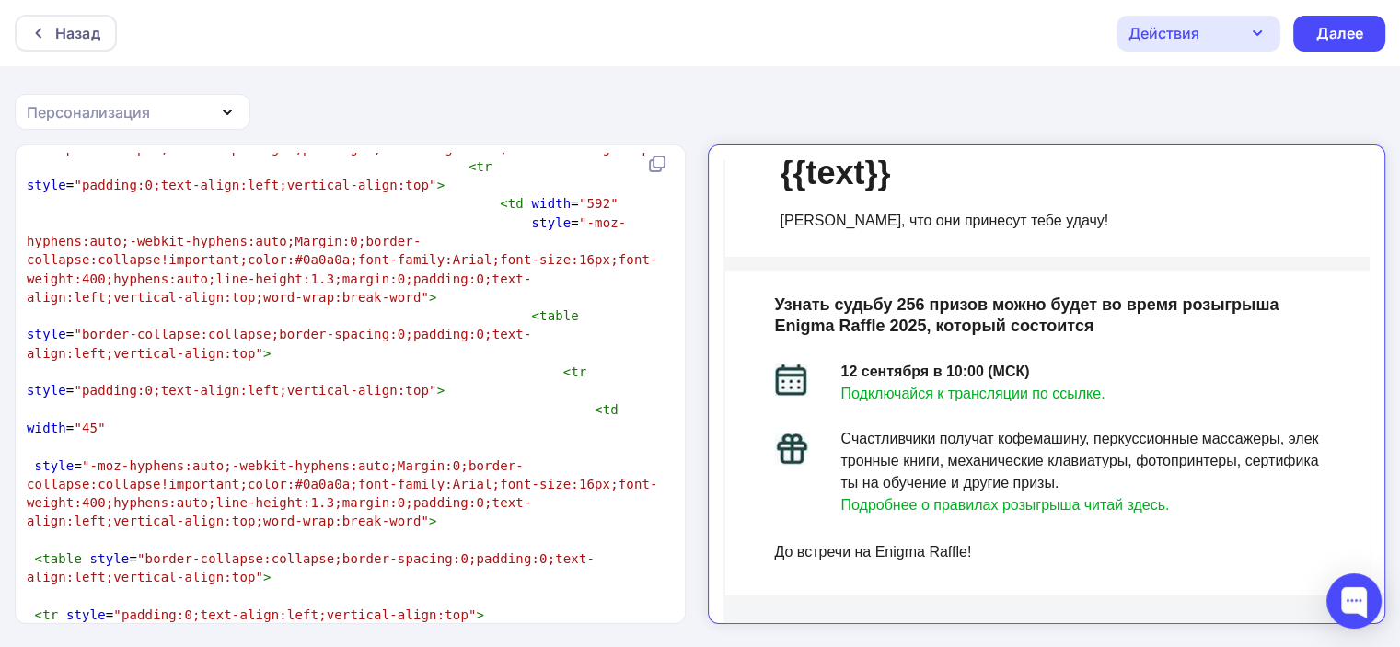
scroll to position [5992, 0]
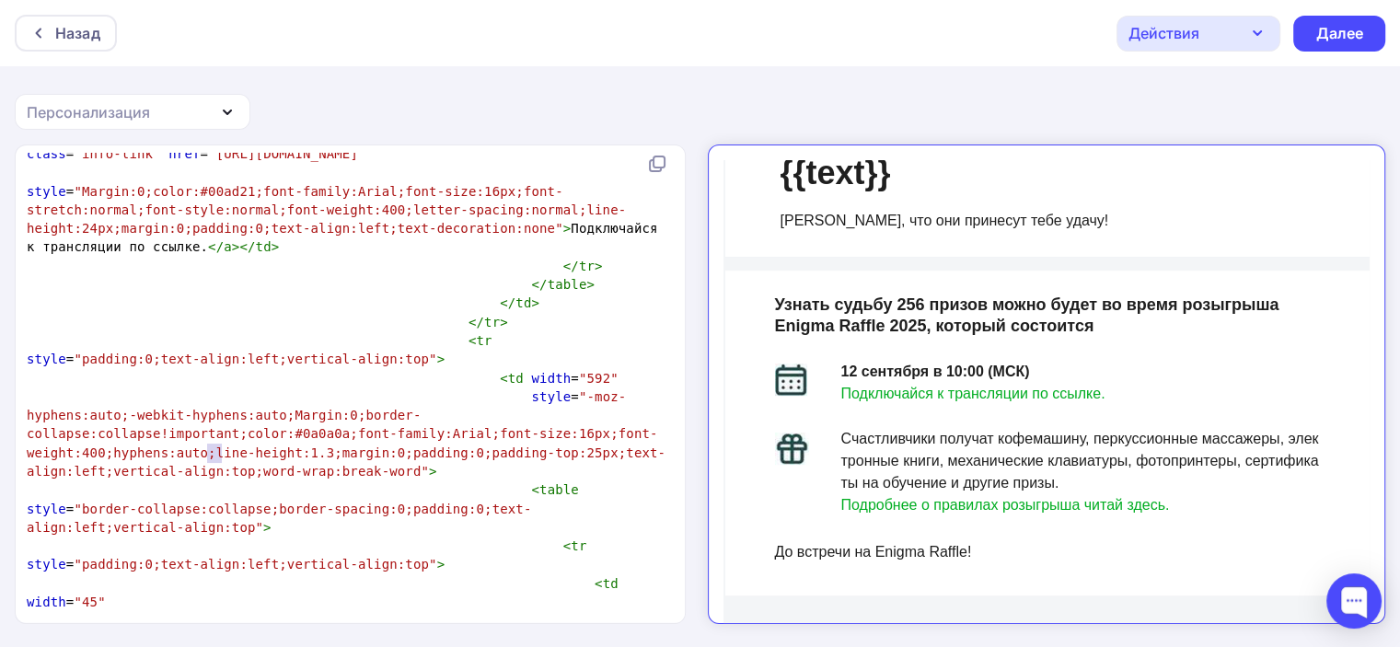
drag, startPoint x: 210, startPoint y: 450, endPoint x: 221, endPoint y: 450, distance: 11.0
type textarea "40"
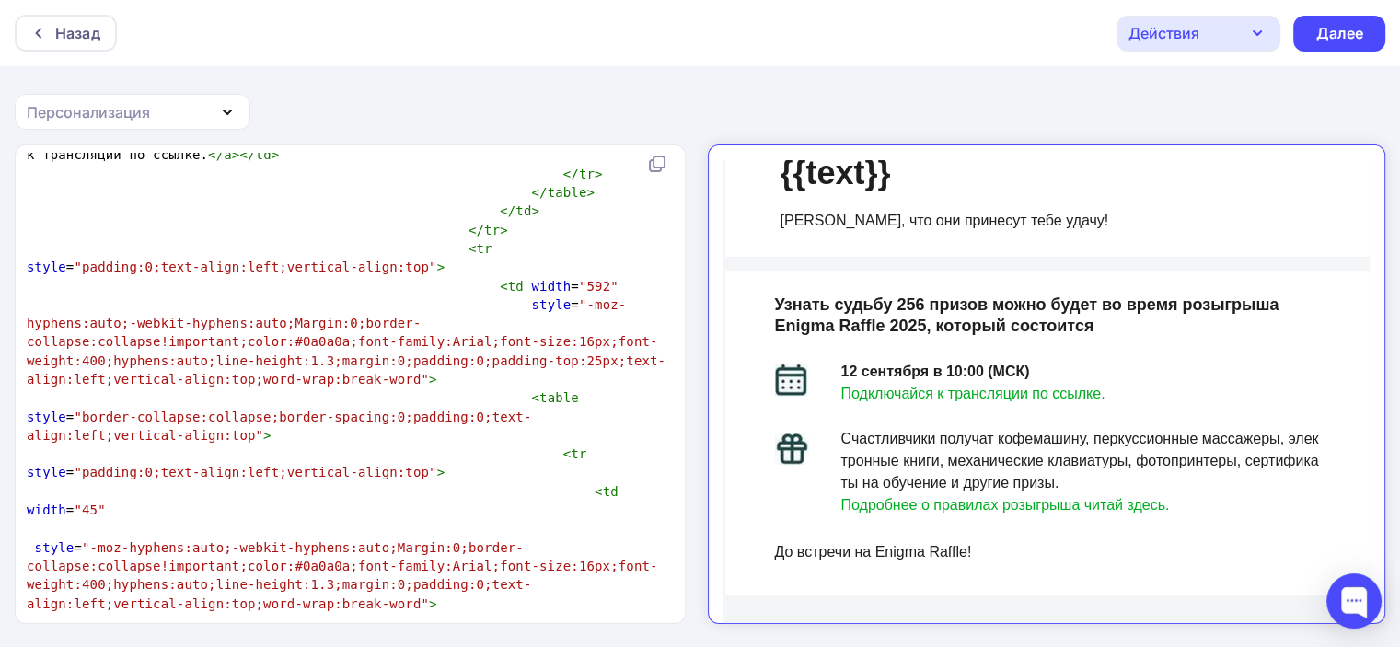
type textarea "35"
drag, startPoint x: 133, startPoint y: 358, endPoint x: 122, endPoint y: 359, distance: 11.1
type textarea "40"
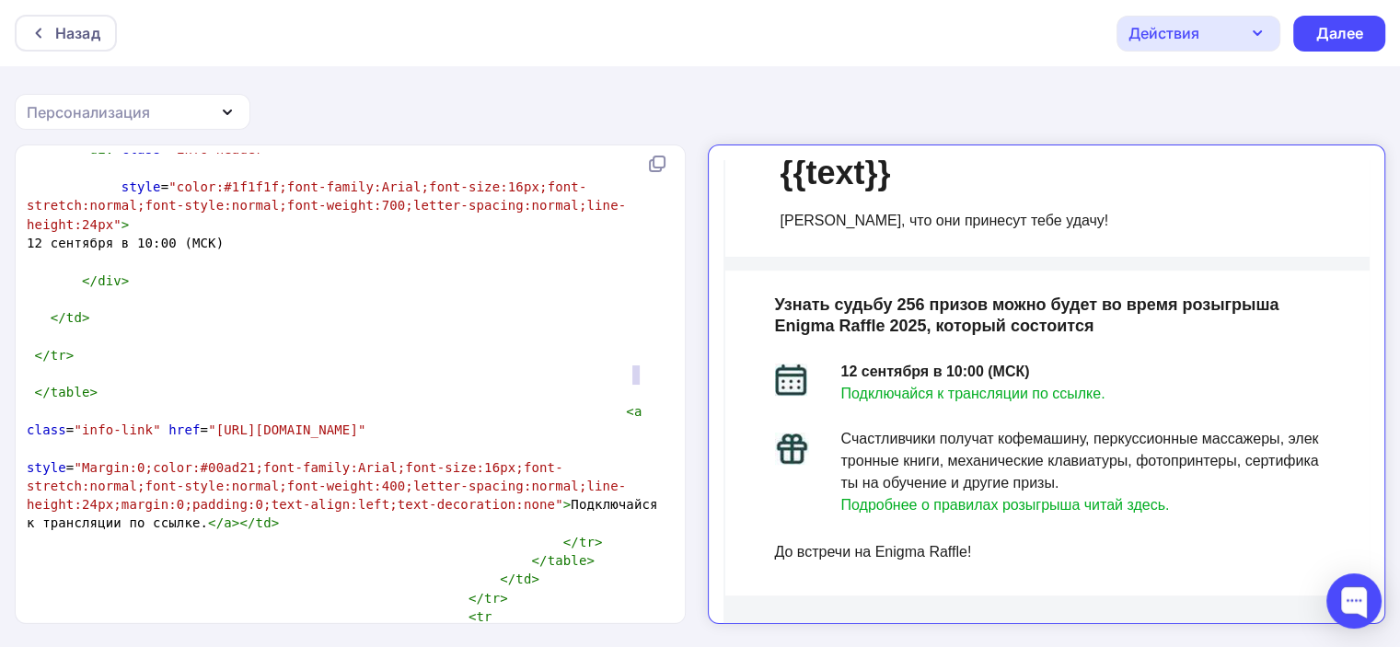
type textarea "5"
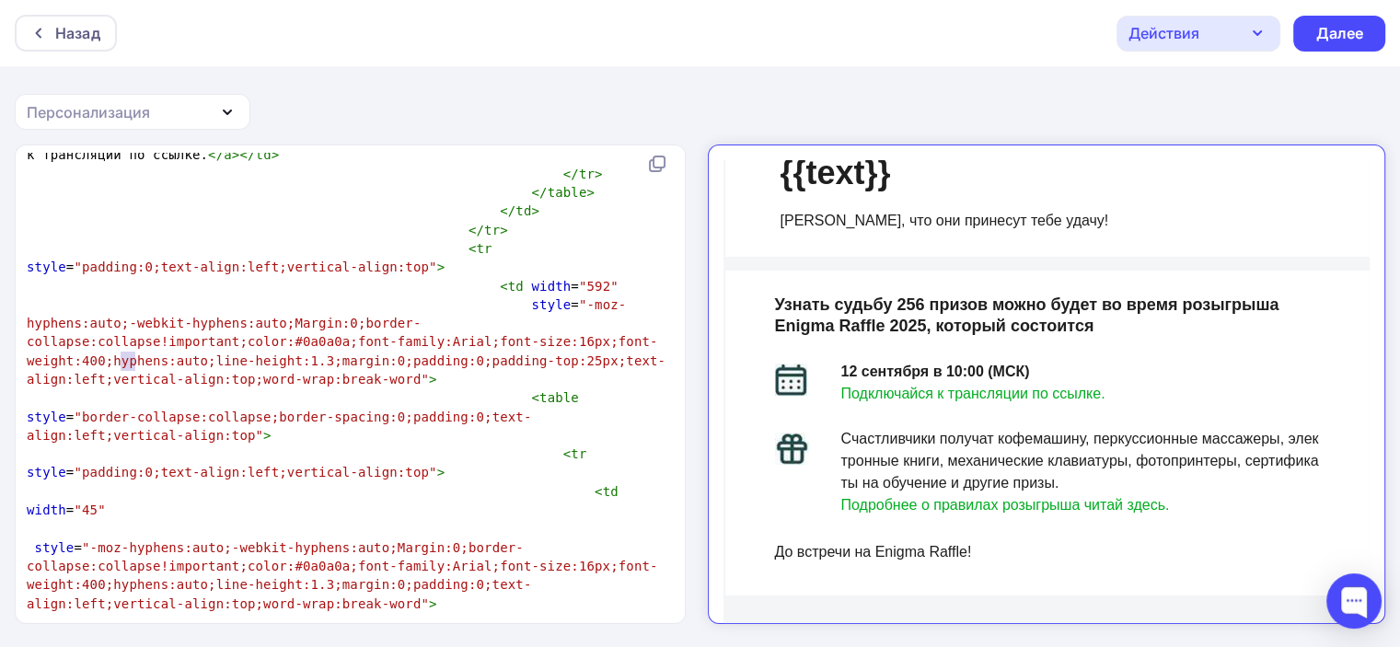
drag, startPoint x: 122, startPoint y: 360, endPoint x: 132, endPoint y: 356, distance: 10.8
type textarea "36"
type textarea "5"
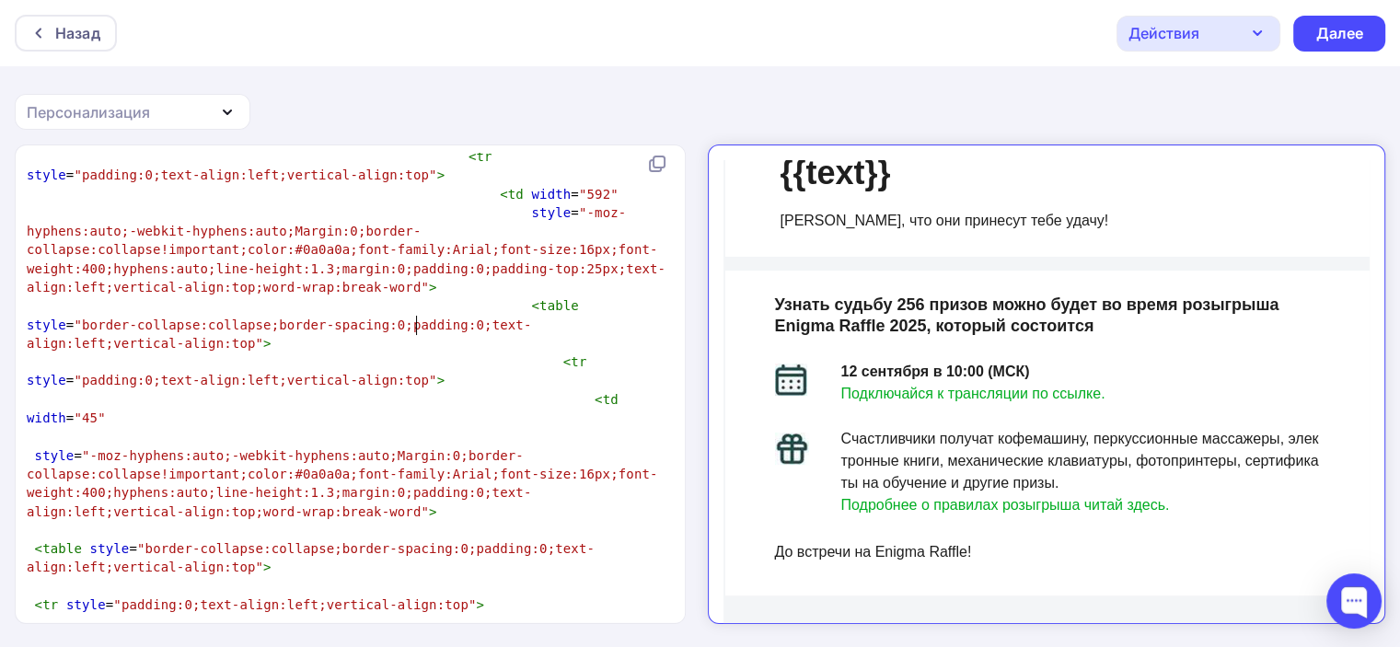
click at [767, 364] on img at bounding box center [775, 364] width 32 height 32
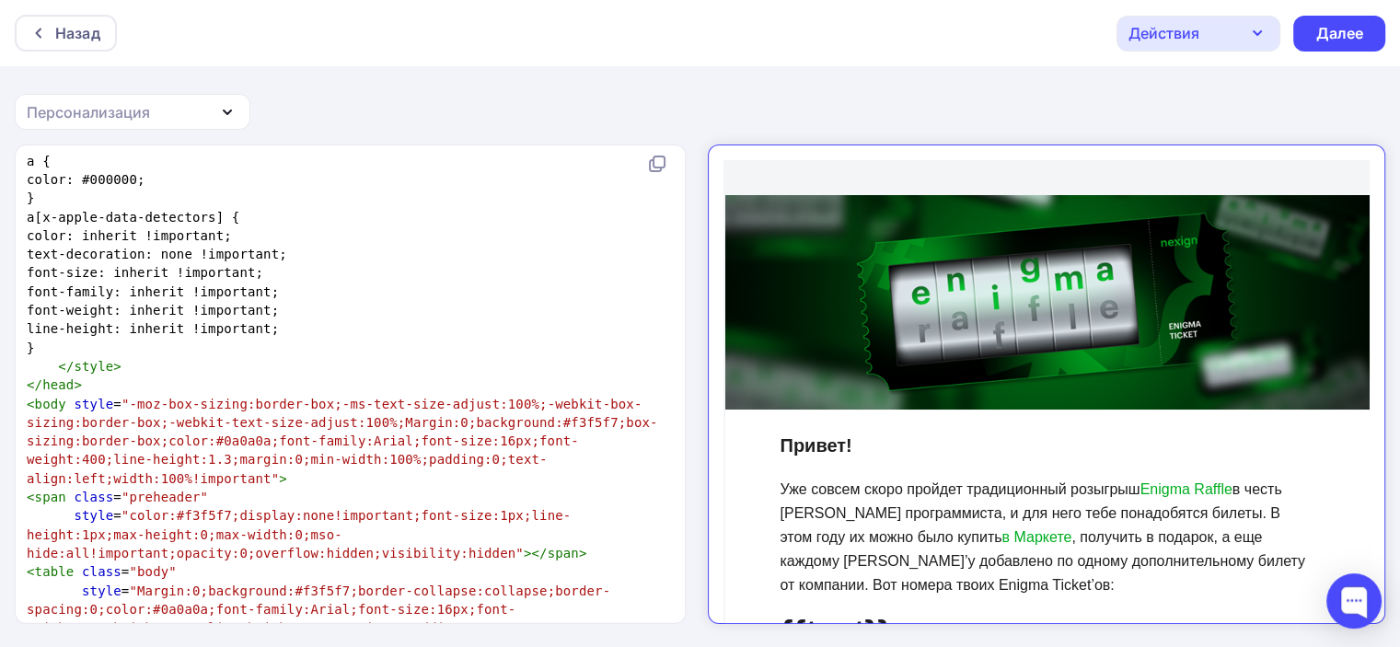
scroll to position [184, 0]
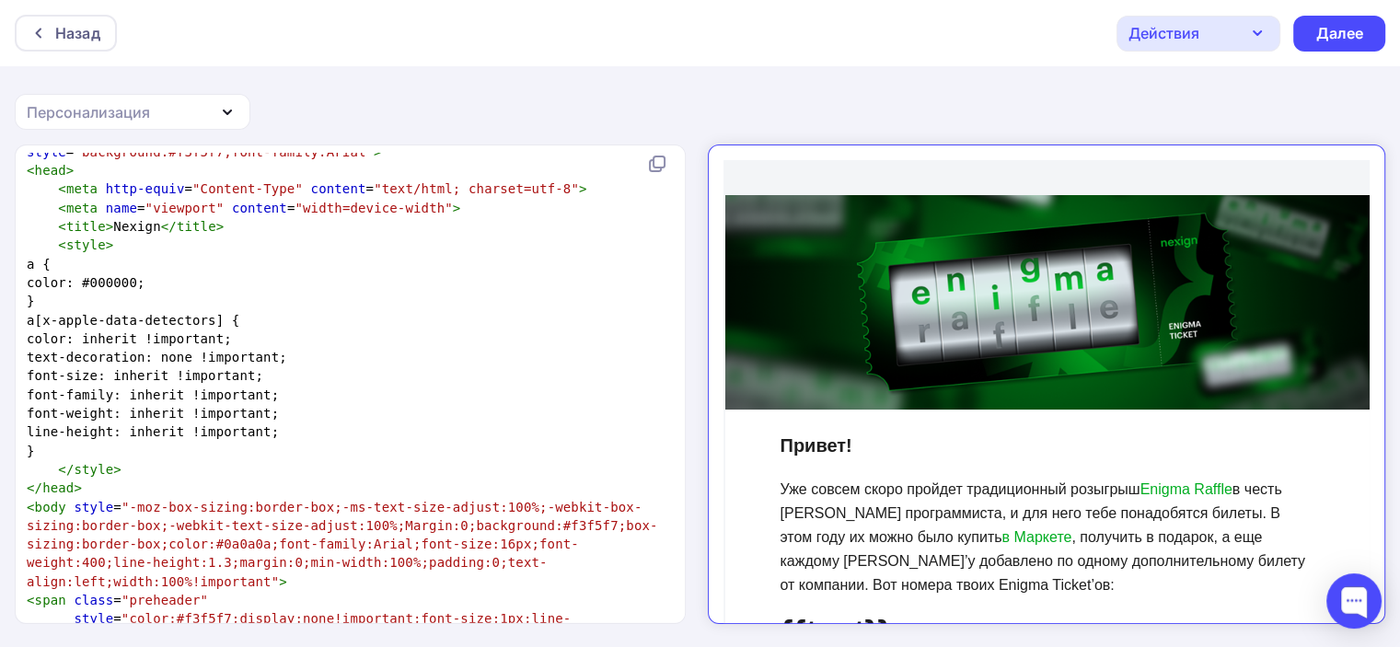
type textarea "<!DOCTYPE html PUBLIC "-//W3C//DTD XHTML 1.0 Transitional//EN" "[URL][DOMAIN_NA…"
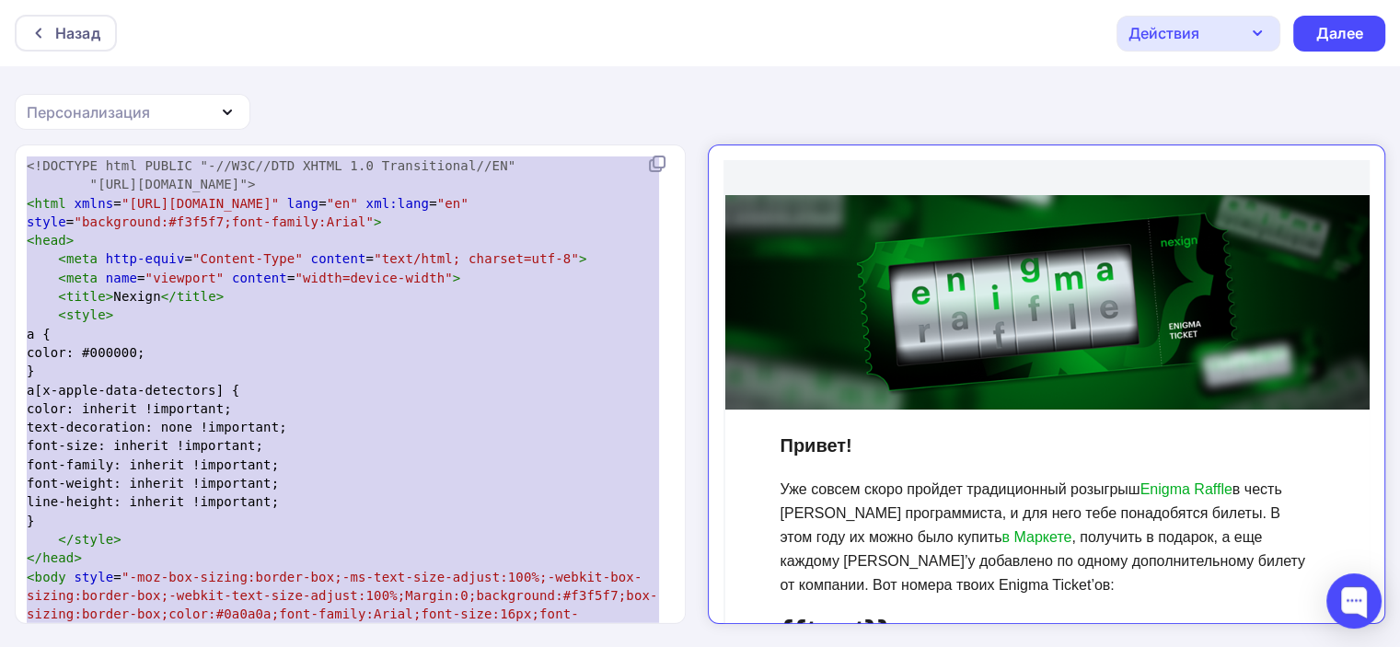
drag, startPoint x: 210, startPoint y: 482, endPoint x: -30, endPoint y: 6, distance: 533.2
click at [0, 6] on html "Назад Действия Отправить тестовое письмо Сохранить в Мои шаблоны Выйти без сохр…" at bounding box center [700, 323] width 1400 height 647
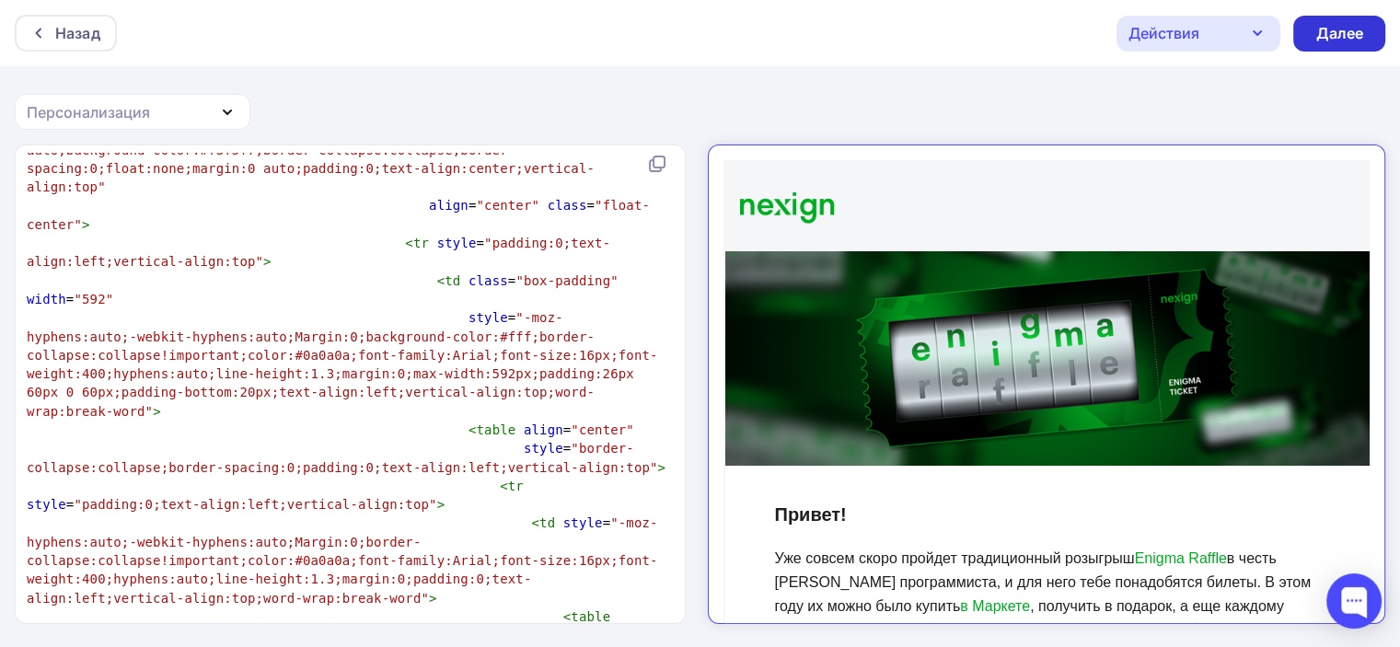
click at [1339, 35] on div "Далее" at bounding box center [1340, 33] width 48 height 21
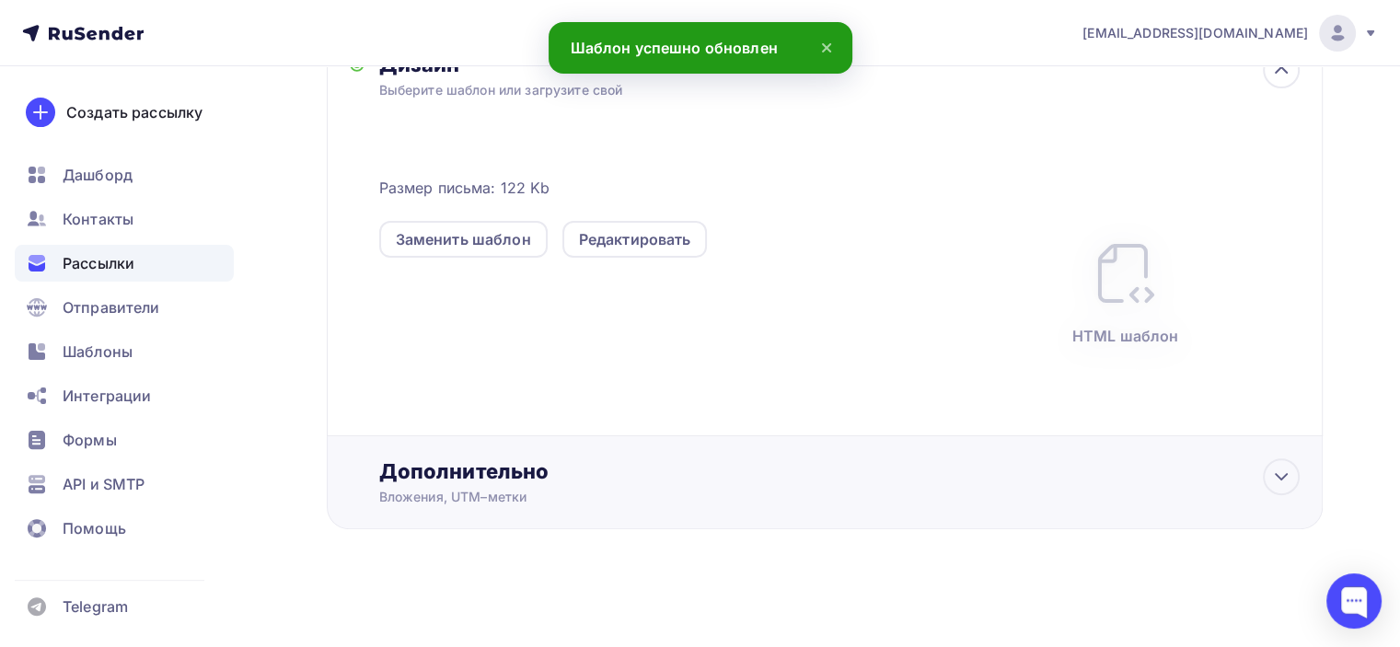
drag, startPoint x: 547, startPoint y: 499, endPoint x: 556, endPoint y: 500, distance: 9.3
click at [547, 500] on div "Вложения, UTM–метки" at bounding box center [793, 497] width 829 height 18
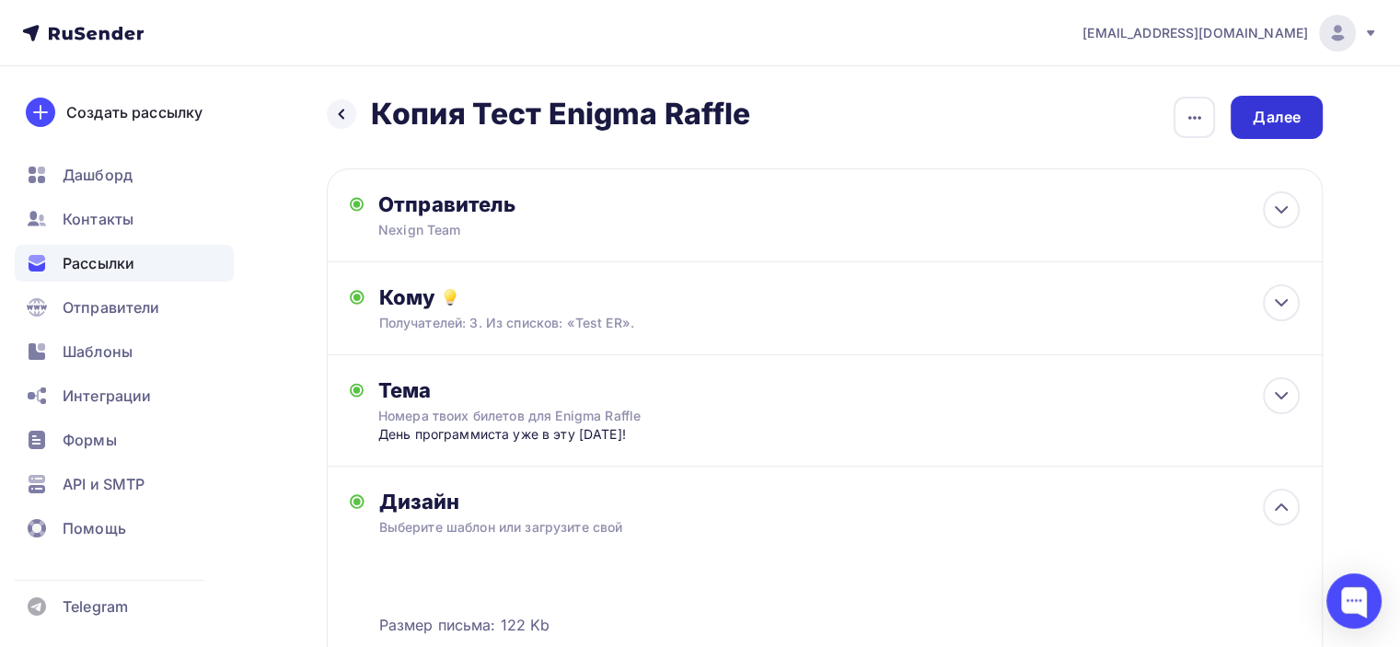
click at [1255, 123] on div "Далее" at bounding box center [1277, 117] width 48 height 21
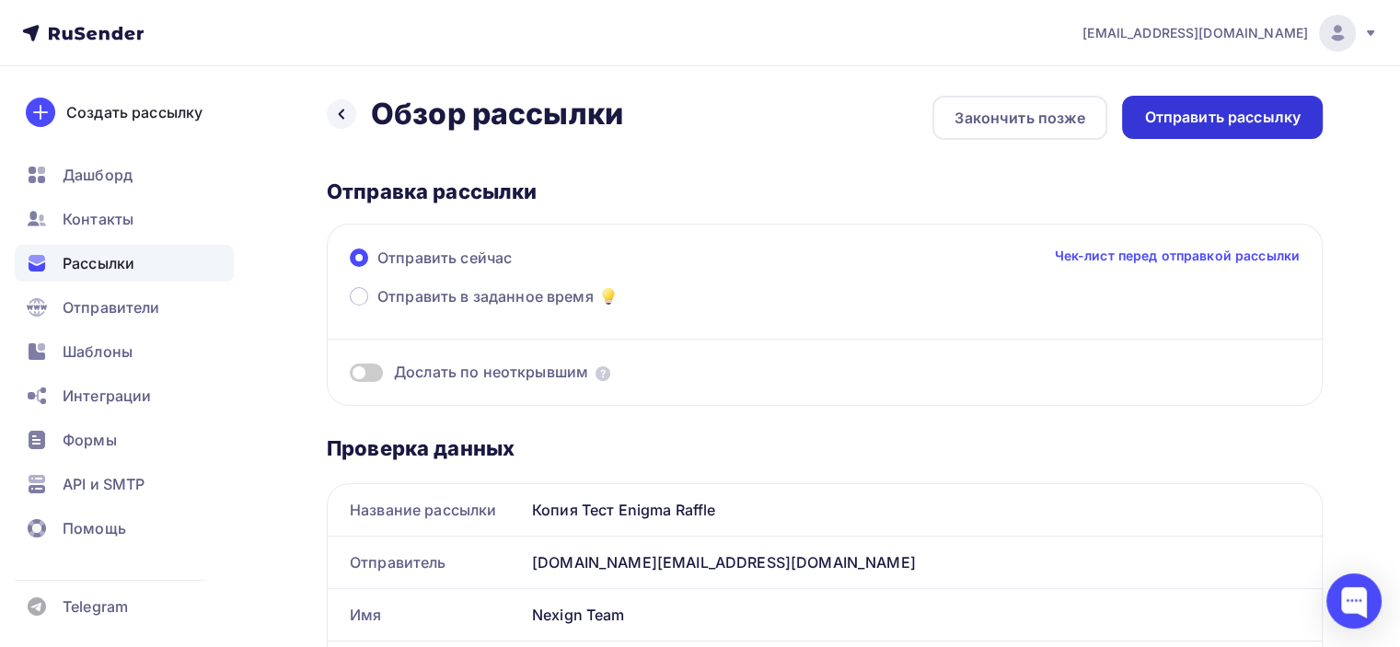
click at [1254, 107] on div "Отправить рассылку" at bounding box center [1222, 117] width 157 height 21
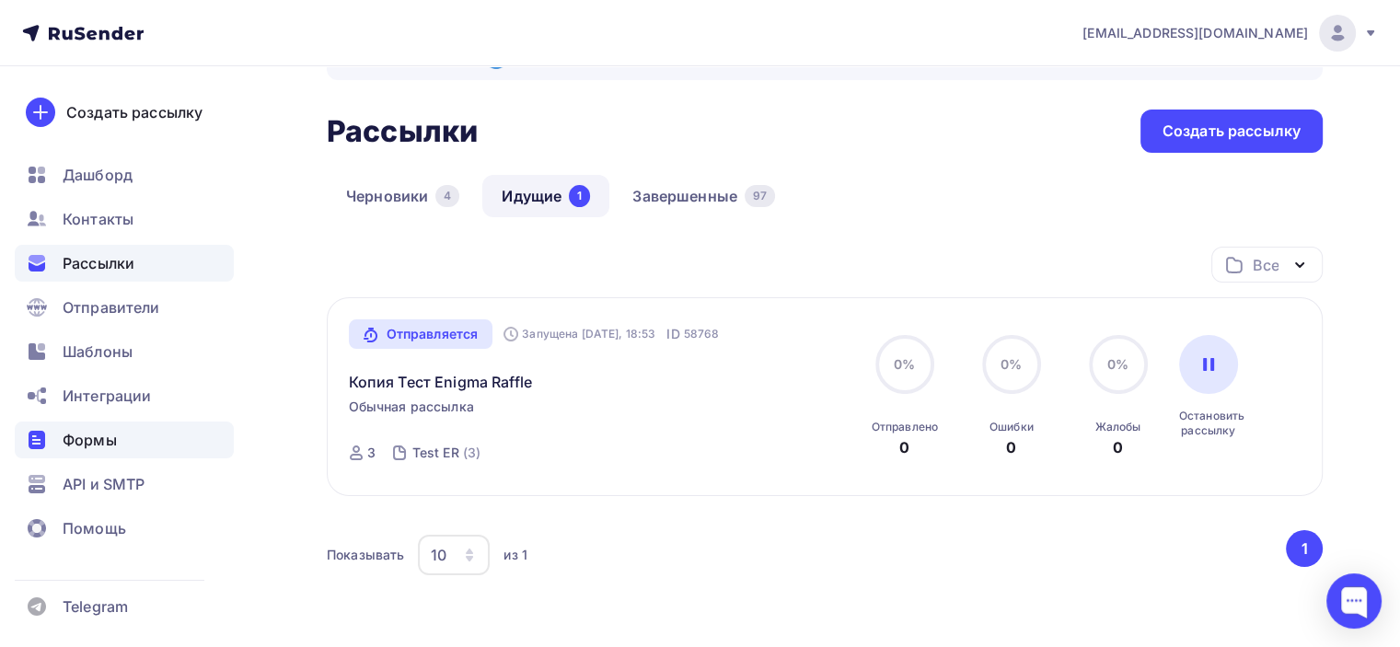
scroll to position [92, 0]
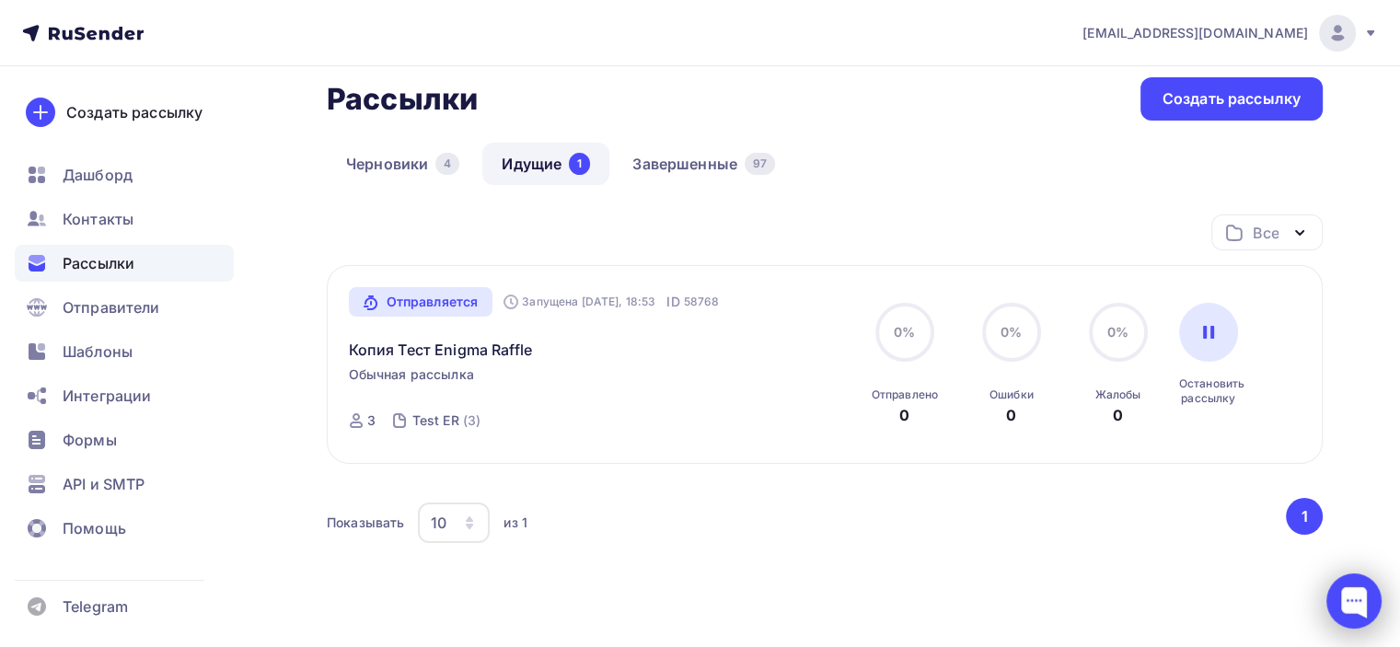
click at [1358, 608] on div at bounding box center [1354, 601] width 55 height 55
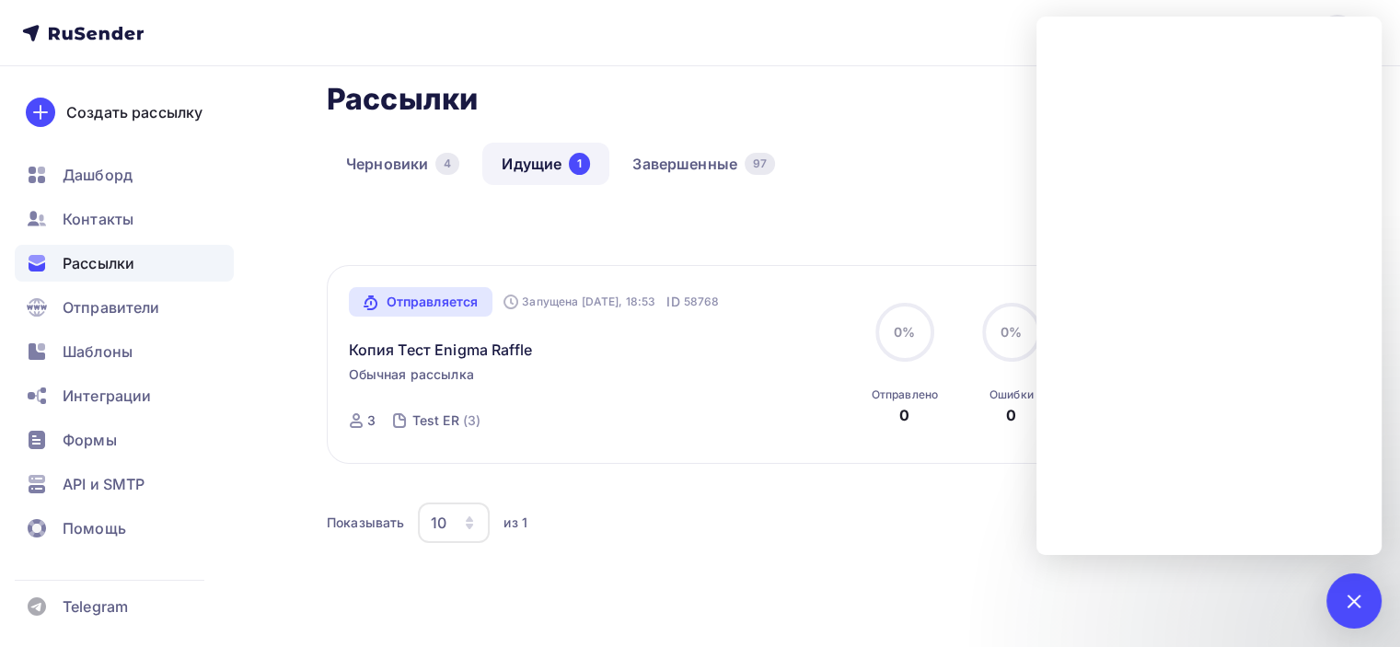
click at [855, 550] on div "Показывать 10 10 20 50 100 из 1 ‹ 1 ›" at bounding box center [825, 532] width 996 height 69
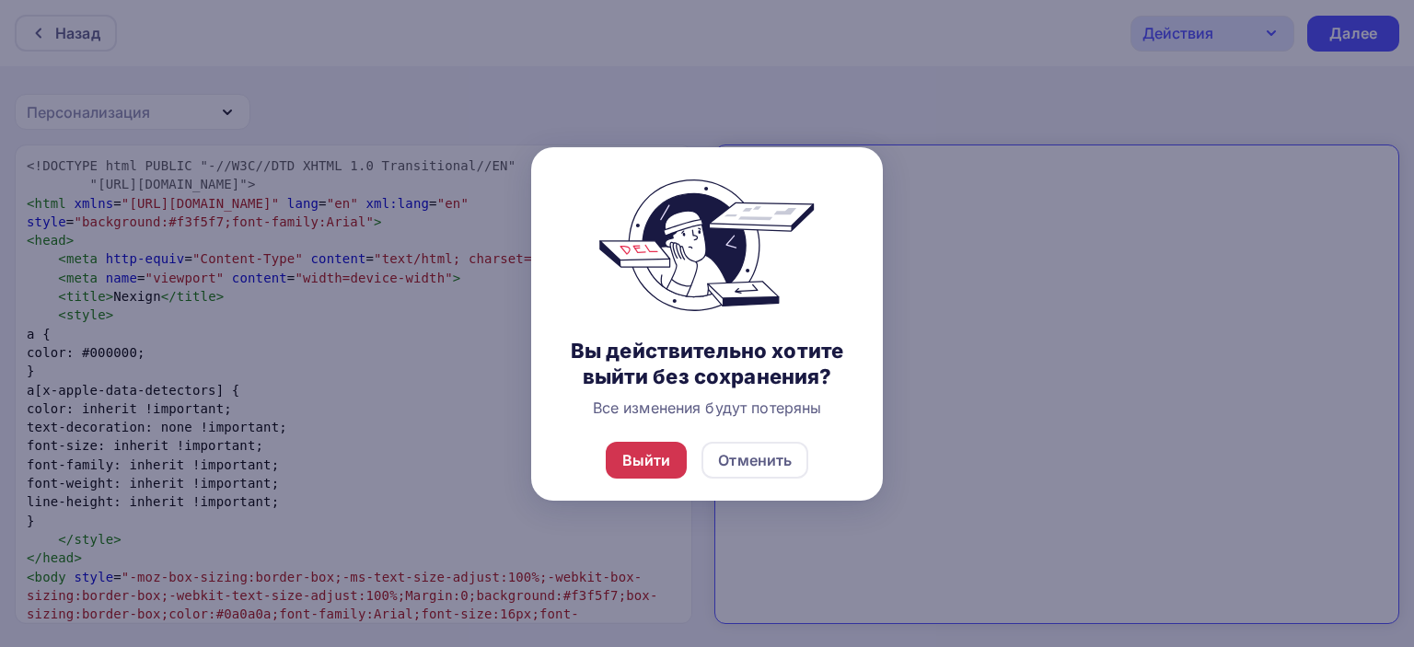
click at [621, 466] on div "Выйти" at bounding box center [647, 460] width 82 height 37
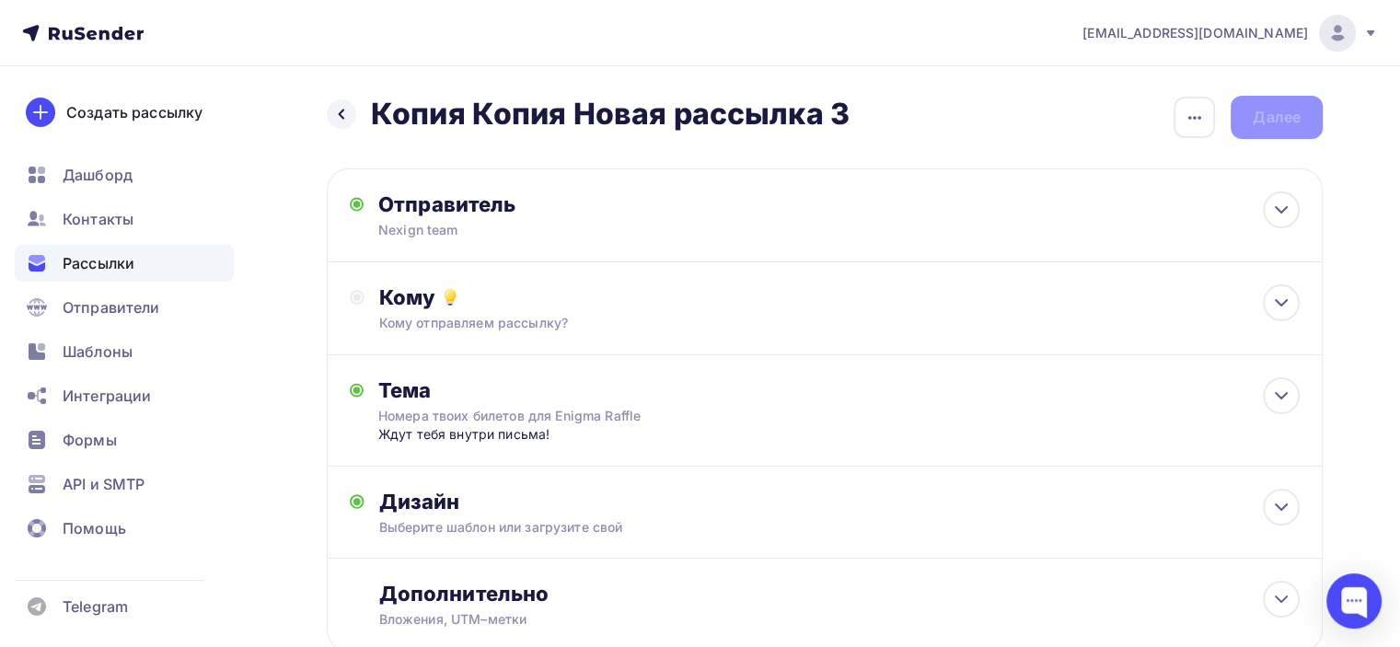
click at [409, 123] on h2 "Копия Копия Новая рассылка 3" at bounding box center [610, 114] width 479 height 37
click at [1196, 117] on icon "button" at bounding box center [1195, 118] width 22 height 22
click at [122, 271] on span "Рассылки" at bounding box center [99, 263] width 72 height 22
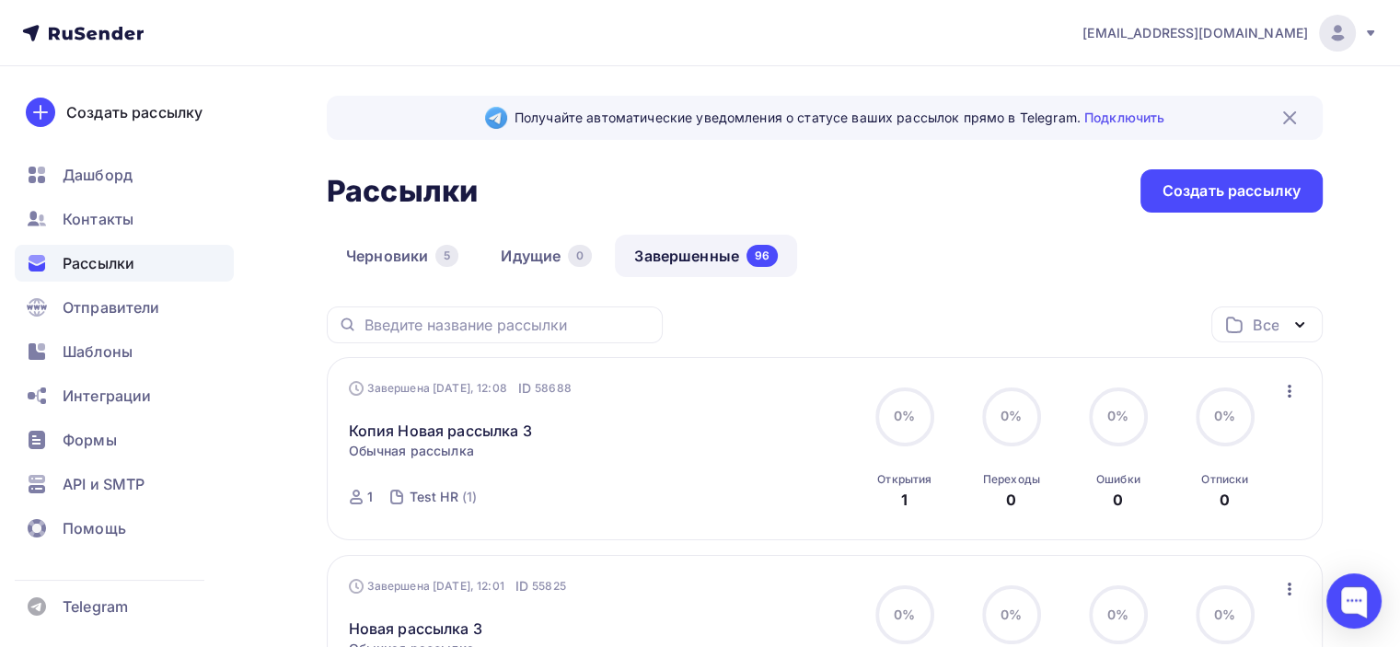
click at [673, 268] on link "Завершенные 96" at bounding box center [706, 256] width 182 height 42
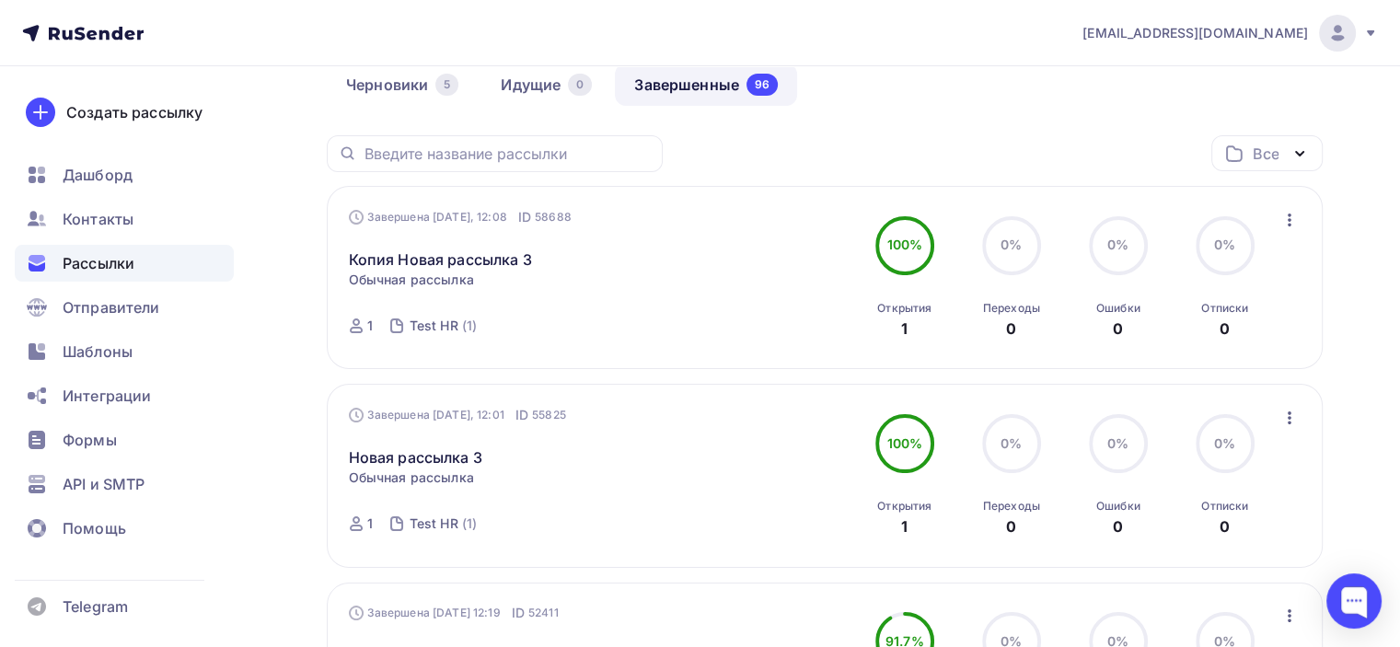
scroll to position [460, 0]
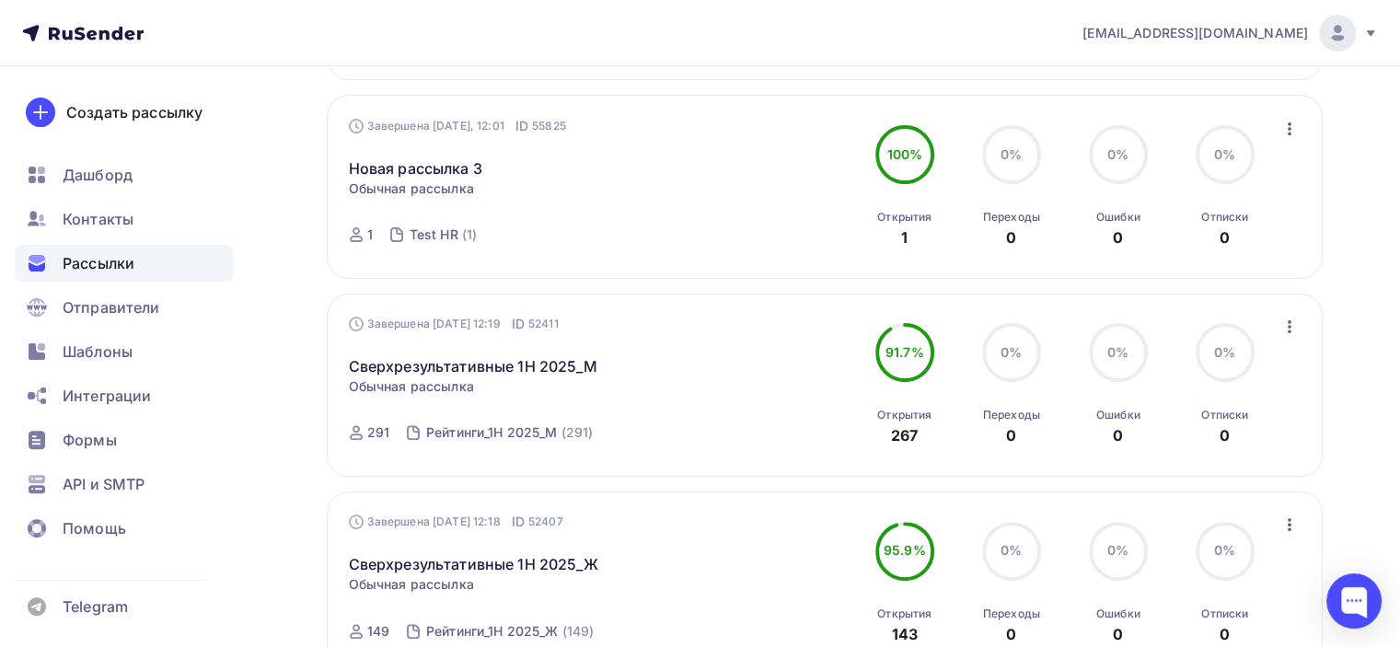
click at [1293, 327] on icon "button" at bounding box center [1290, 327] width 22 height 22
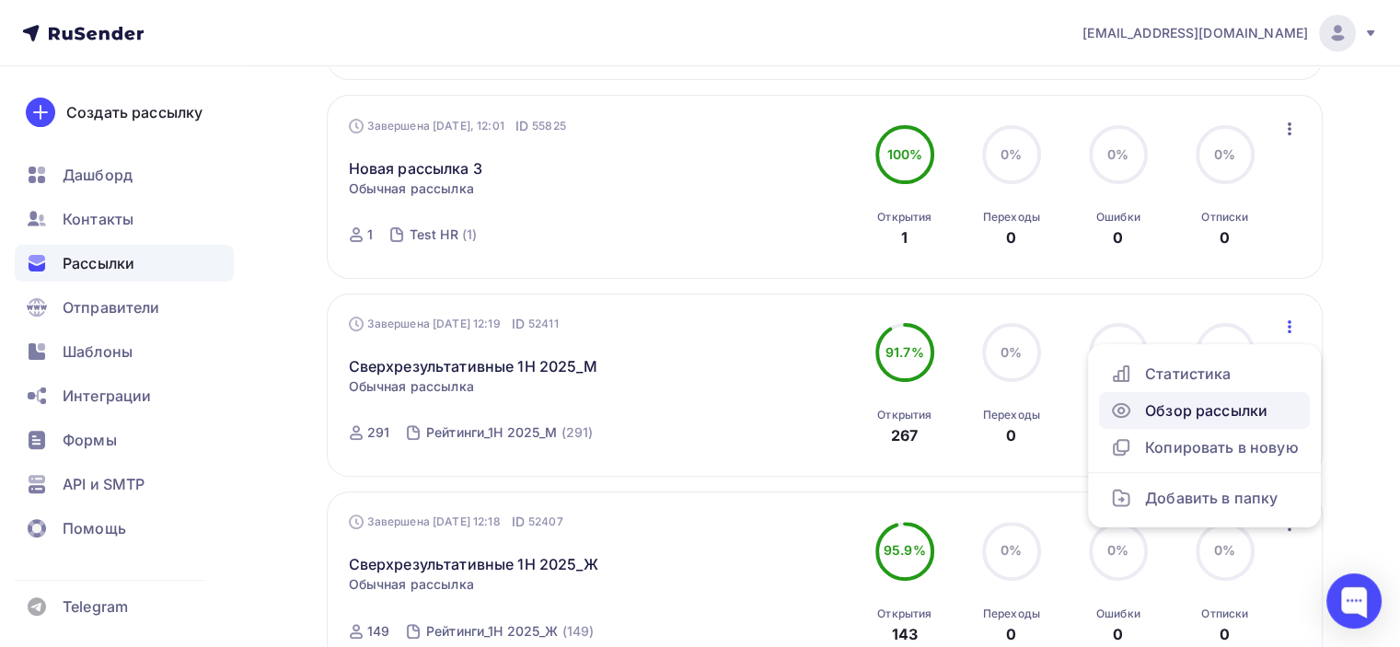
click at [1252, 408] on div "Обзор рассылки" at bounding box center [1204, 411] width 189 height 22
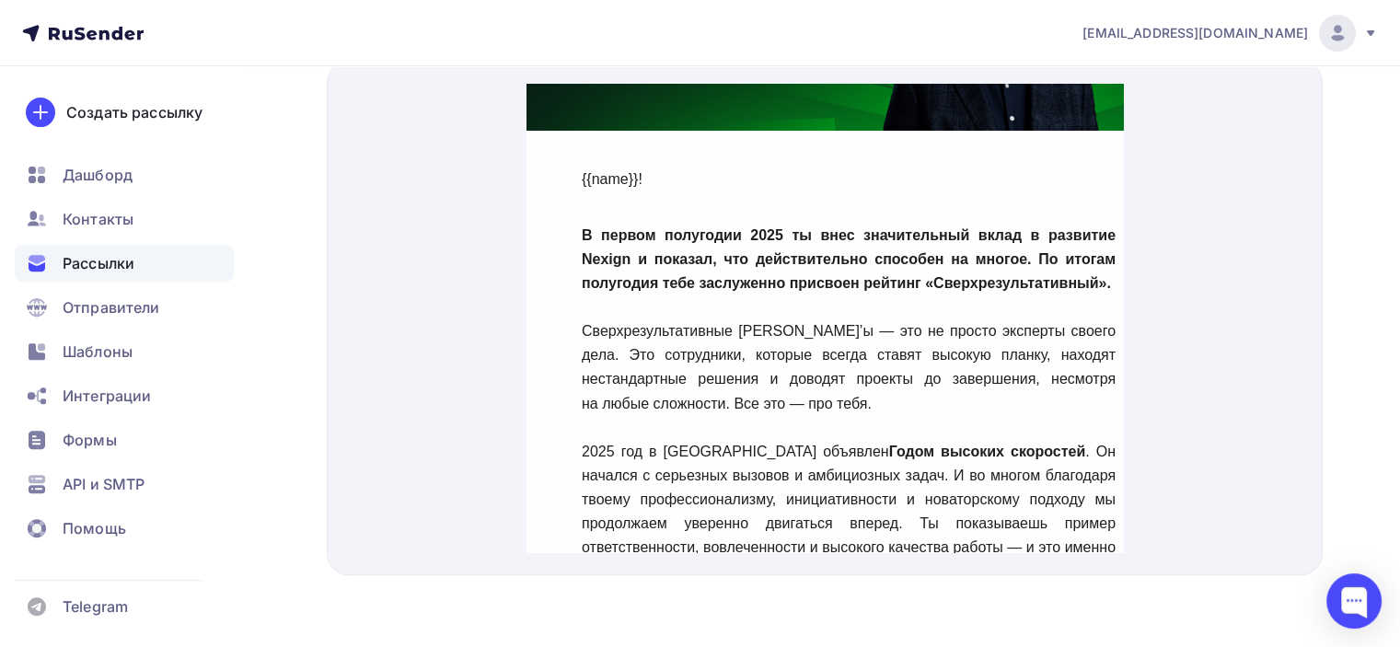
scroll to position [254, 0]
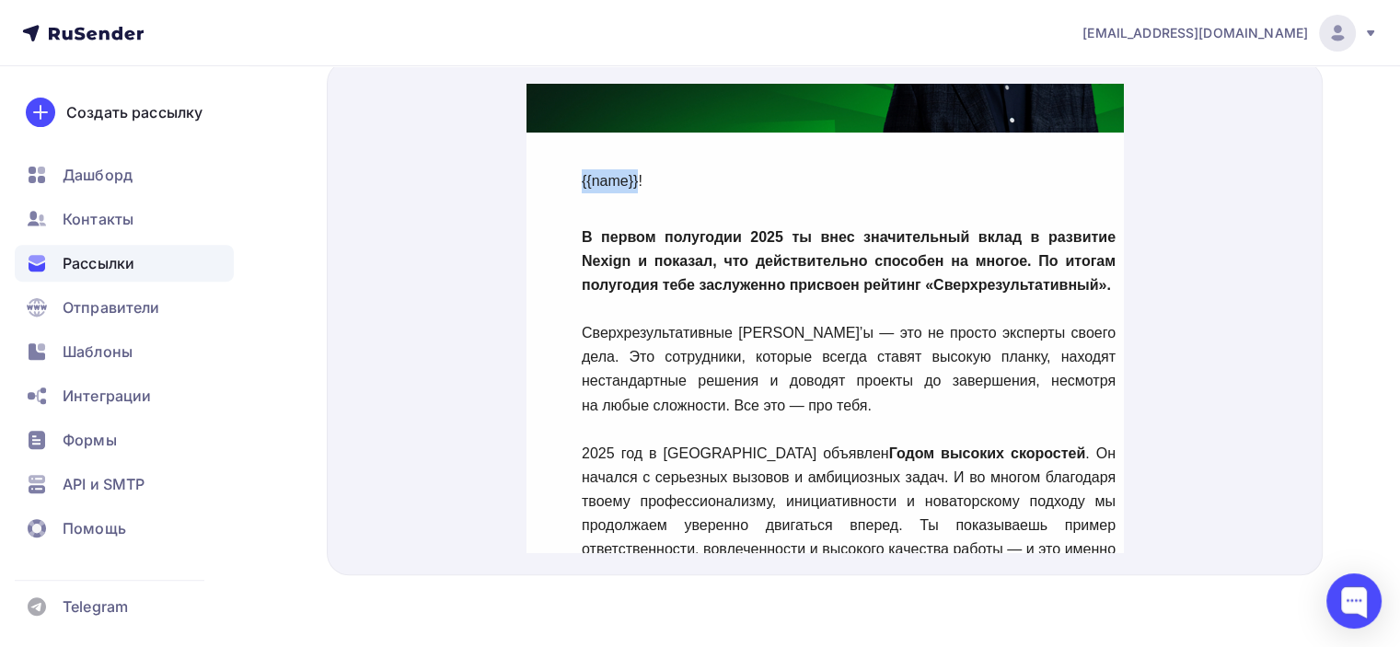
drag, startPoint x: 582, startPoint y: 153, endPoint x: 636, endPoint y: 157, distance: 54.4
click at [636, 157] on p "{{name}}!" at bounding box center [612, 159] width 61 height 24
click at [121, 354] on span "Шаблоны" at bounding box center [98, 352] width 70 height 22
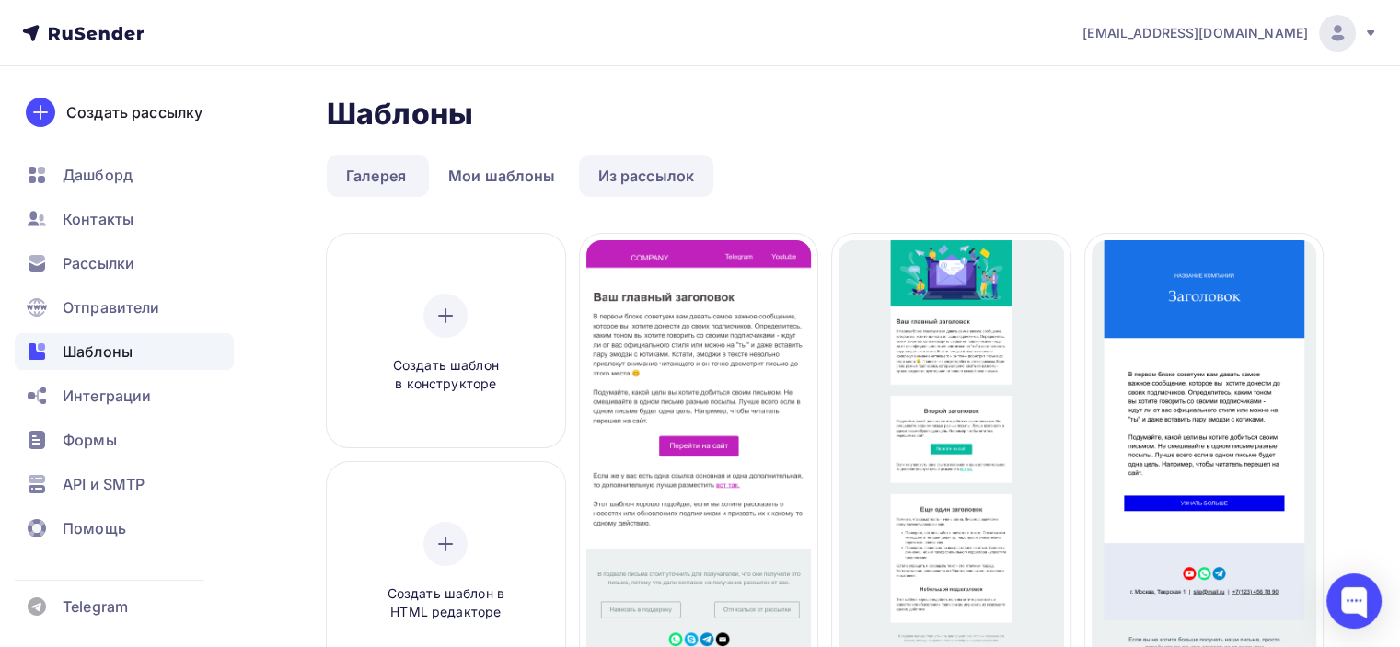
click at [634, 183] on link "Из рассылок" at bounding box center [646, 176] width 135 height 42
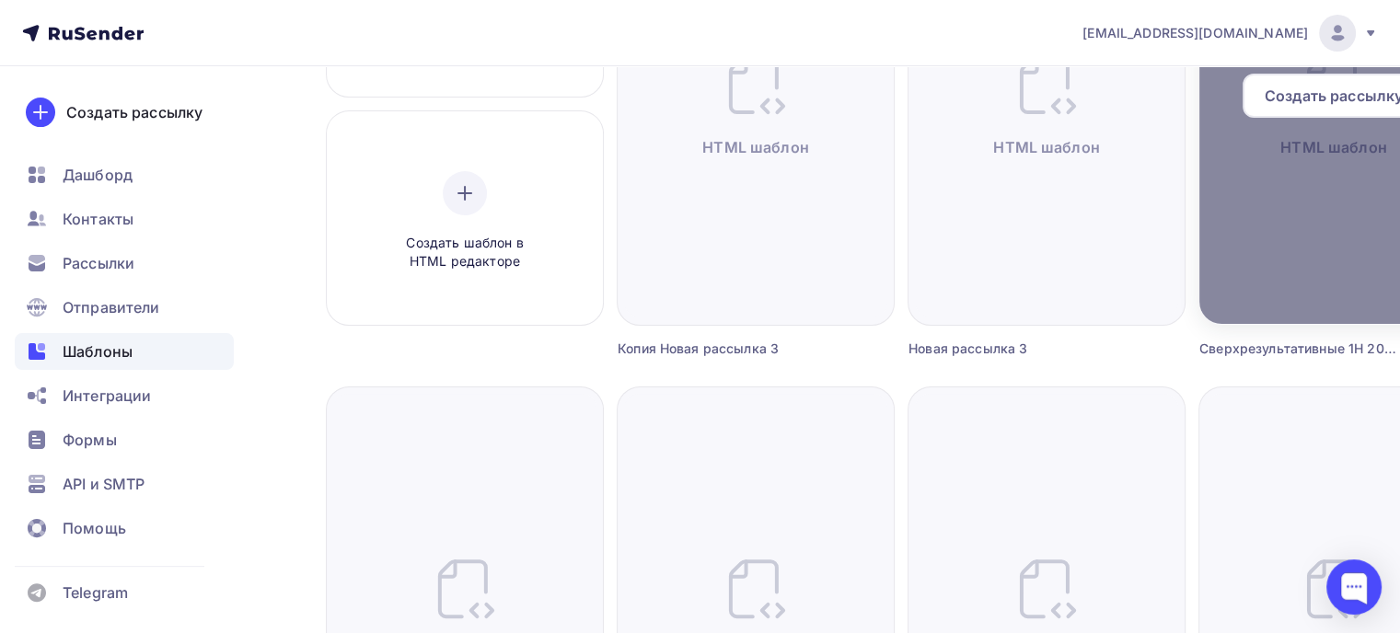
scroll to position [276, 0]
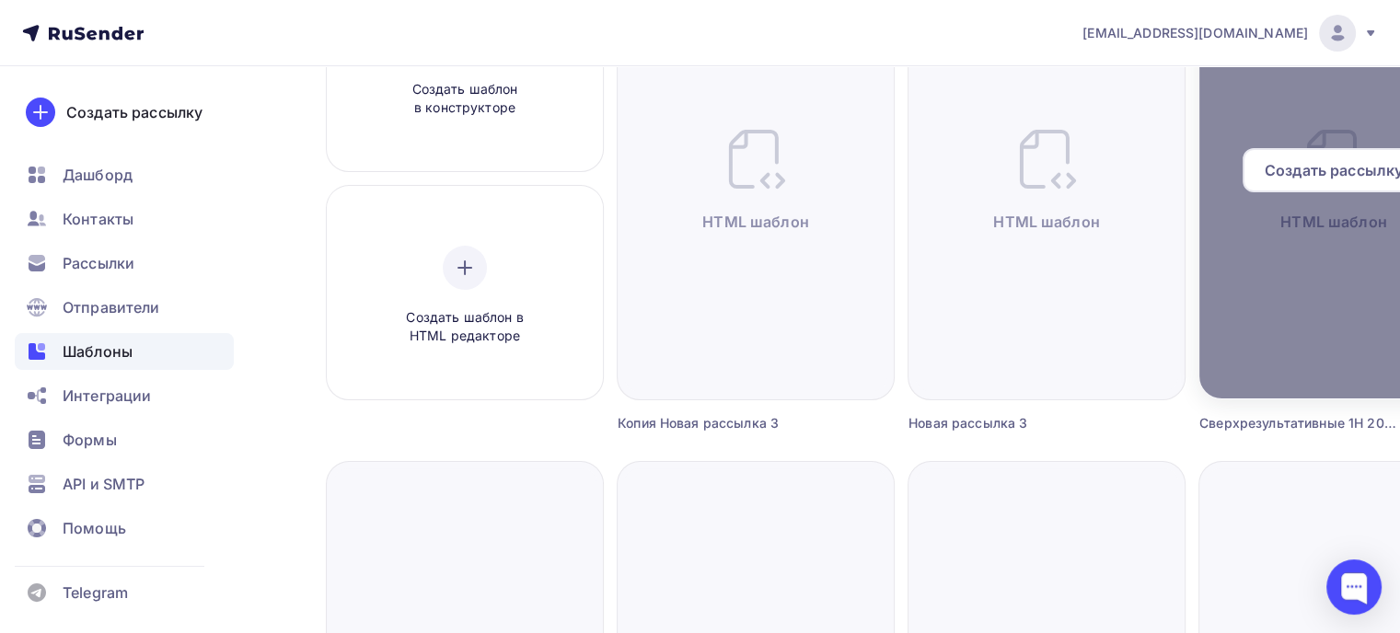
click at [1322, 175] on span "Создать рассылку" at bounding box center [1334, 170] width 138 height 22
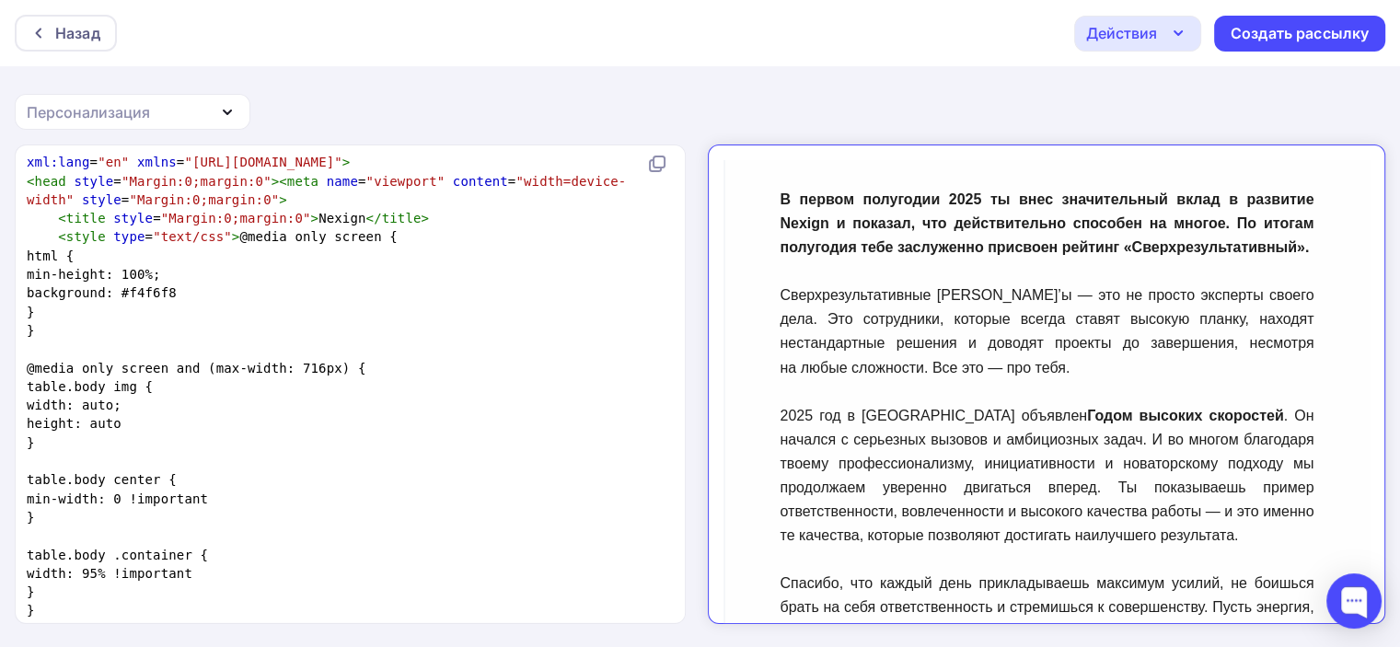
scroll to position [1, 0]
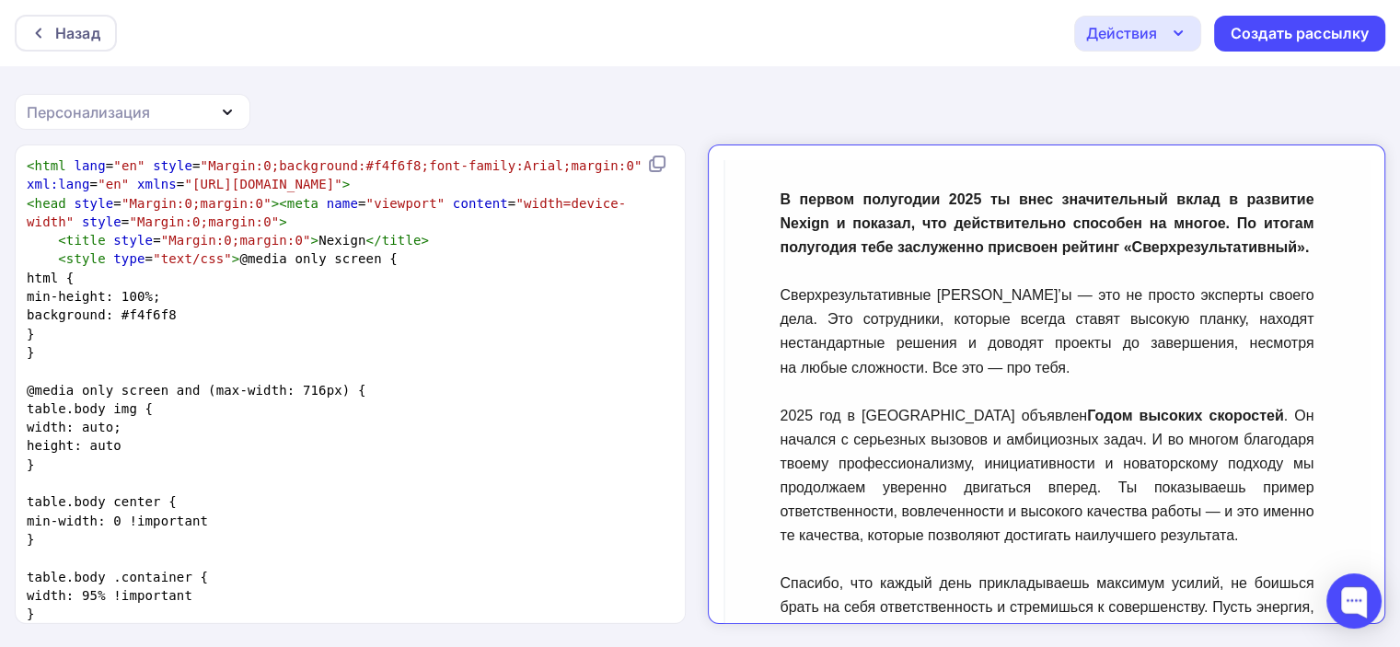
click at [238, 334] on pre "}" at bounding box center [346, 334] width 647 height 18
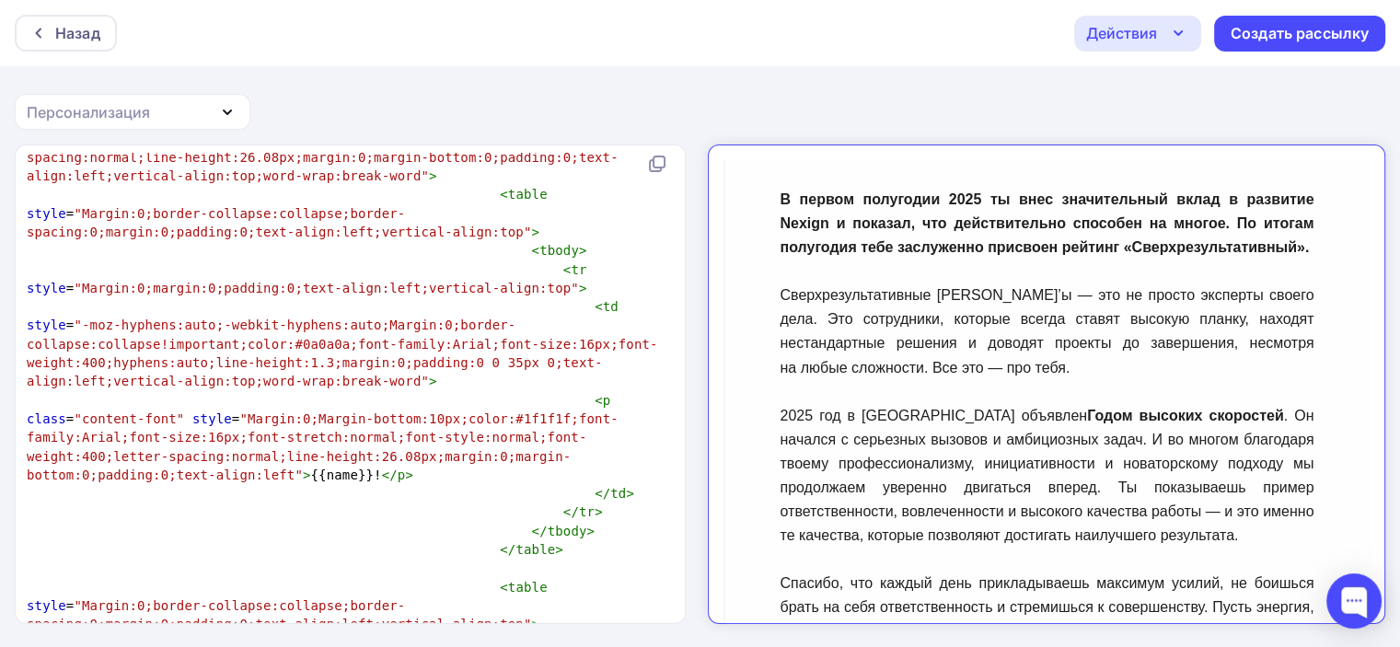
scroll to position [3204, 0]
type textarea "{{name}}"
drag, startPoint x: 287, startPoint y: 401, endPoint x: 341, endPoint y: 398, distance: 53.5
click at [341, 398] on span "< p class = "content-font" style = "Margin:0;Margin-bottom:10px;color:#1f1f1f;f…" at bounding box center [323, 437] width 592 height 89
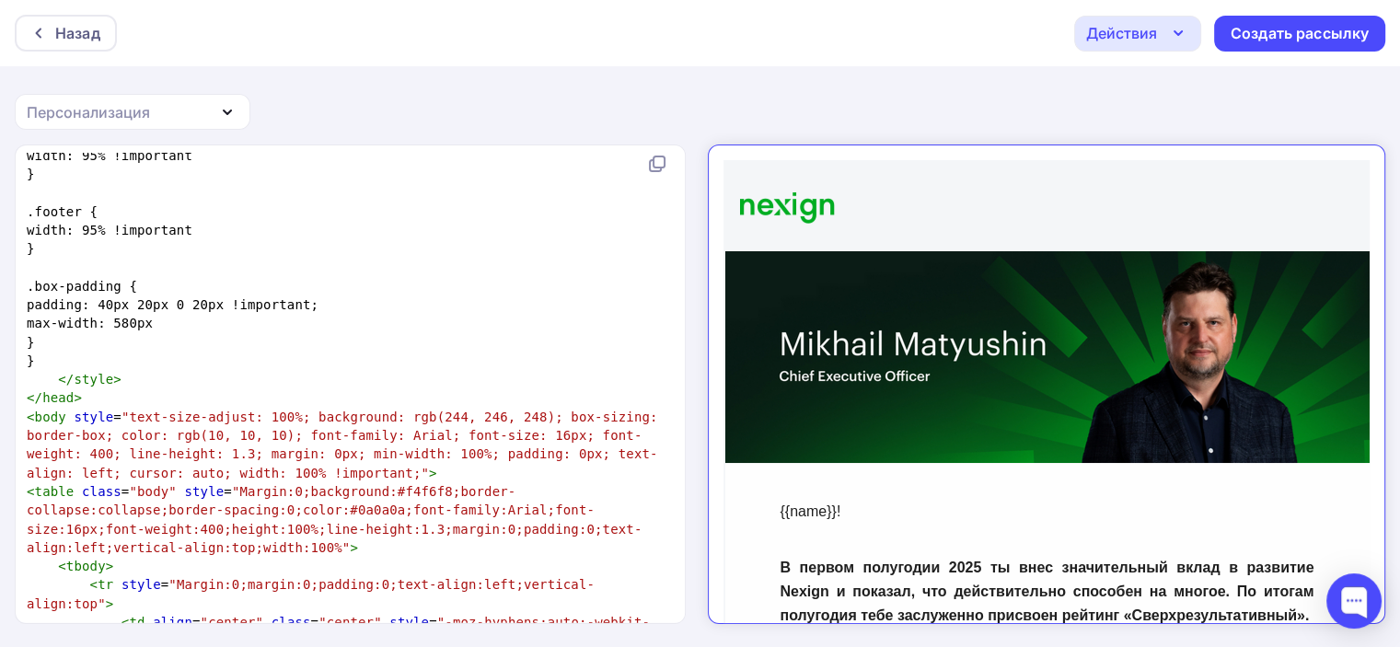
scroll to position [600, 0]
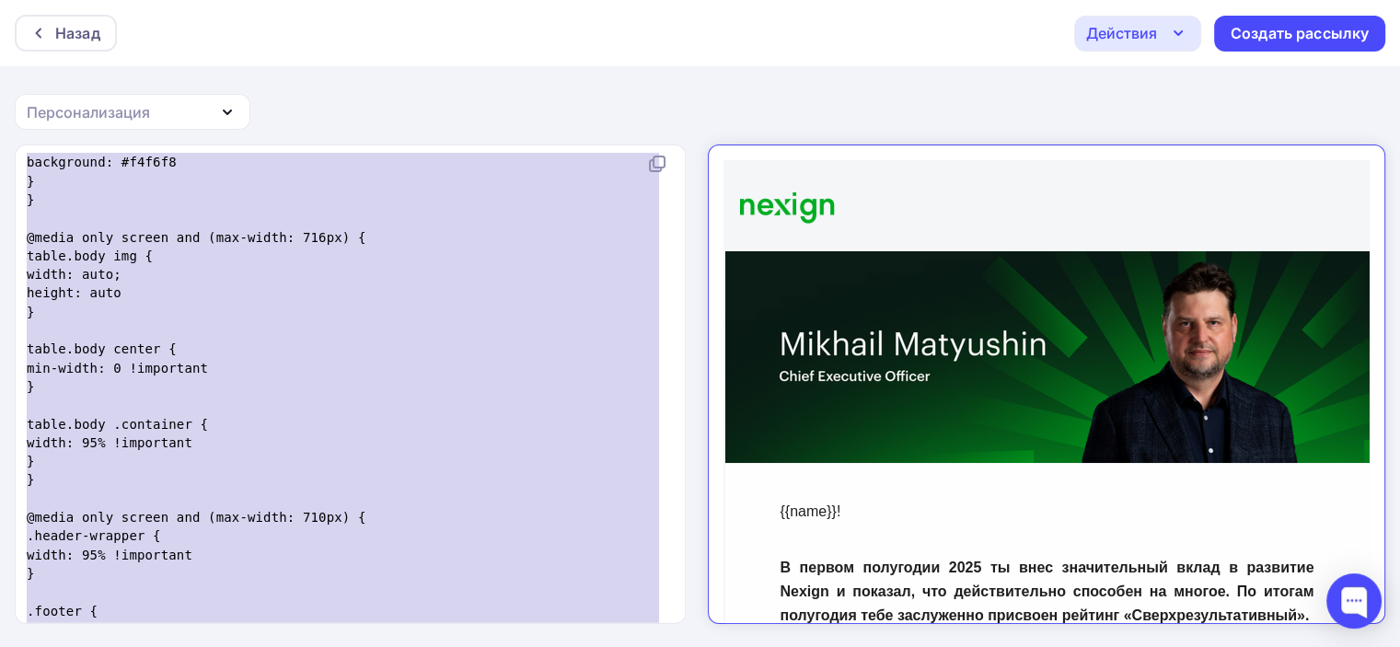
type textarea "<html lang="en" style="Margin:0;background:#f4f6f8;font-family:Arial;margin:0" …"
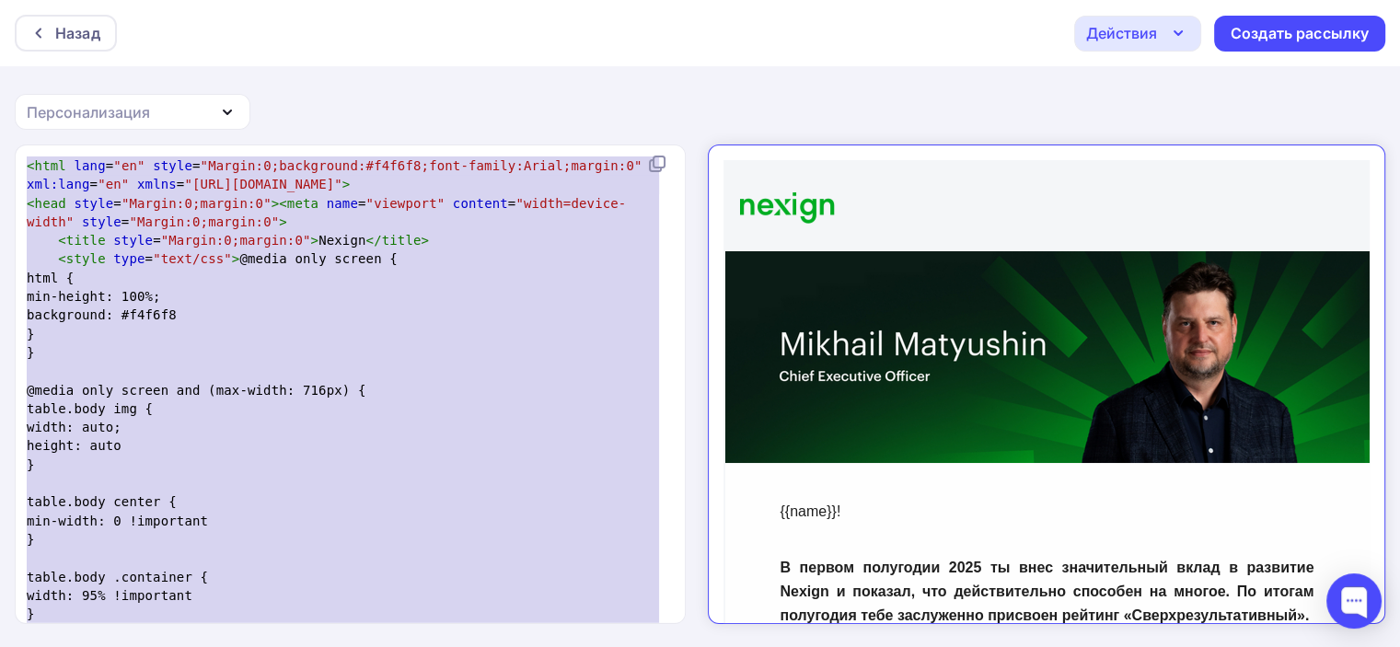
drag, startPoint x: 571, startPoint y: 467, endPoint x: -29, endPoint y: 61, distance: 724.7
click at [0, 61] on html "Назад Действия Отправить тестовое письмо Сохранить в Мои шаблоны Выйти без сохр…" at bounding box center [700, 323] width 1400 height 647
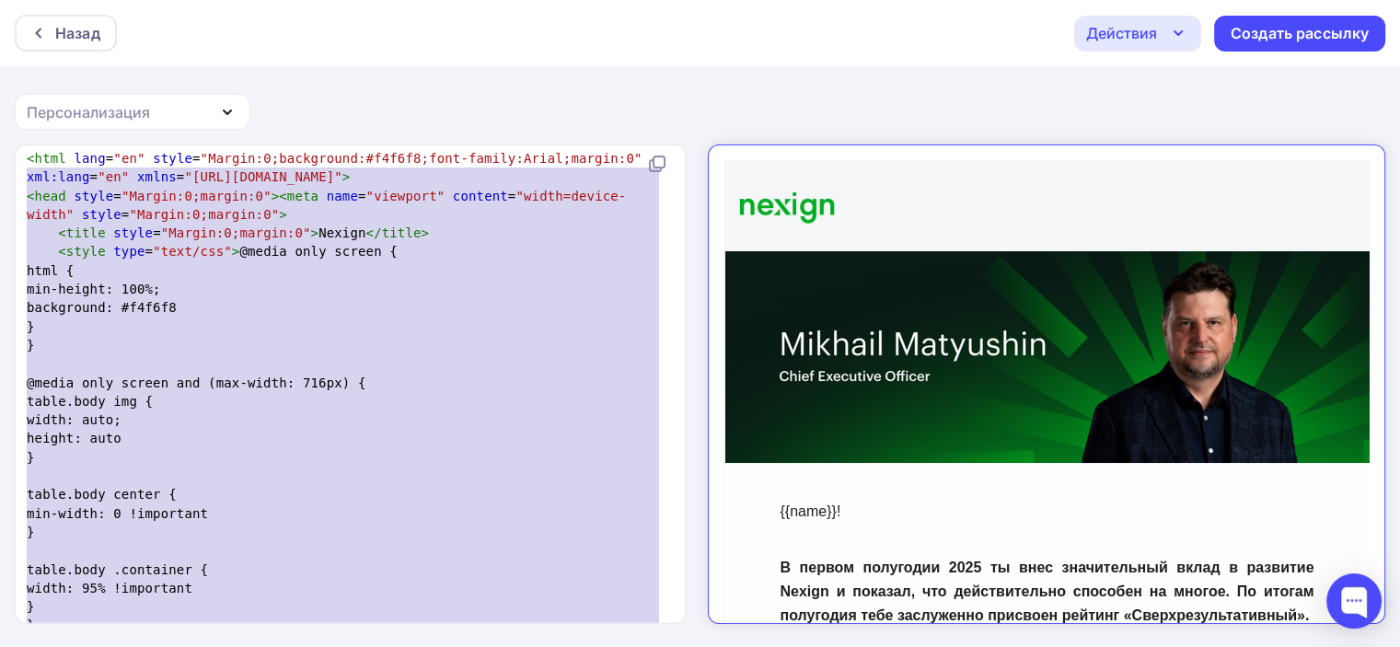
type textarea "<html lang="en" style="Margin:0;background:#f4f6f8;font-family:Arial;margin:0" …"
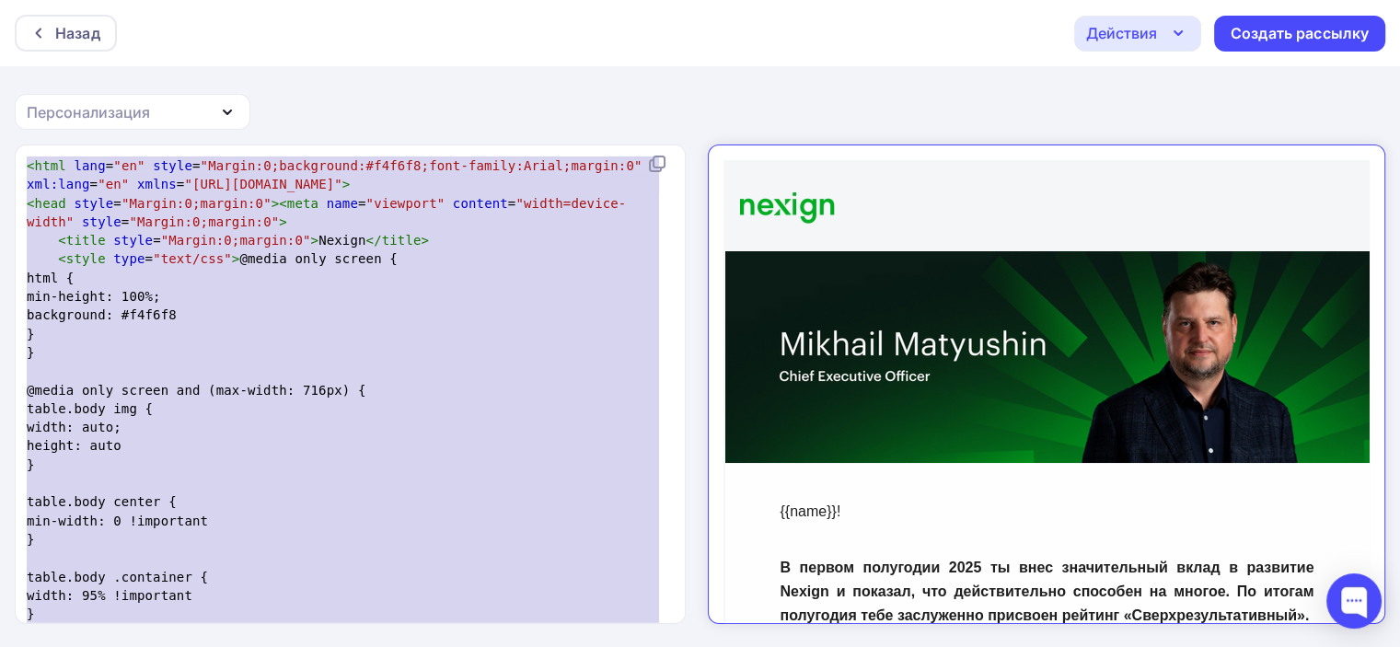
drag, startPoint x: 182, startPoint y: 523, endPoint x: -37, endPoint y: 34, distance: 535.8
click at [0, 34] on html "Назад Действия Отправить тестовое письмо Сохранить в Мои шаблоны Выйти без сохр…" at bounding box center [700, 323] width 1400 height 647
